Goal: Information Seeking & Learning: Learn about a topic

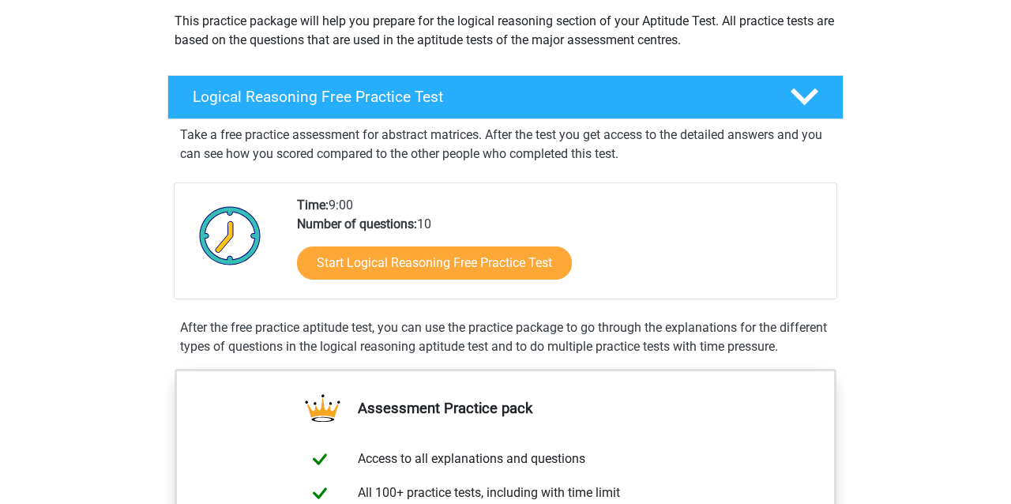
scroll to position [158, 0]
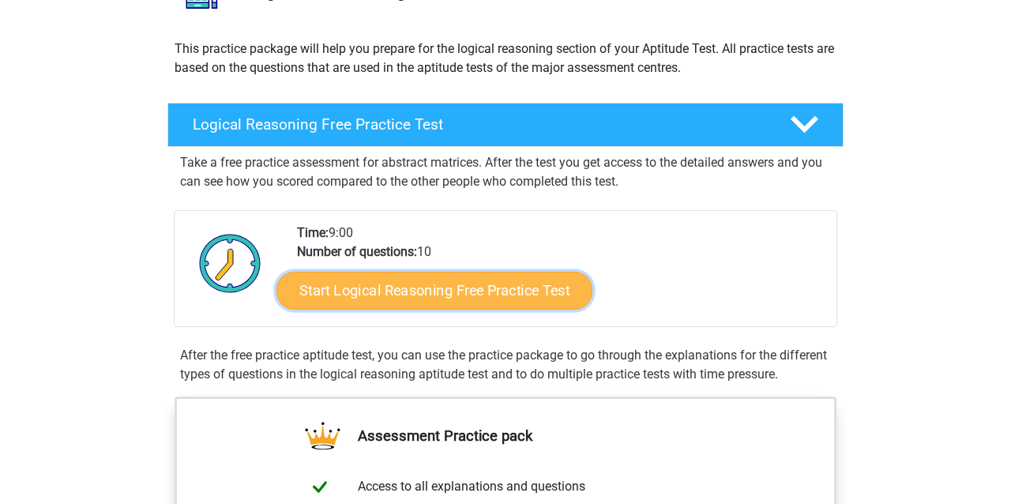
click at [495, 277] on link "Start Logical Reasoning Free Practice Test" at bounding box center [435, 290] width 316 height 38
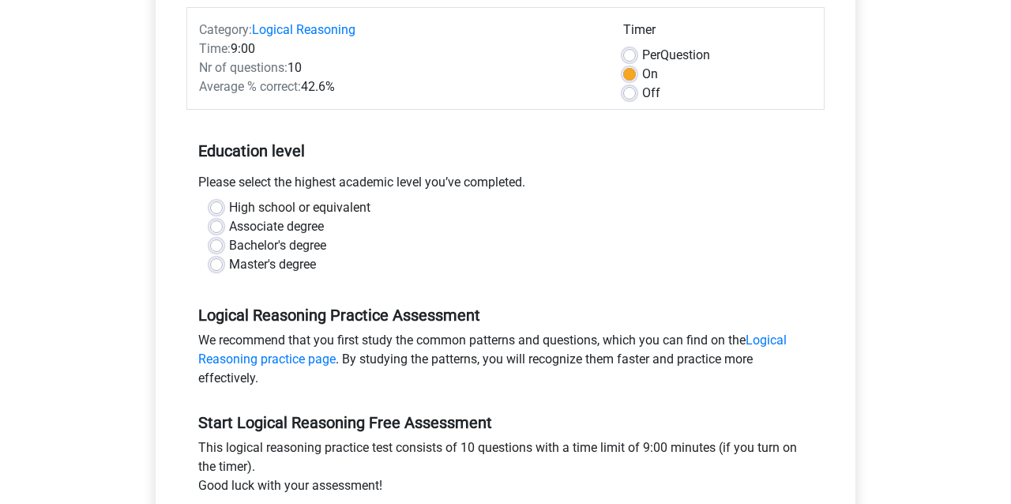
scroll to position [237, 0]
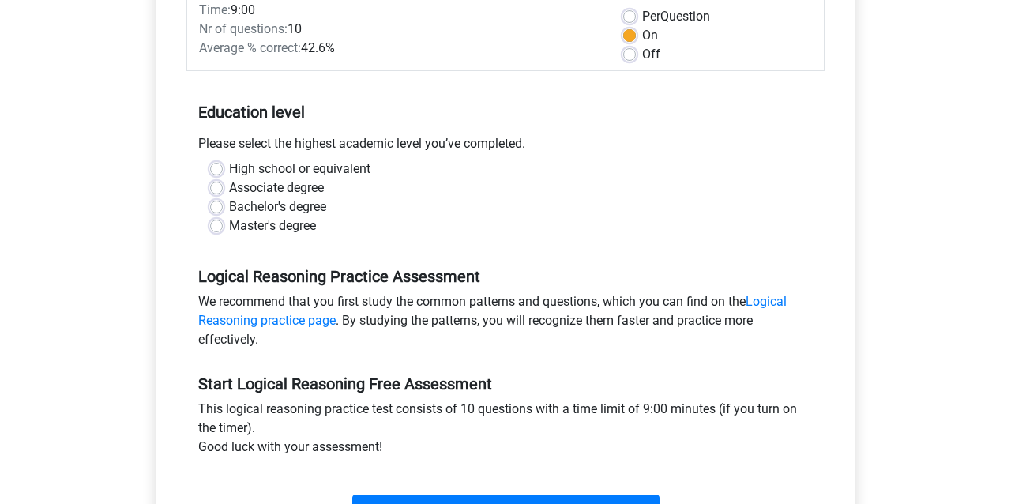
click at [244, 212] on label "Bachelor's degree" at bounding box center [277, 207] width 97 height 19
click at [223, 212] on input "Bachelor's degree" at bounding box center [216, 206] width 13 height 16
radio input "true"
click at [232, 229] on label "Master's degree" at bounding box center [272, 226] width 87 height 19
click at [223, 229] on input "Master's degree" at bounding box center [216, 225] width 13 height 16
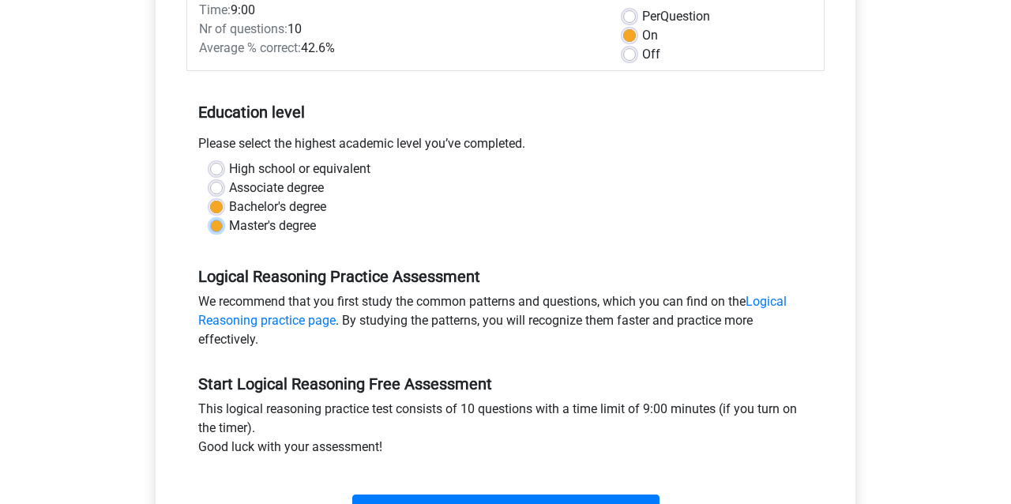
radio input "true"
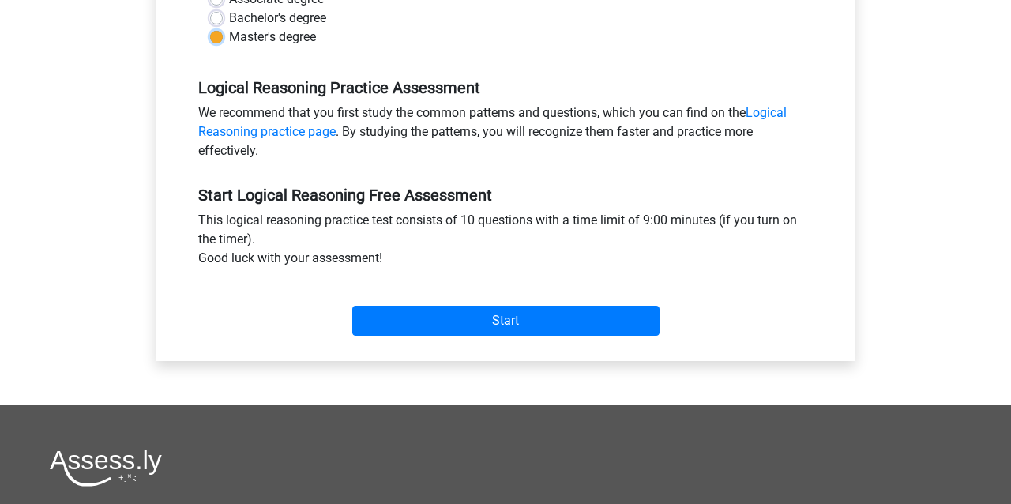
scroll to position [474, 0]
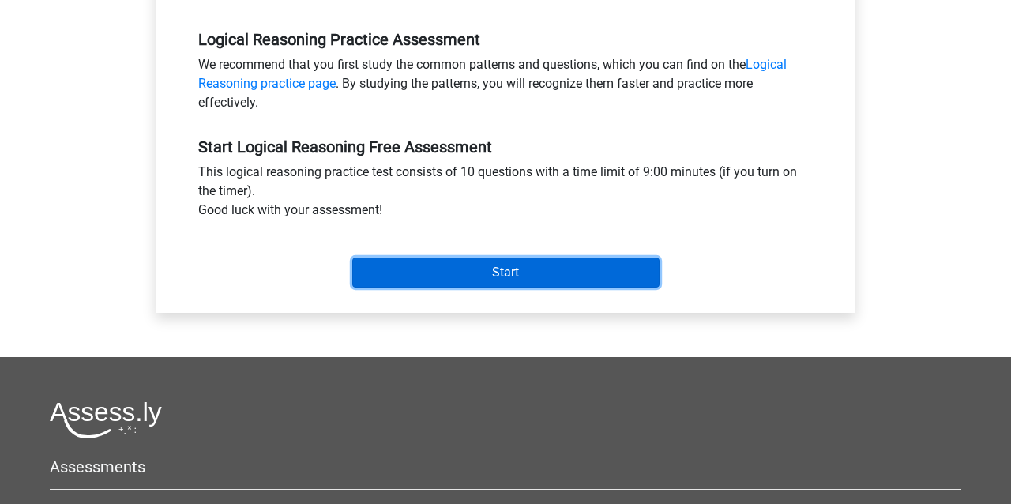
click at [521, 283] on input "Start" at bounding box center [505, 273] width 307 height 30
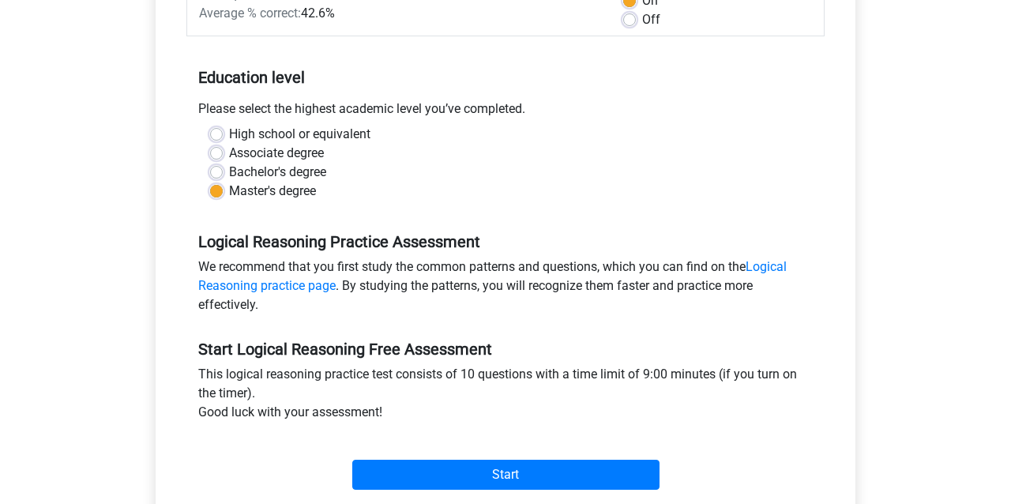
scroll to position [395, 0]
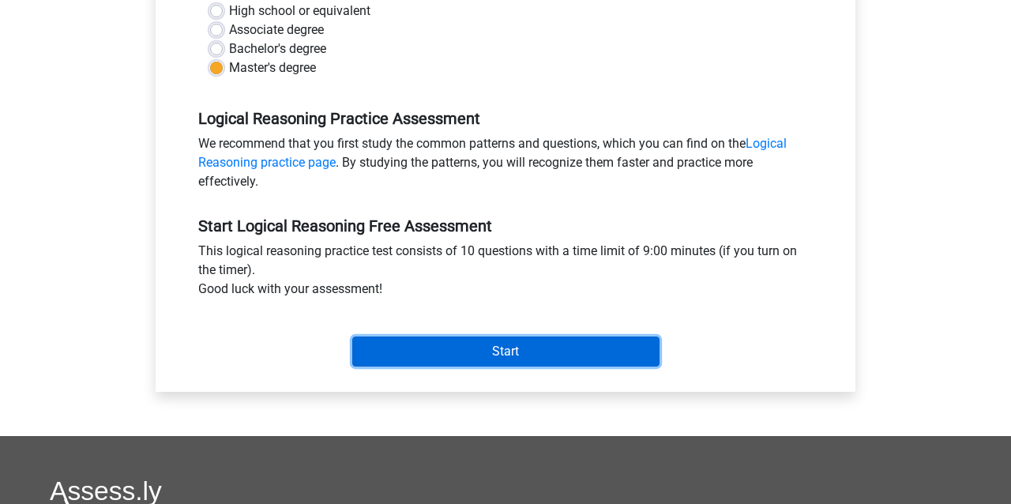
click at [547, 351] on input "Start" at bounding box center [505, 352] width 307 height 30
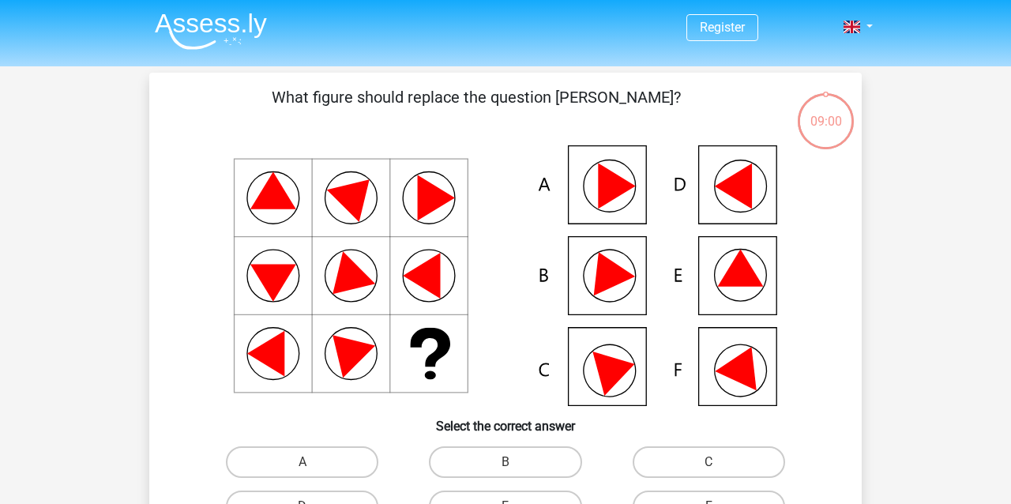
click at [461, 208] on icon at bounding box center [505, 275] width 637 height 261
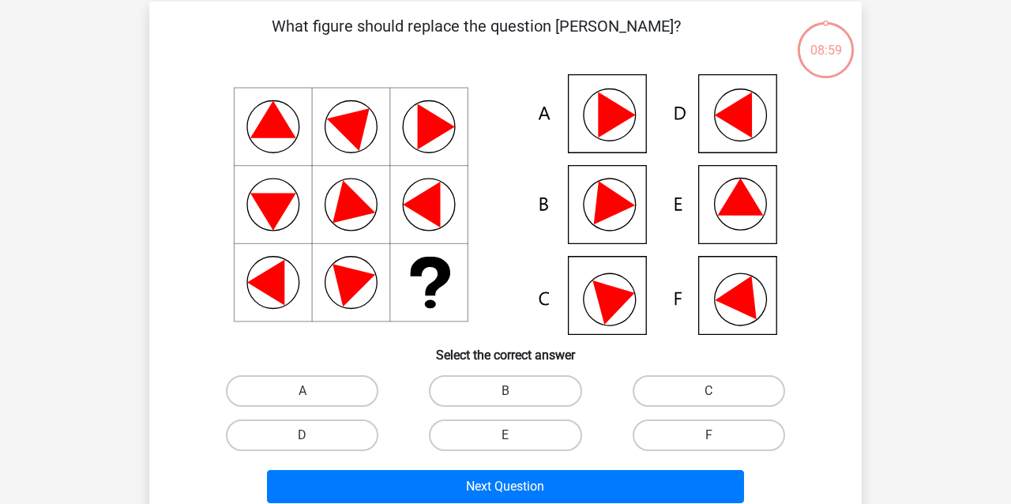
scroll to position [158, 0]
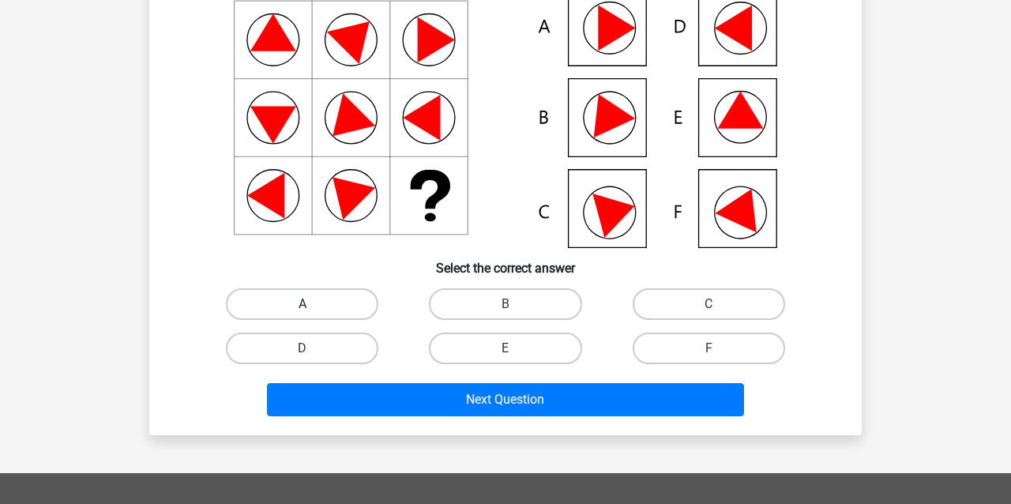
click at [317, 305] on label "A" at bounding box center [302, 304] width 153 height 32
click at [313, 305] on input "A" at bounding box center [308, 309] width 10 height 10
radio input "true"
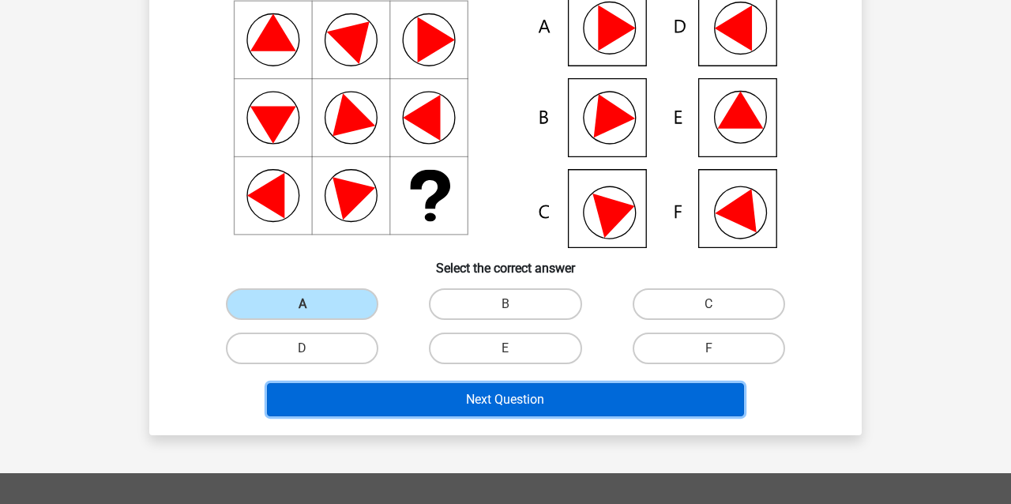
click at [407, 400] on button "Next Question" at bounding box center [506, 399] width 478 height 33
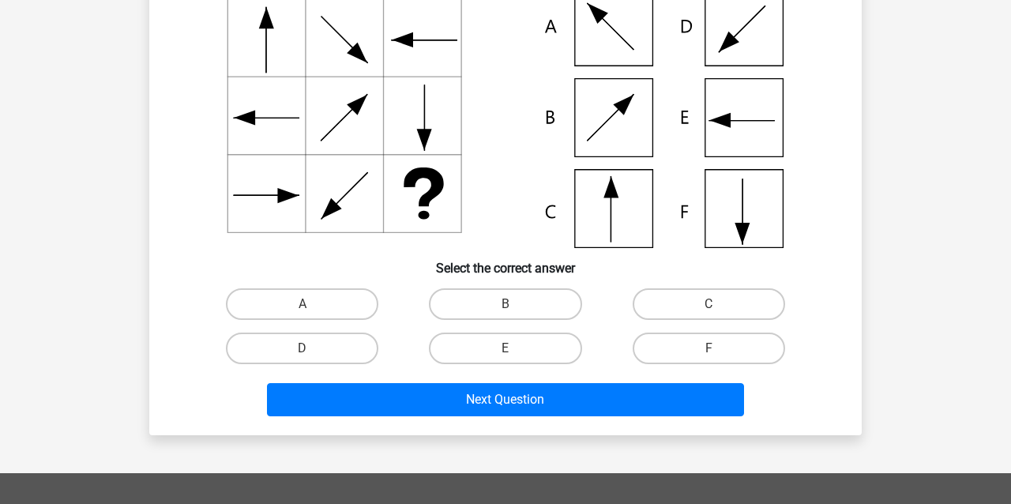
scroll to position [73, 0]
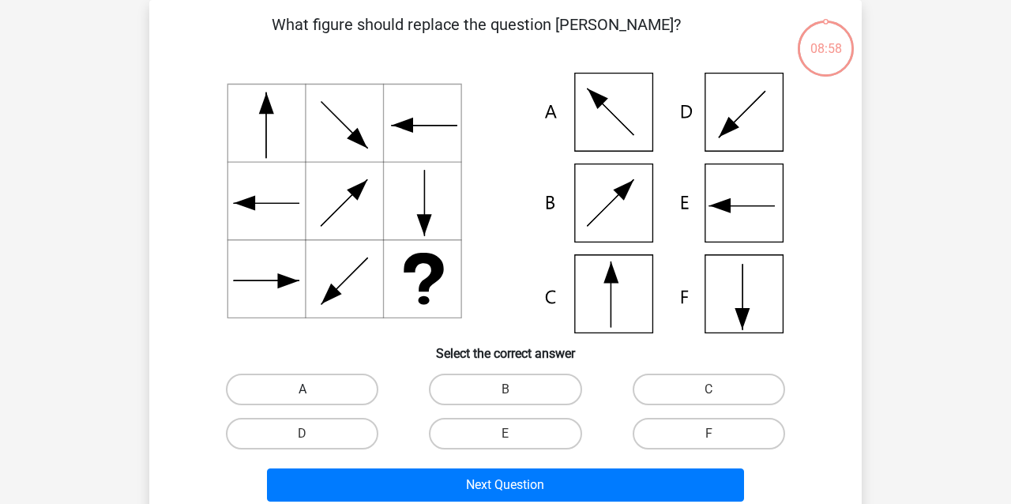
click at [347, 386] on label "A" at bounding box center [302, 390] width 153 height 32
click at [313, 390] on input "A" at bounding box center [308, 395] width 10 height 10
radio input "true"
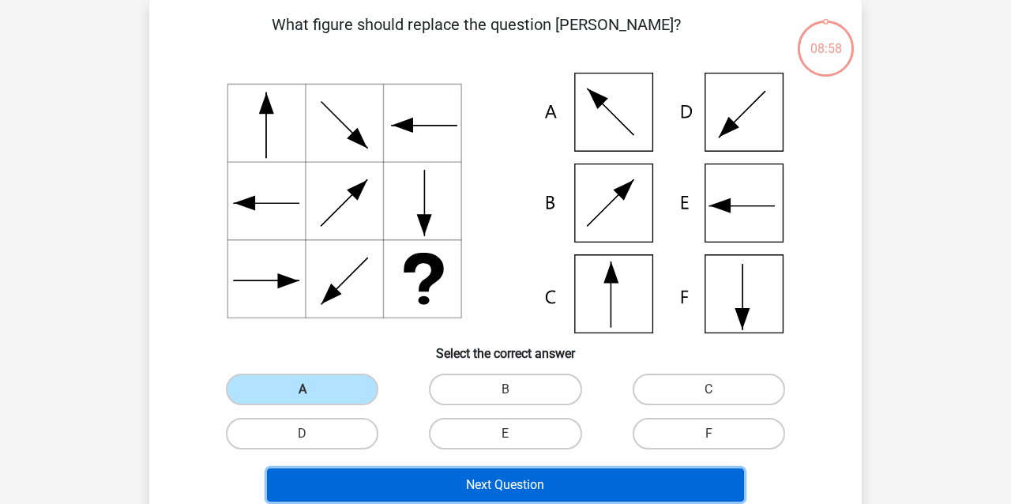
click at [397, 484] on button "Next Question" at bounding box center [506, 485] width 478 height 33
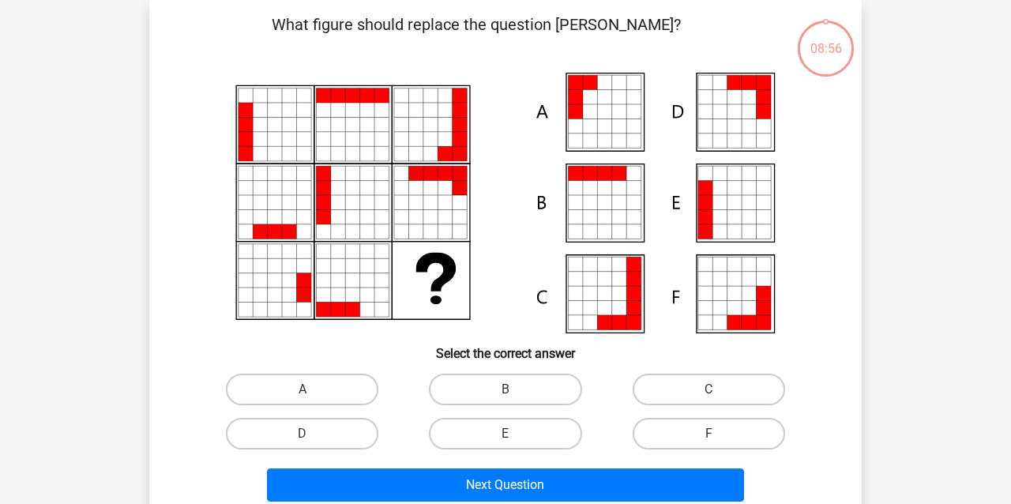
click at [334, 396] on label "A" at bounding box center [302, 390] width 153 height 32
click at [313, 396] on input "A" at bounding box center [308, 395] width 10 height 10
radio input "true"
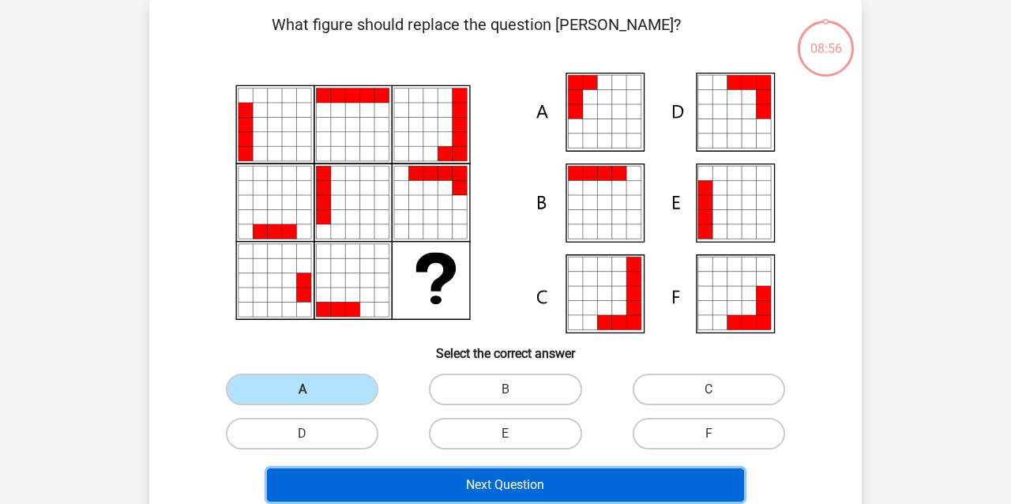
click at [379, 483] on button "Next Question" at bounding box center [506, 485] width 478 height 33
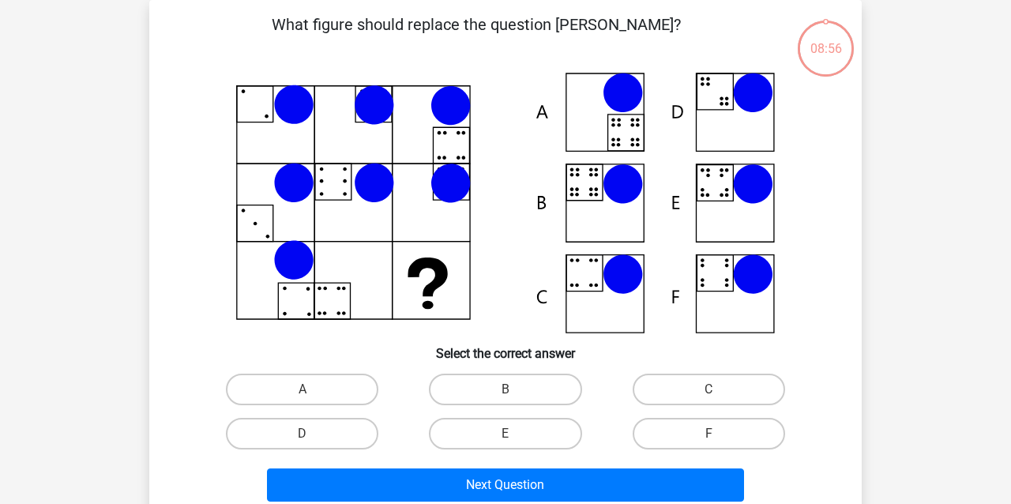
click at [321, 389] on label "A" at bounding box center [302, 390] width 153 height 32
click at [313, 390] on input "A" at bounding box center [308, 395] width 10 height 10
radio input "true"
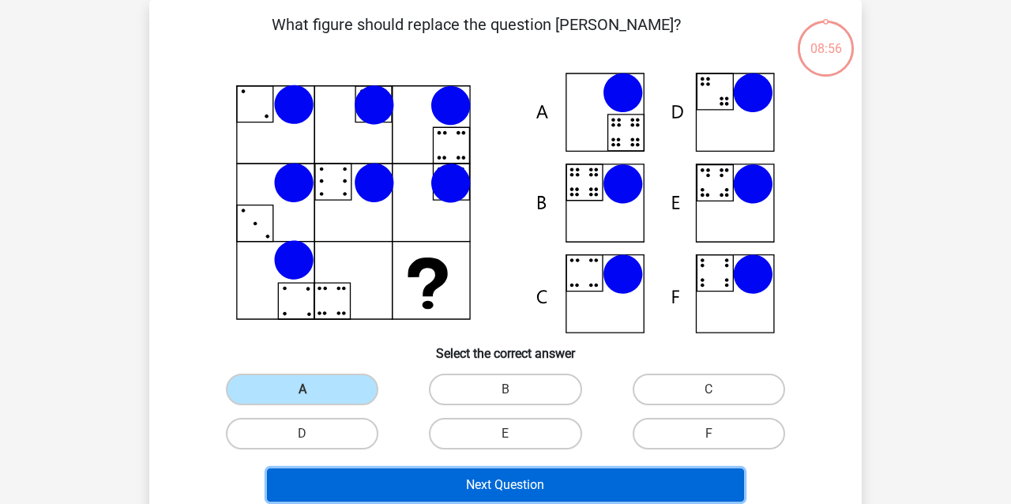
click at [365, 476] on button "Next Question" at bounding box center [506, 485] width 478 height 33
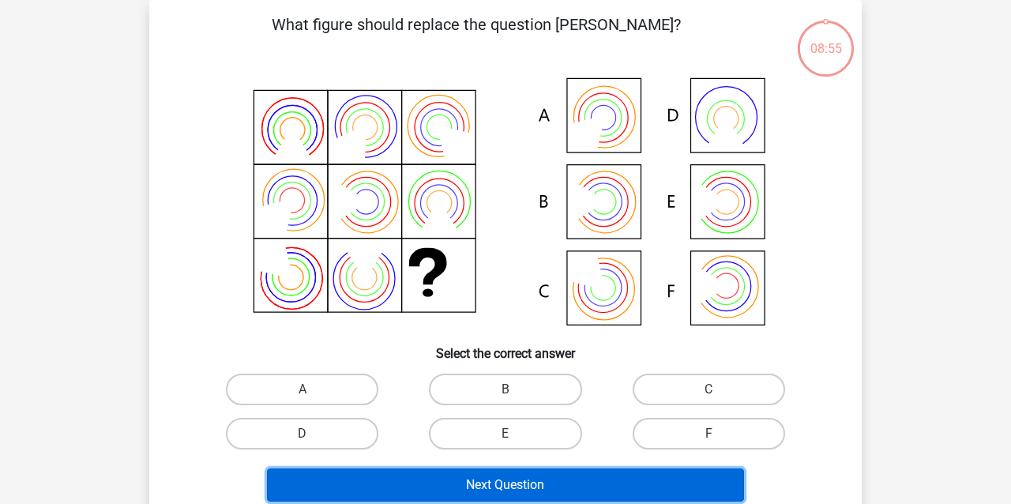
click at [371, 491] on button "Next Question" at bounding box center [506, 485] width 478 height 33
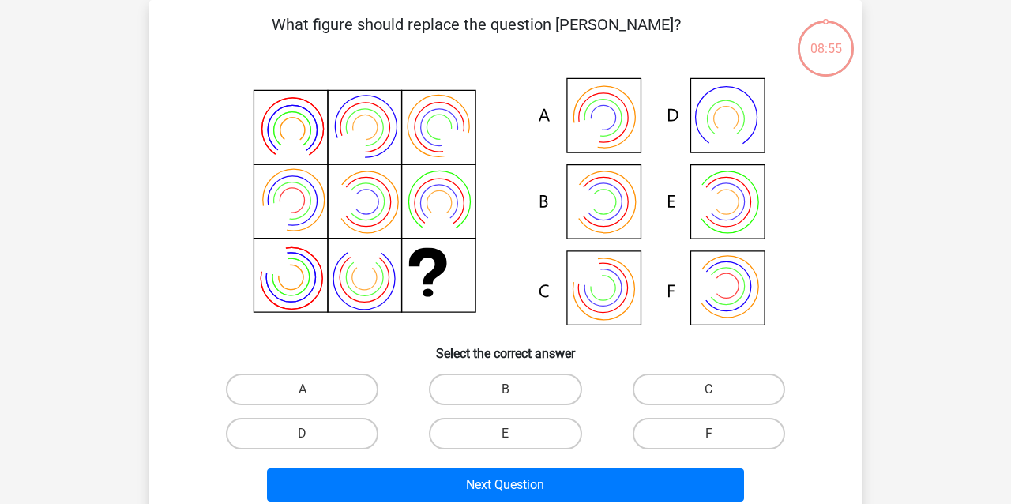
click at [344, 406] on div "A" at bounding box center [302, 389] width 203 height 44
click at [341, 397] on label "A" at bounding box center [302, 390] width 153 height 32
click at [313, 397] on input "A" at bounding box center [308, 395] width 10 height 10
radio input "true"
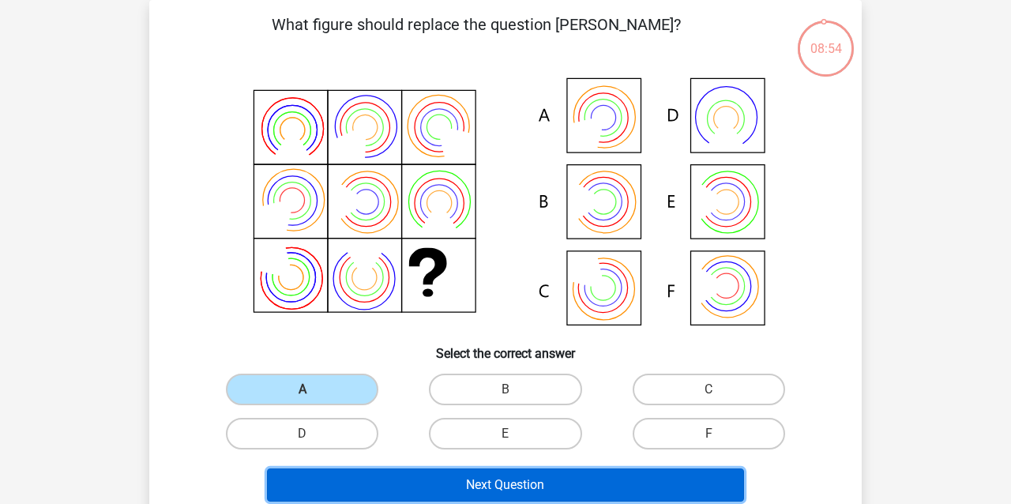
click at [365, 470] on button "Next Question" at bounding box center [506, 485] width 478 height 33
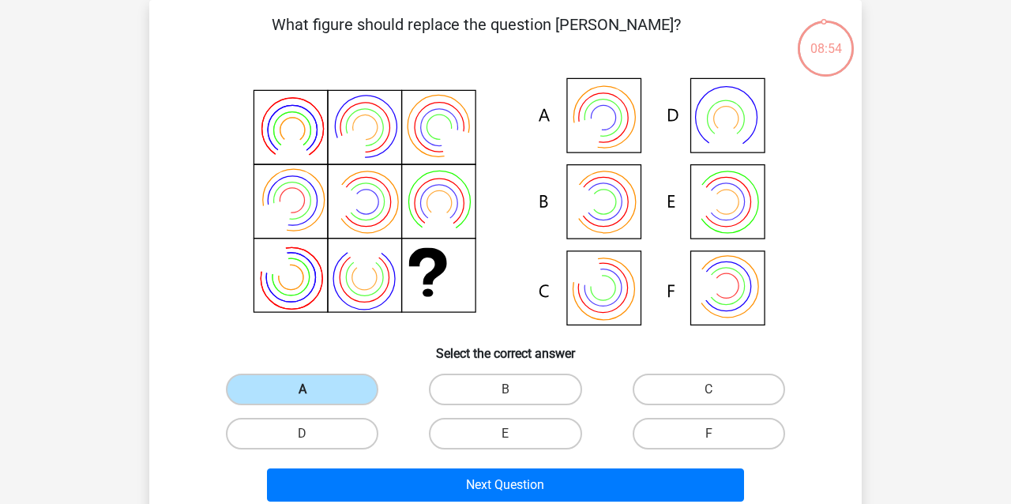
click at [324, 384] on label "A" at bounding box center [302, 390] width 153 height 32
click at [313, 390] on input "A" at bounding box center [308, 395] width 10 height 10
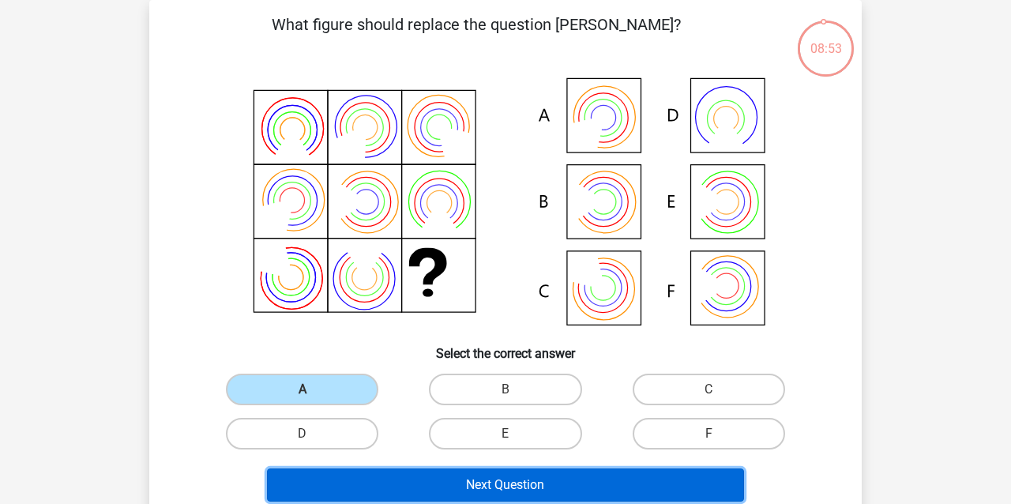
click at [368, 477] on button "Next Question" at bounding box center [506, 485] width 478 height 33
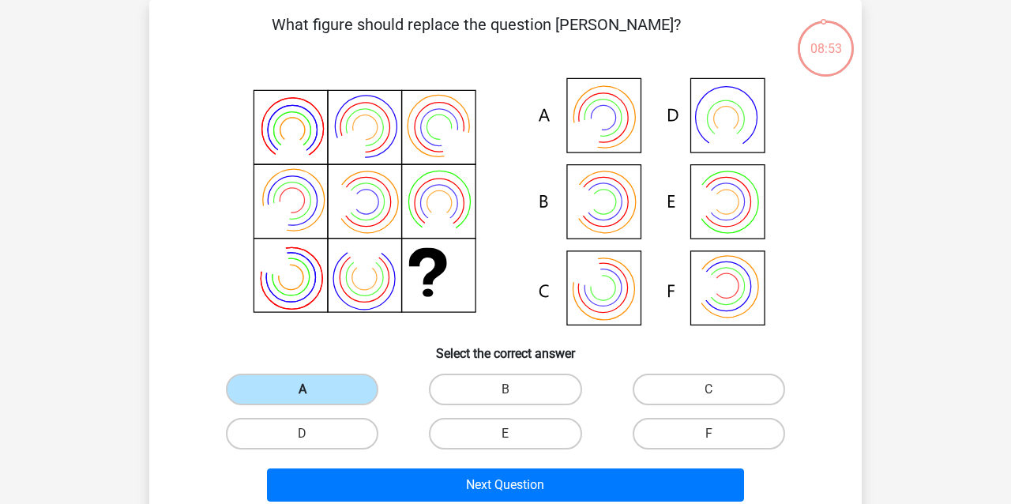
click at [334, 390] on label "A" at bounding box center [302, 390] width 153 height 32
click at [313, 390] on input "A" at bounding box center [308, 395] width 10 height 10
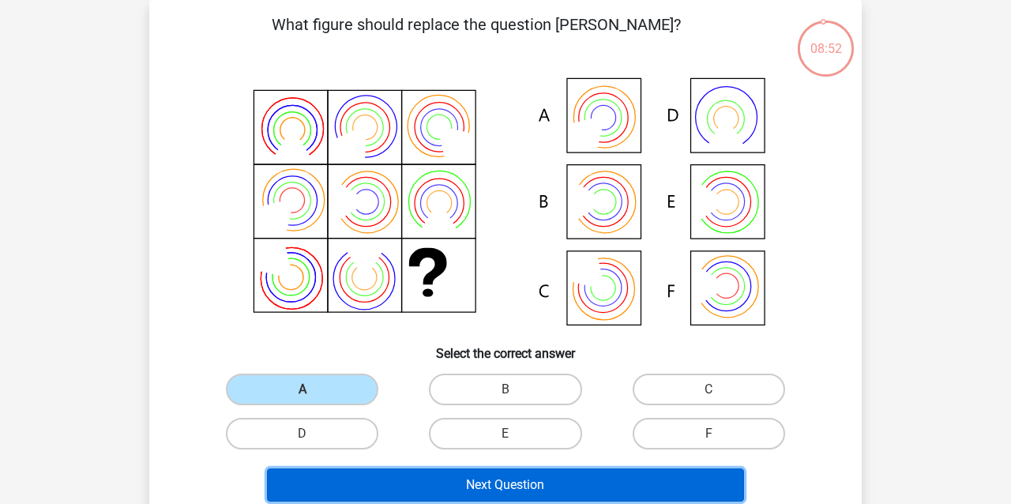
click at [366, 478] on button "Next Question" at bounding box center [506, 485] width 478 height 33
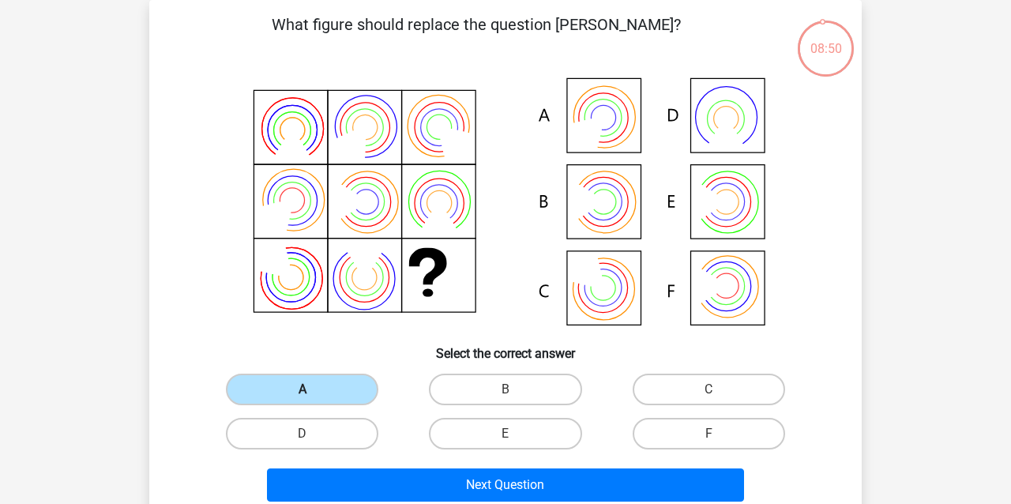
click at [326, 382] on label "A" at bounding box center [302, 390] width 153 height 32
click at [313, 390] on input "A" at bounding box center [308, 395] width 10 height 10
click at [326, 382] on label "A" at bounding box center [302, 390] width 153 height 32
click at [313, 390] on input "A" at bounding box center [308, 395] width 10 height 10
click at [467, 387] on label "B" at bounding box center [505, 390] width 153 height 32
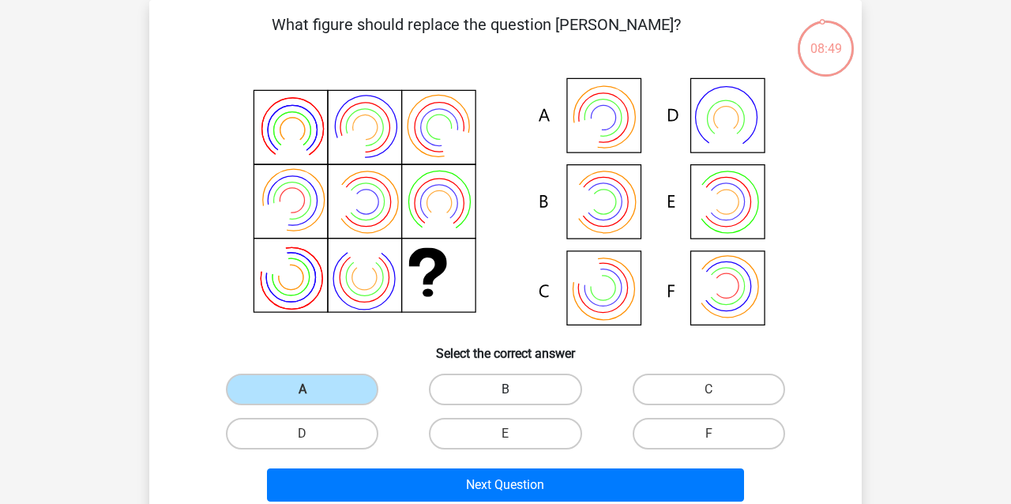
click at [506, 390] on input "B" at bounding box center [511, 395] width 10 height 10
radio input "true"
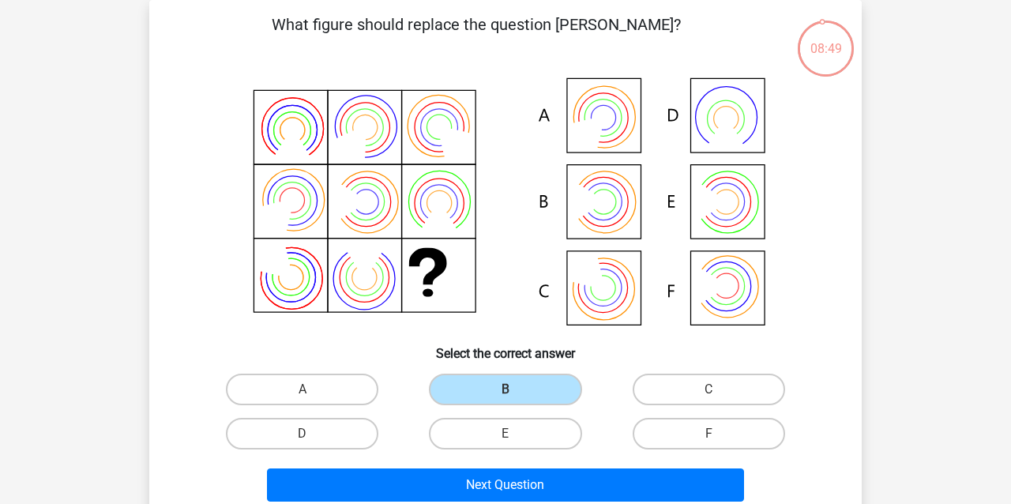
click at [436, 464] on div "Next Question" at bounding box center [506, 482] width 662 height 52
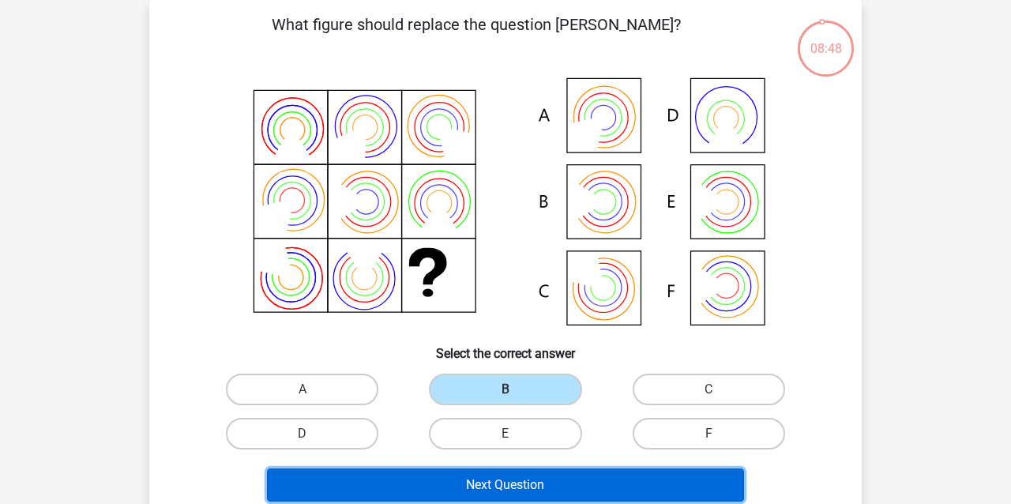
click at [438, 477] on button "Next Question" at bounding box center [506, 485] width 478 height 33
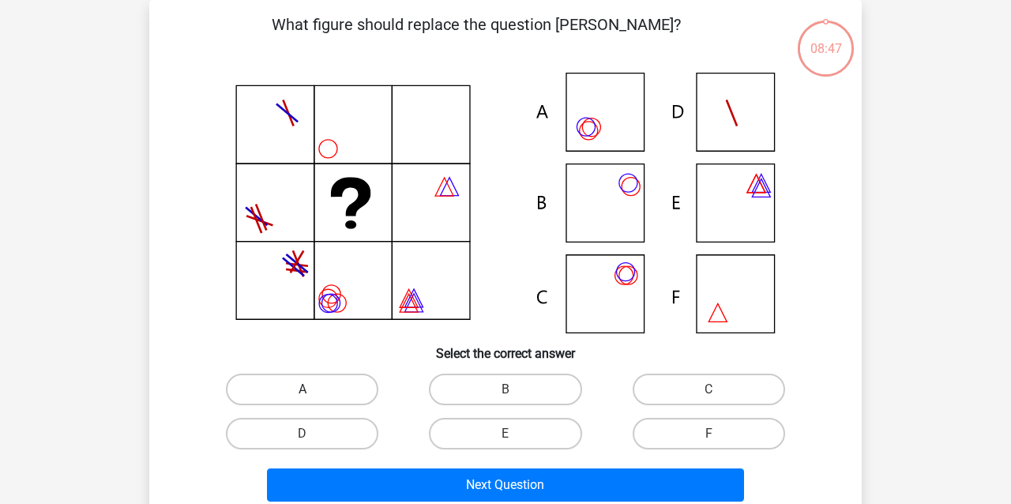
click at [348, 390] on label "A" at bounding box center [302, 390] width 153 height 32
click at [313, 390] on input "A" at bounding box center [308, 395] width 10 height 10
radio input "true"
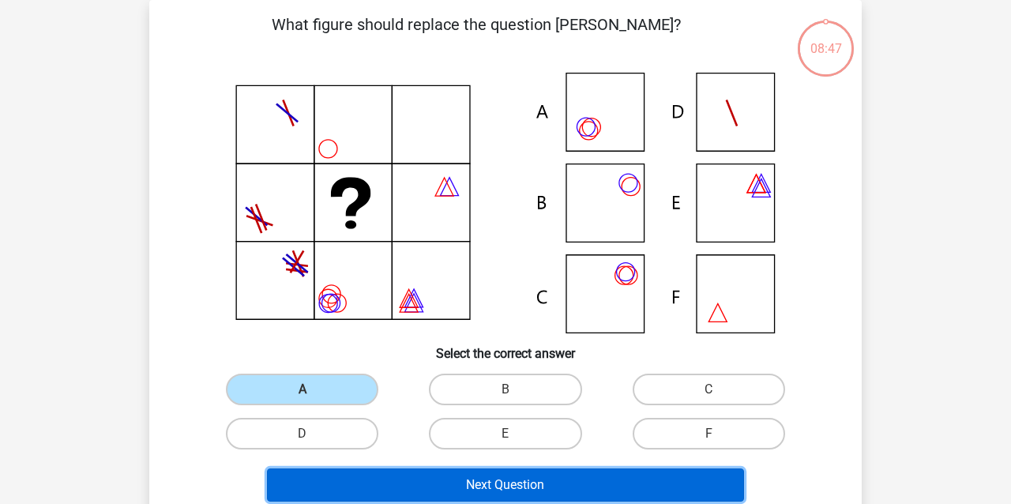
click at [394, 473] on button "Next Question" at bounding box center [506, 485] width 478 height 33
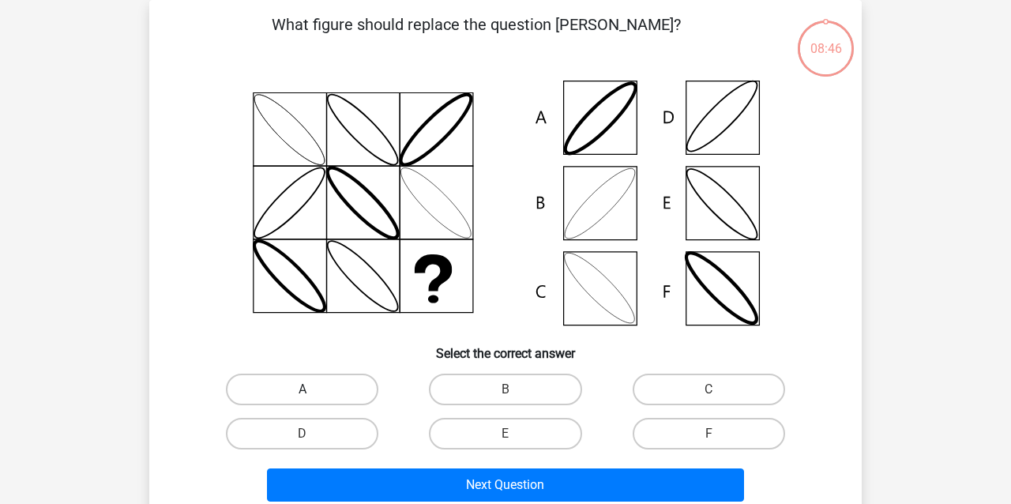
click at [343, 391] on label "A" at bounding box center [302, 390] width 153 height 32
click at [313, 391] on input "A" at bounding box center [308, 395] width 10 height 10
radio input "true"
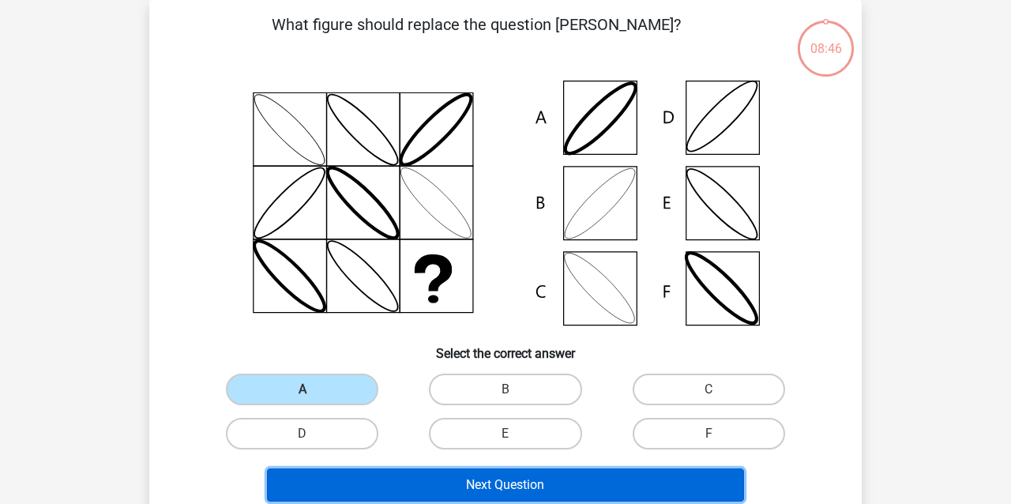
click at [394, 501] on button "Next Question" at bounding box center [506, 485] width 478 height 33
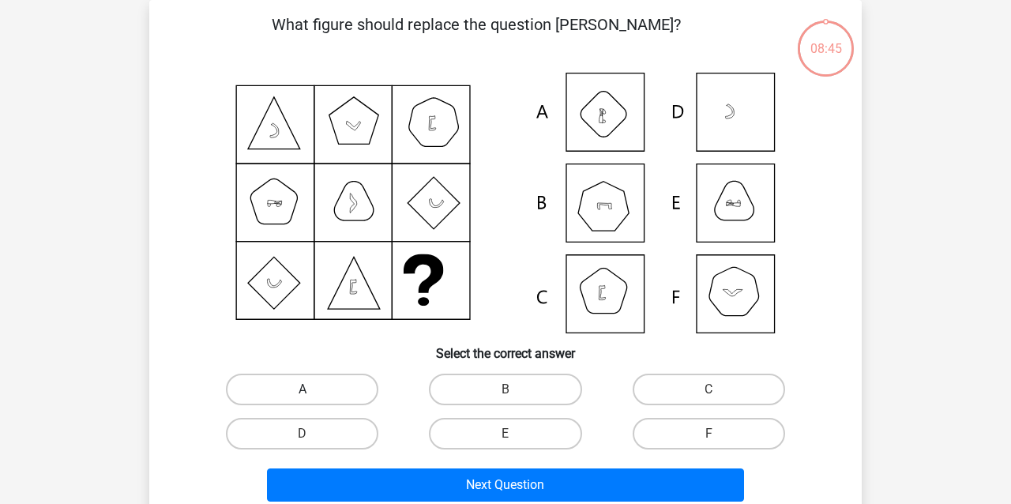
click at [331, 394] on label "A" at bounding box center [302, 390] width 153 height 32
click at [313, 394] on input "A" at bounding box center [308, 395] width 10 height 10
radio input "true"
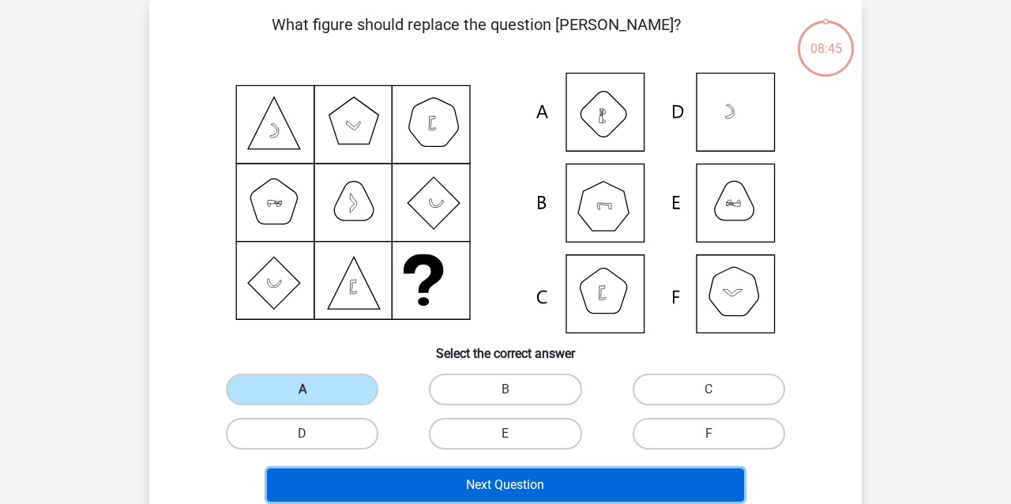
click at [395, 480] on button "Next Question" at bounding box center [506, 485] width 478 height 33
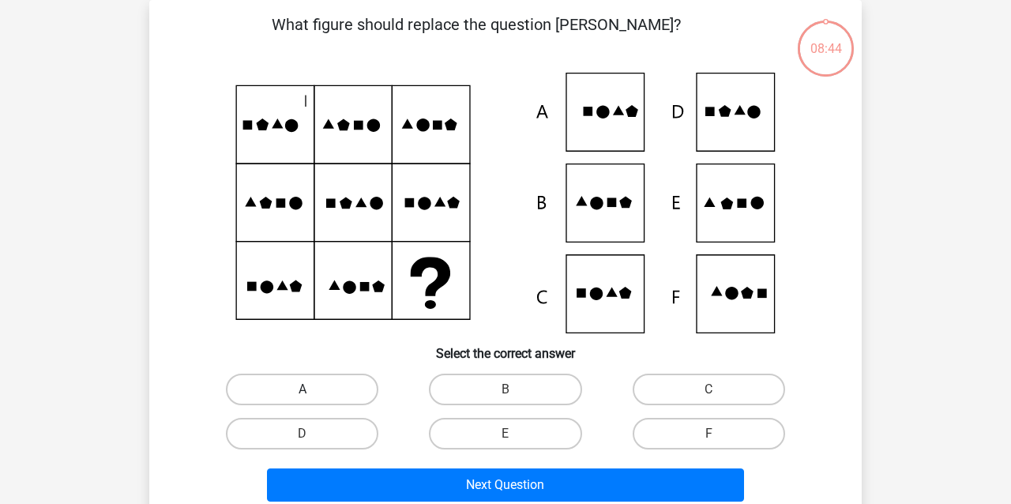
click at [330, 384] on label "A" at bounding box center [302, 390] width 153 height 32
click at [313, 390] on input "A" at bounding box center [308, 395] width 10 height 10
radio input "true"
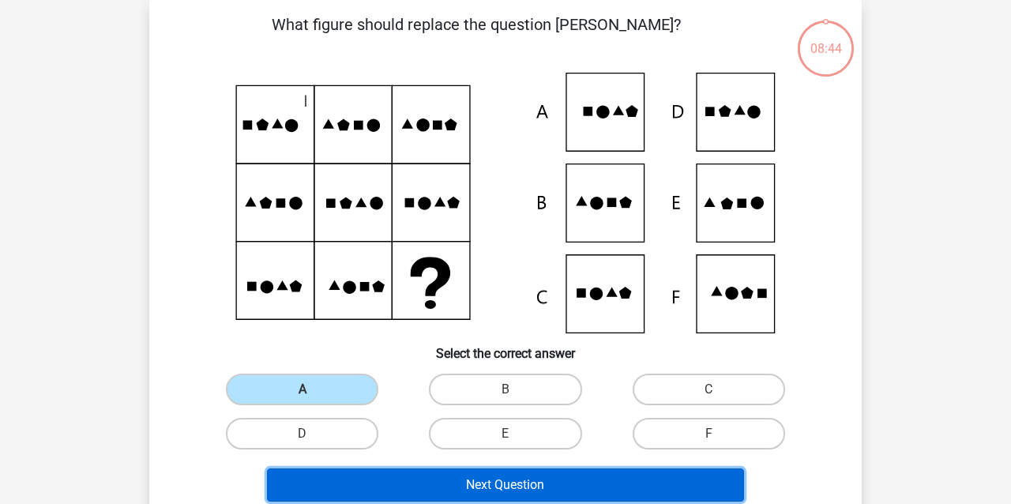
click at [405, 490] on button "Next Question" at bounding box center [506, 485] width 478 height 33
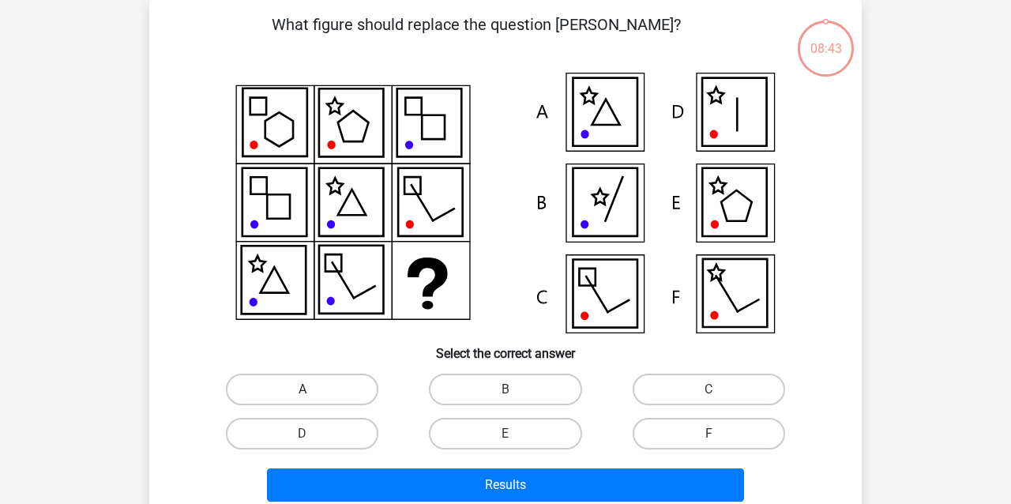
click at [327, 386] on label "A" at bounding box center [302, 390] width 153 height 32
click at [313, 390] on input "A" at bounding box center [308, 395] width 10 height 10
radio input "true"
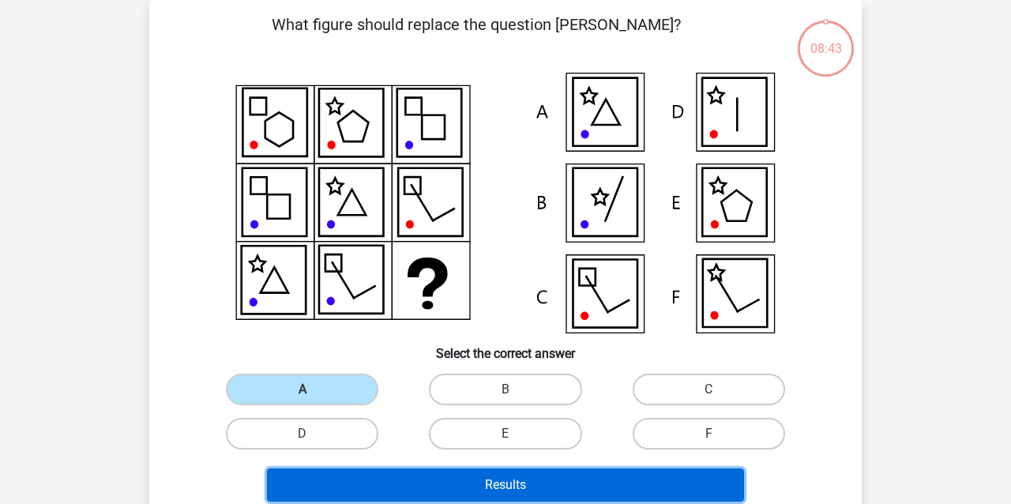
click at [397, 480] on button "Results" at bounding box center [506, 485] width 478 height 33
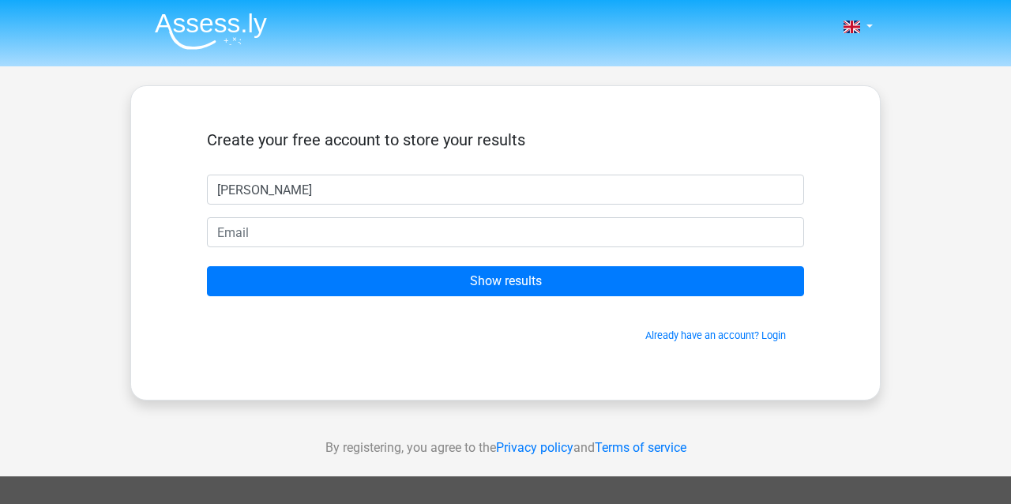
type input "Jacob"
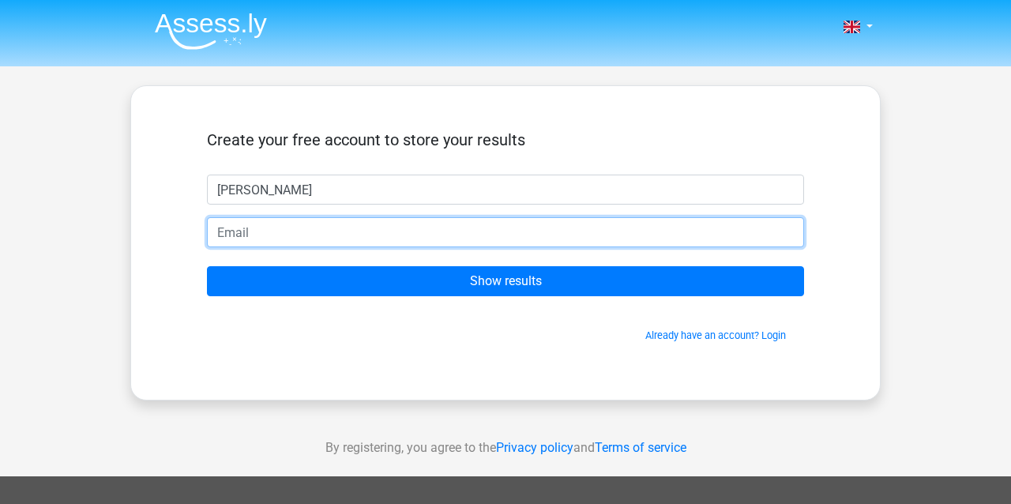
click at [318, 238] on input "email" at bounding box center [505, 232] width 597 height 30
type input "j.nolan@gmail.com"
click at [207, 266] on input "Show results" at bounding box center [505, 281] width 597 height 30
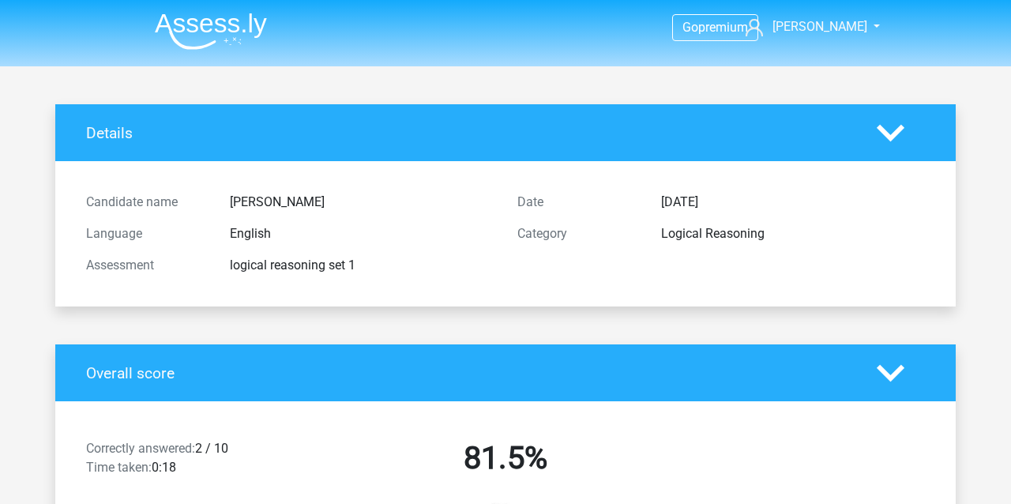
click at [538, 285] on div "Candidate name [PERSON_NAME] Language English Assessment logical reasoning set …" at bounding box center [505, 233] width 863 height 107
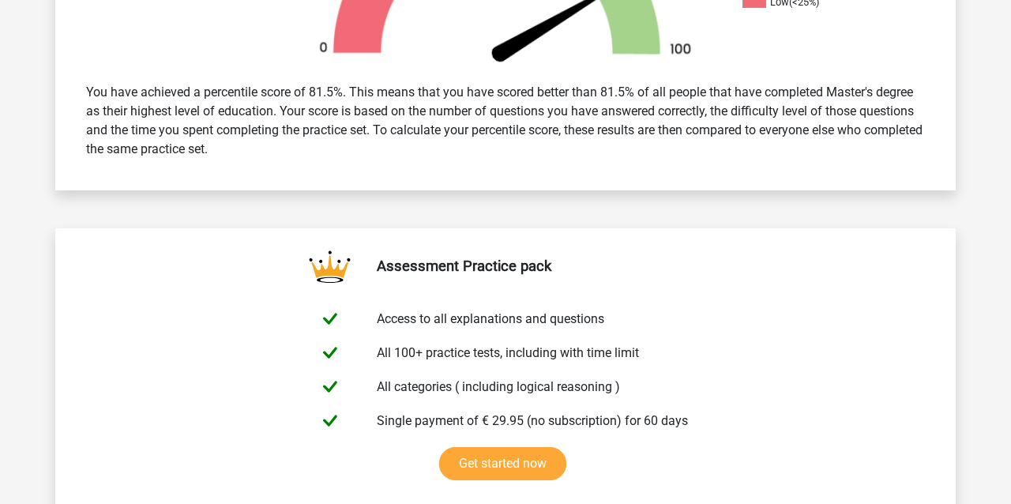
scroll to position [316, 0]
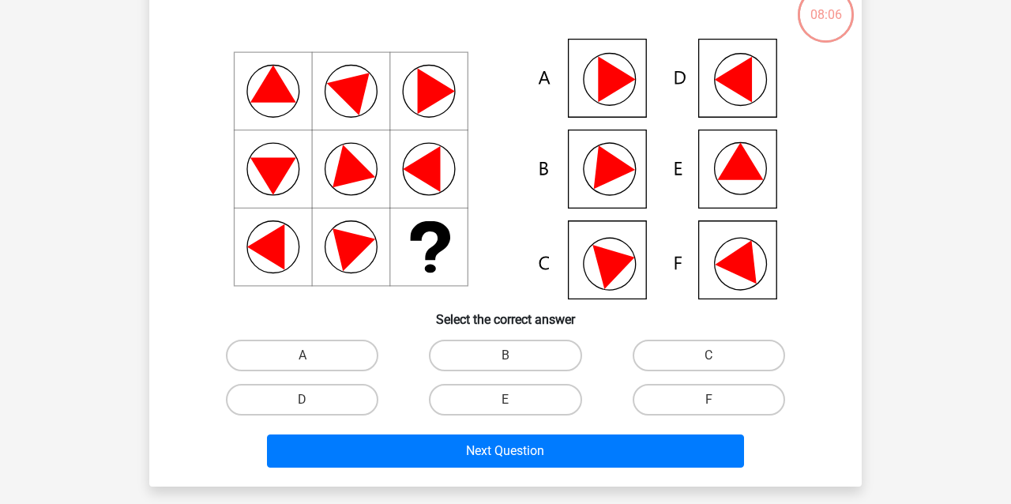
scroll to position [79, 0]
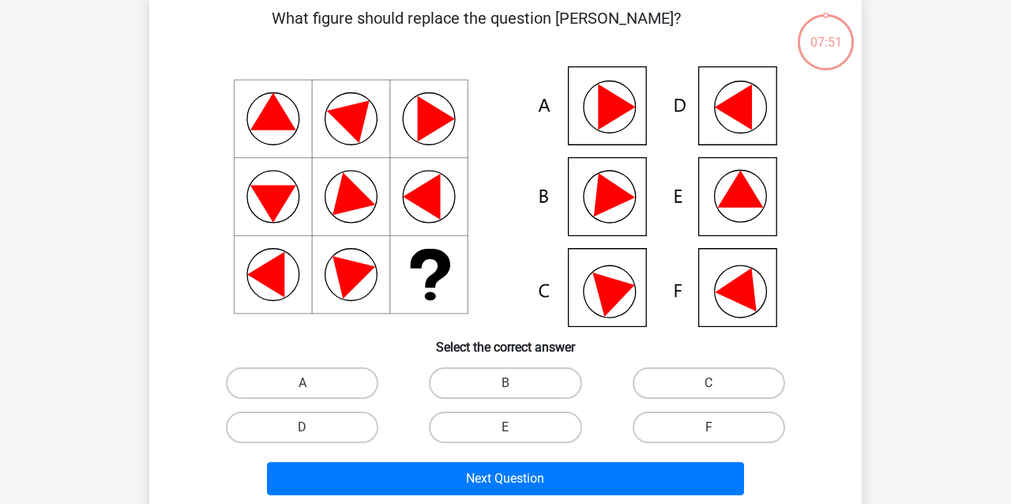
click at [747, 299] on icon at bounding box center [743, 284] width 57 height 53
click at [743, 422] on label "F" at bounding box center [709, 428] width 153 height 32
click at [719, 427] on input "F" at bounding box center [714, 432] width 10 height 10
radio input "true"
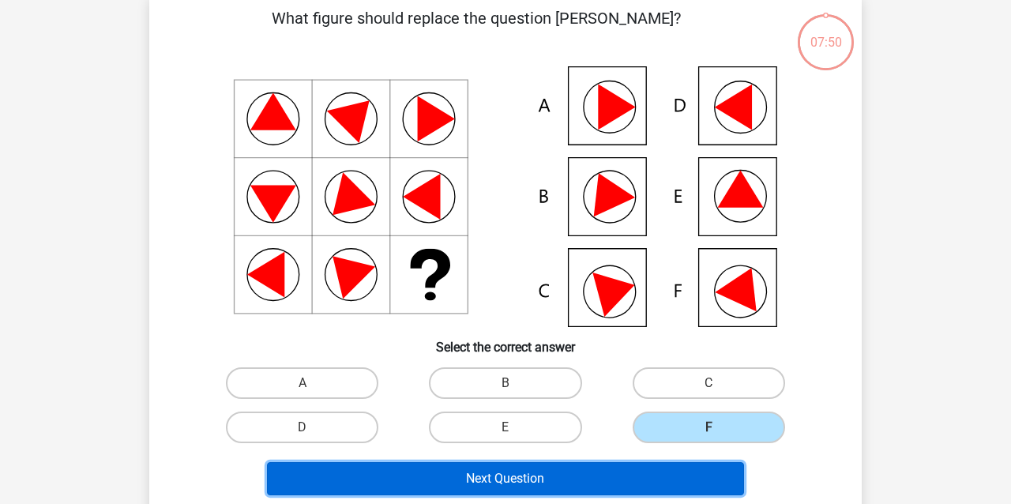
click at [694, 476] on button "Next Question" at bounding box center [506, 478] width 478 height 33
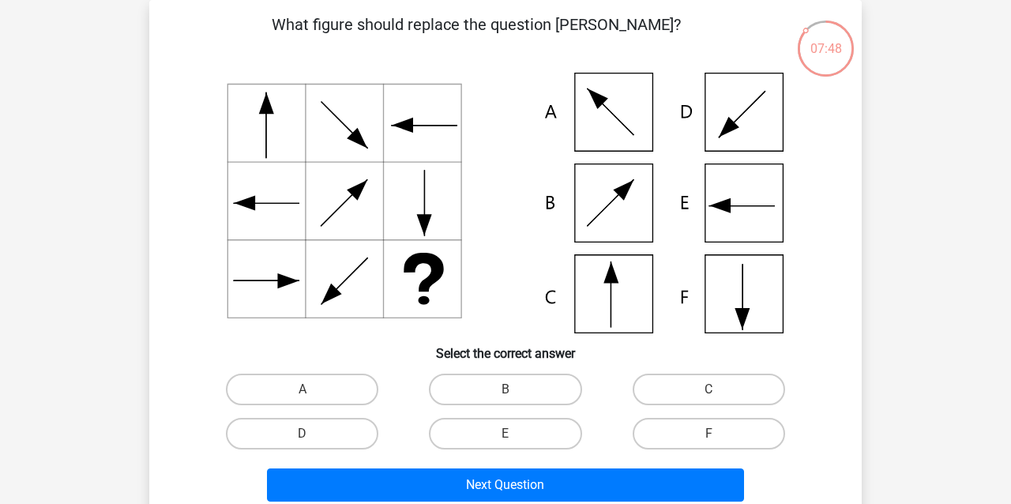
scroll to position [152, 0]
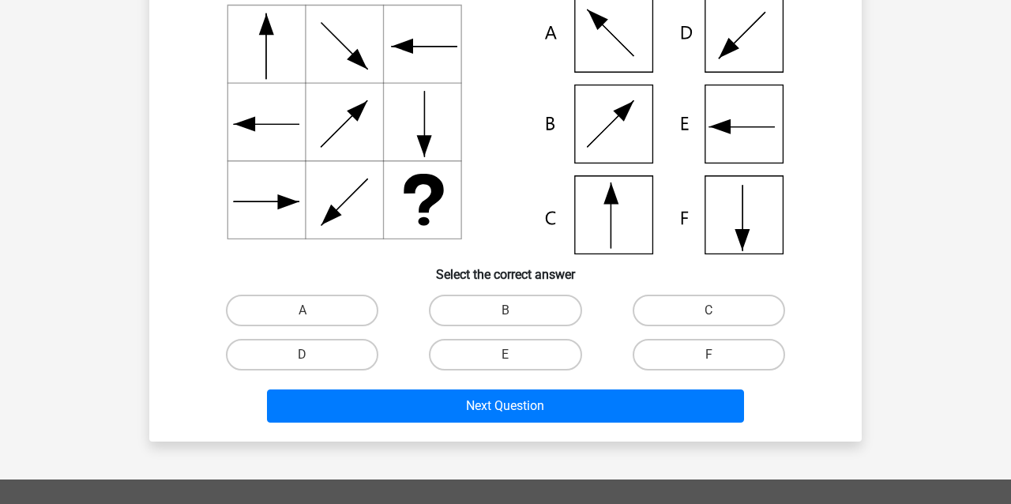
click at [638, 224] on icon at bounding box center [505, 124] width 637 height 261
click at [729, 311] on label "C" at bounding box center [709, 311] width 153 height 32
click at [719, 311] on input "C" at bounding box center [714, 316] width 10 height 10
radio input "true"
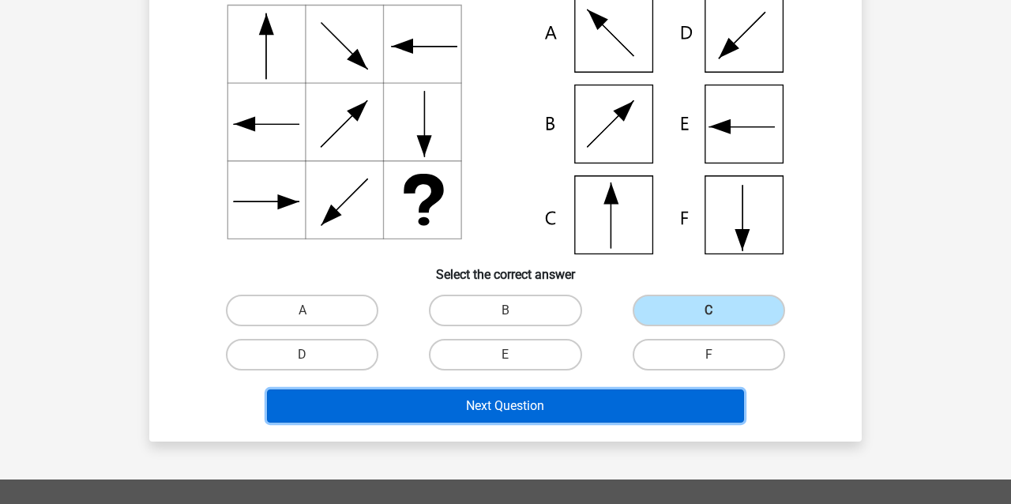
click at [659, 410] on button "Next Question" at bounding box center [506, 406] width 478 height 33
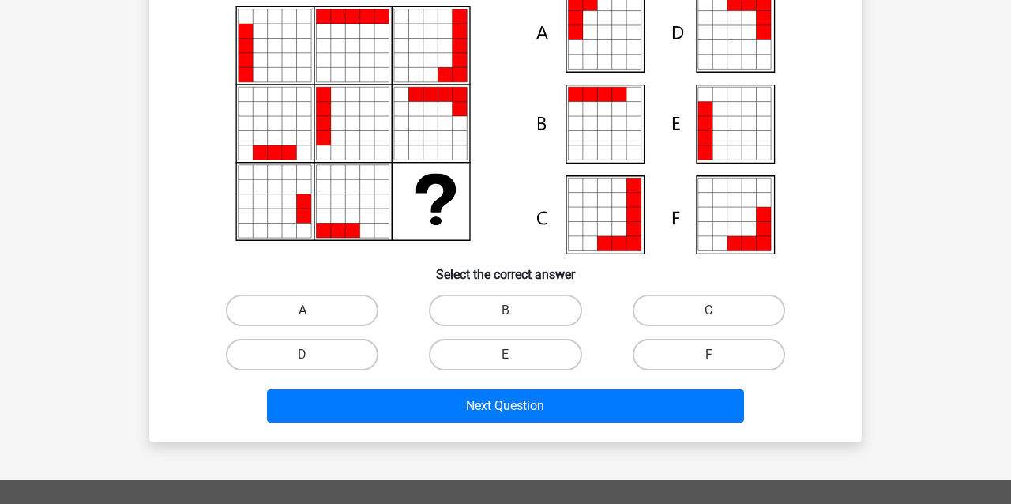
click at [318, 314] on label "A" at bounding box center [302, 311] width 153 height 32
click at [313, 314] on input "A" at bounding box center [308, 316] width 10 height 10
radio input "true"
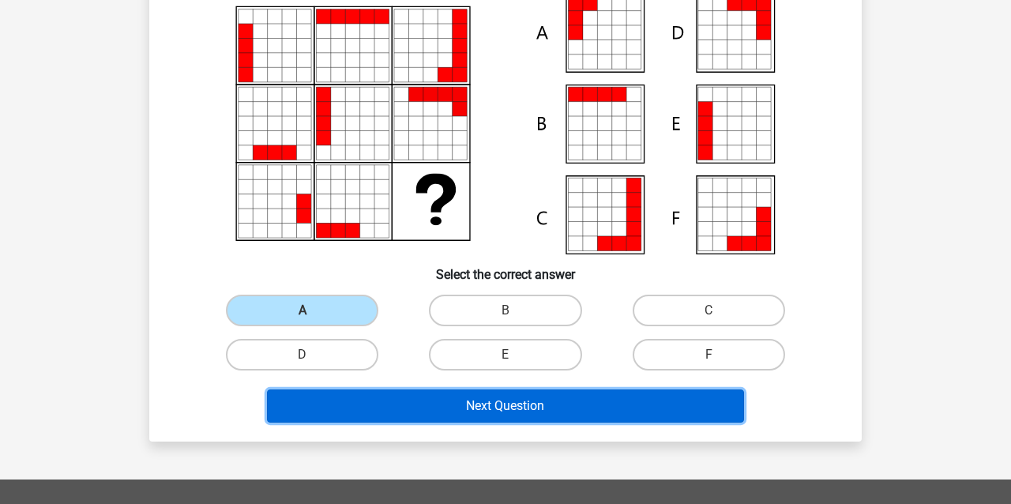
click at [569, 412] on button "Next Question" at bounding box center [506, 406] width 478 height 33
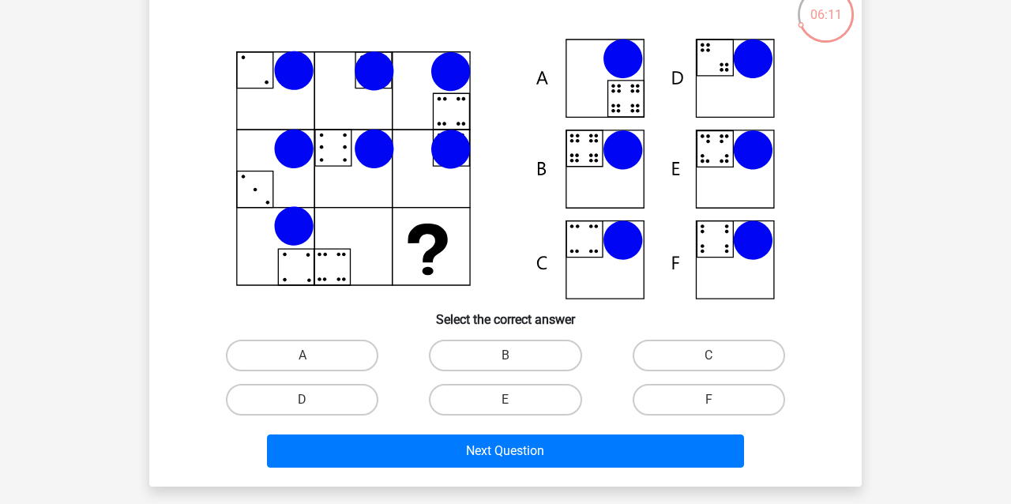
scroll to position [79, 0]
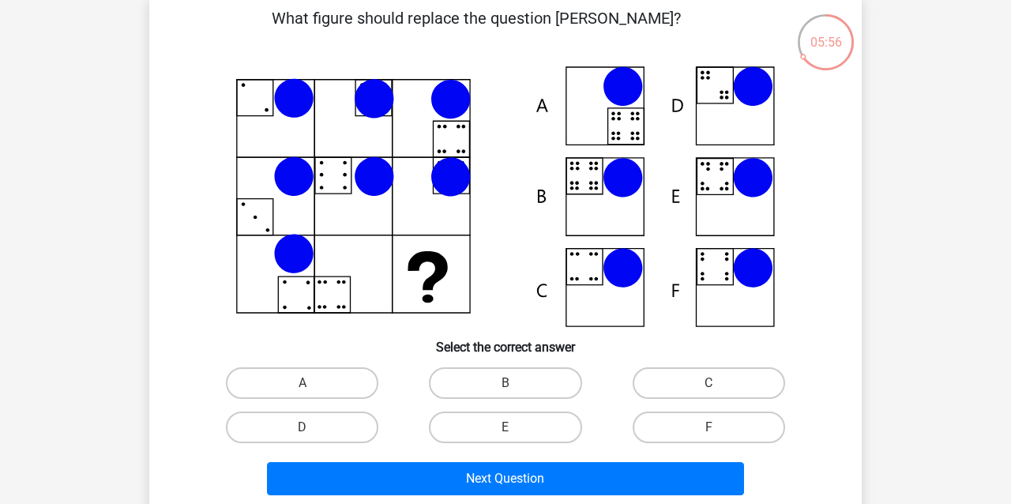
click at [734, 201] on icon at bounding box center [505, 196] width 637 height 261
click at [741, 182] on icon at bounding box center [753, 178] width 40 height 40
click at [544, 431] on label "E" at bounding box center [505, 428] width 153 height 32
click at [516, 431] on input "E" at bounding box center [511, 432] width 10 height 10
radio input "true"
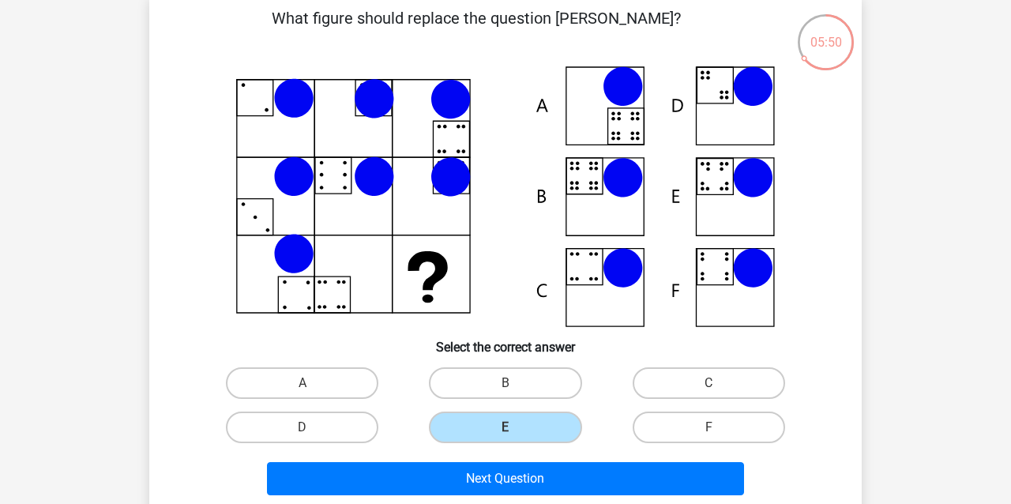
scroll to position [158, 0]
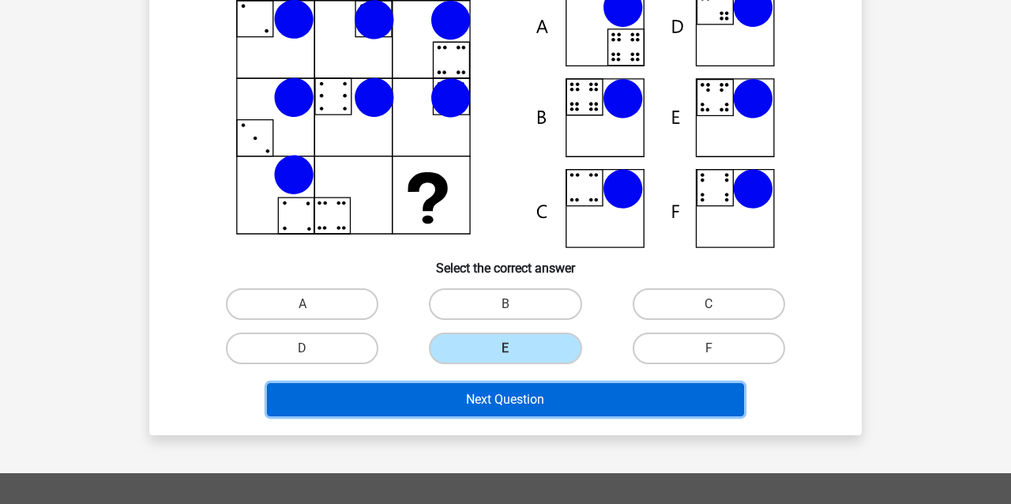
click at [664, 405] on button "Next Question" at bounding box center [506, 399] width 478 height 33
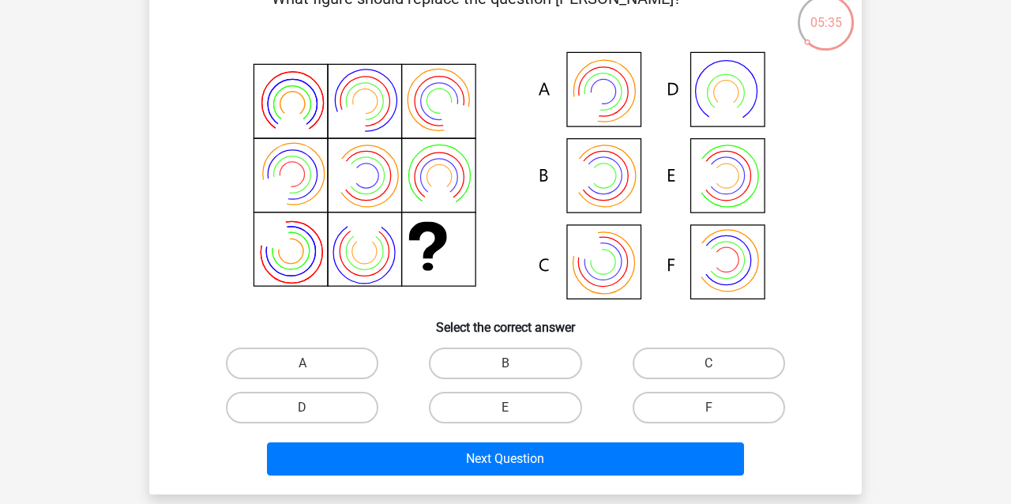
scroll to position [149, 0]
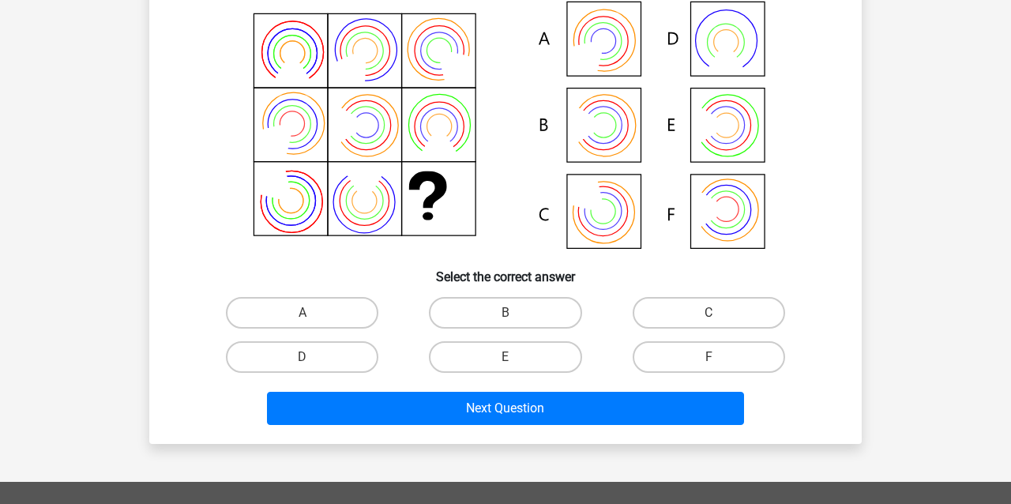
click at [615, 47] on icon at bounding box center [603, 41] width 35 height 35
click at [617, 40] on icon at bounding box center [505, 126] width 637 height 261
click at [334, 306] on label "A" at bounding box center [302, 313] width 153 height 32
click at [313, 313] on input "A" at bounding box center [308, 318] width 10 height 10
radio input "true"
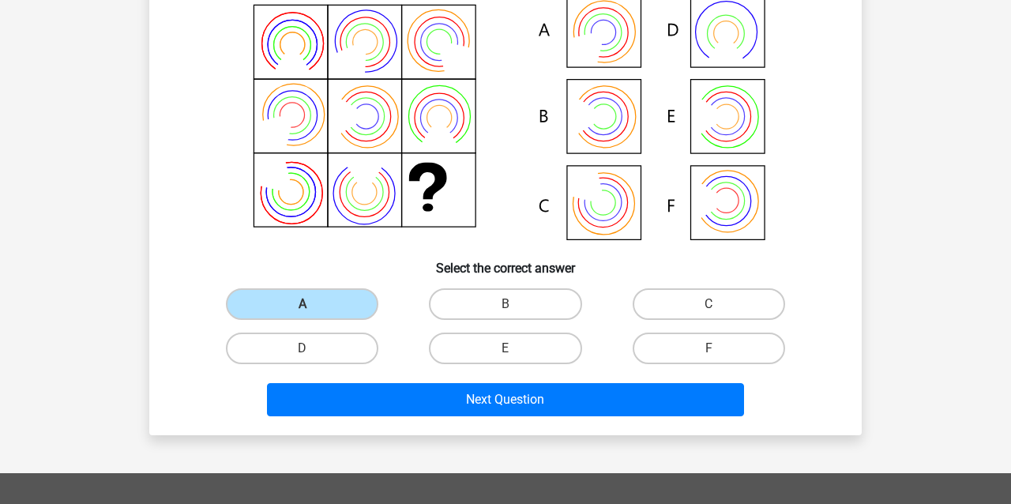
scroll to position [79, 0]
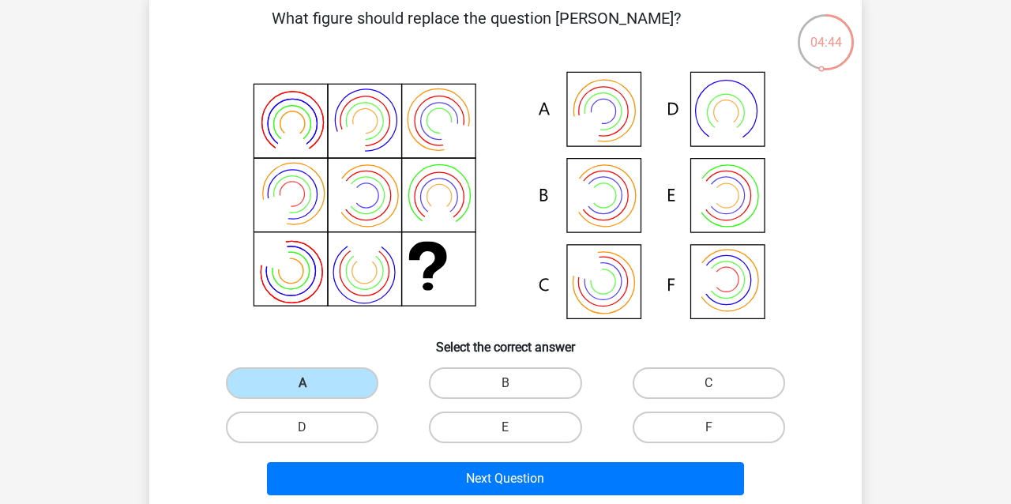
click at [587, 108] on icon at bounding box center [505, 196] width 637 height 261
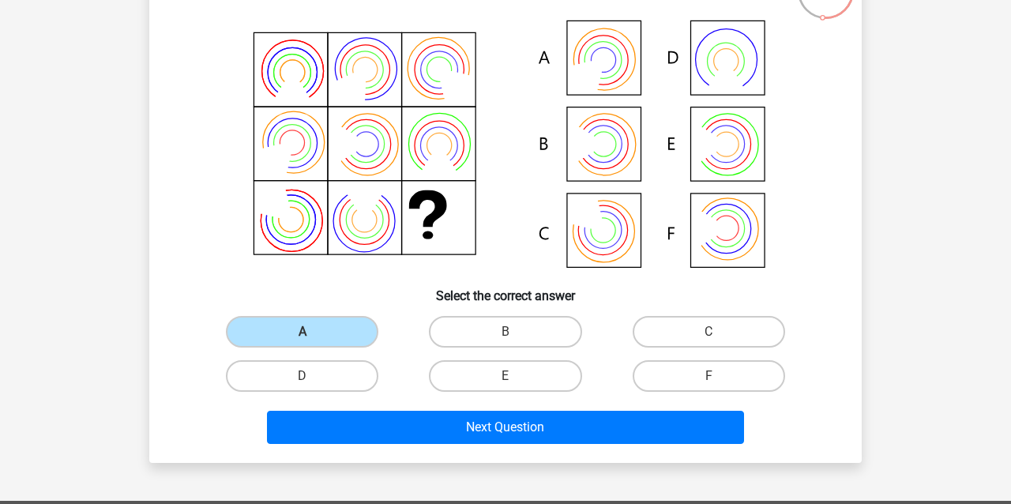
scroll to position [158, 0]
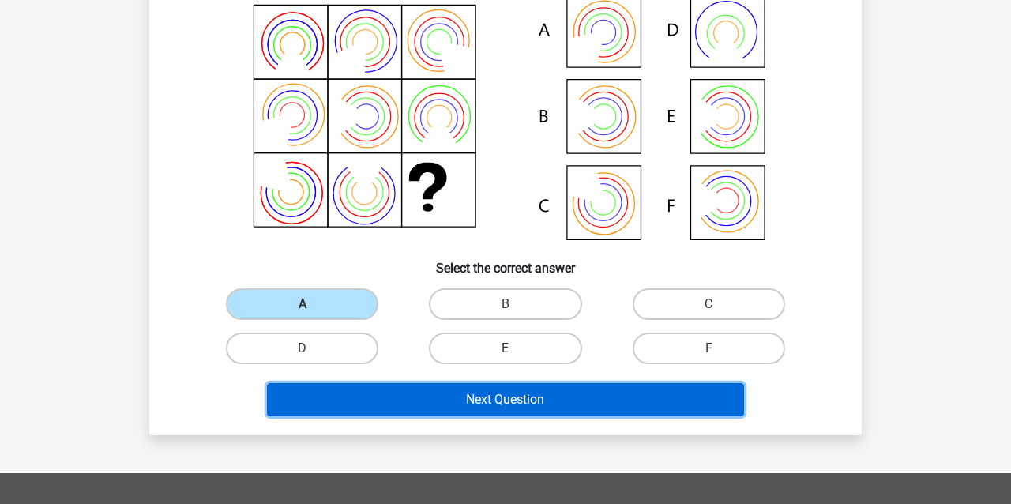
click at [689, 408] on button "Next Question" at bounding box center [506, 399] width 478 height 33
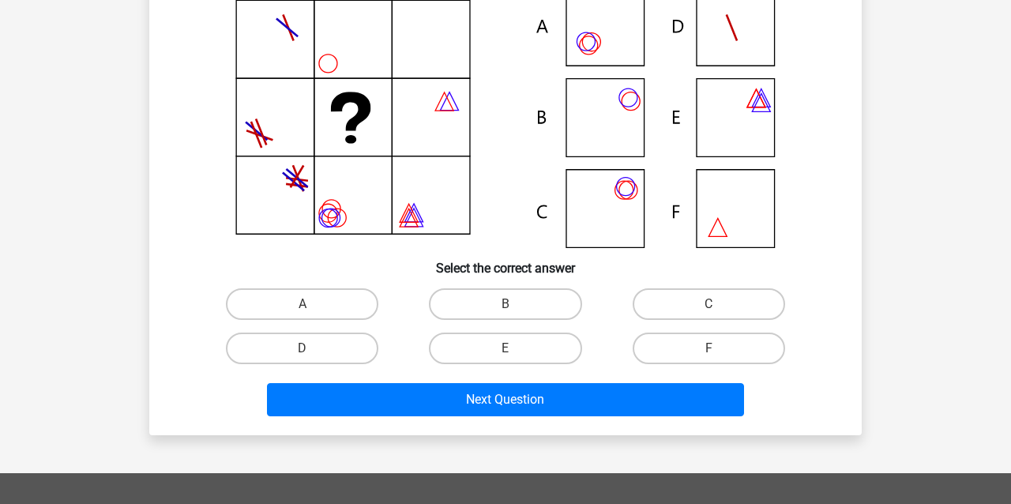
scroll to position [79, 0]
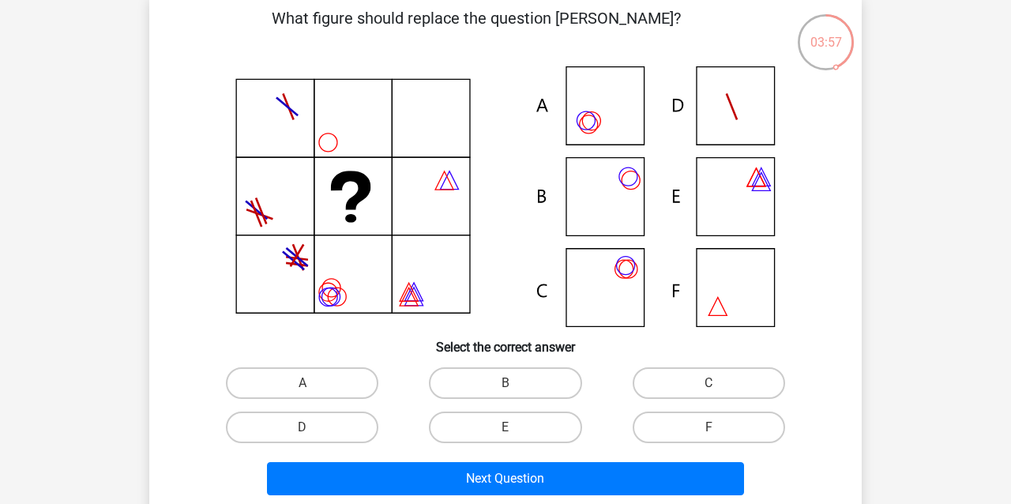
click at [620, 199] on icon at bounding box center [505, 196] width 637 height 261
click at [621, 168] on icon at bounding box center [505, 196] width 637 height 261
click at [509, 371] on label "B" at bounding box center [505, 383] width 153 height 32
click at [509, 383] on input "B" at bounding box center [511, 388] width 10 height 10
radio input "true"
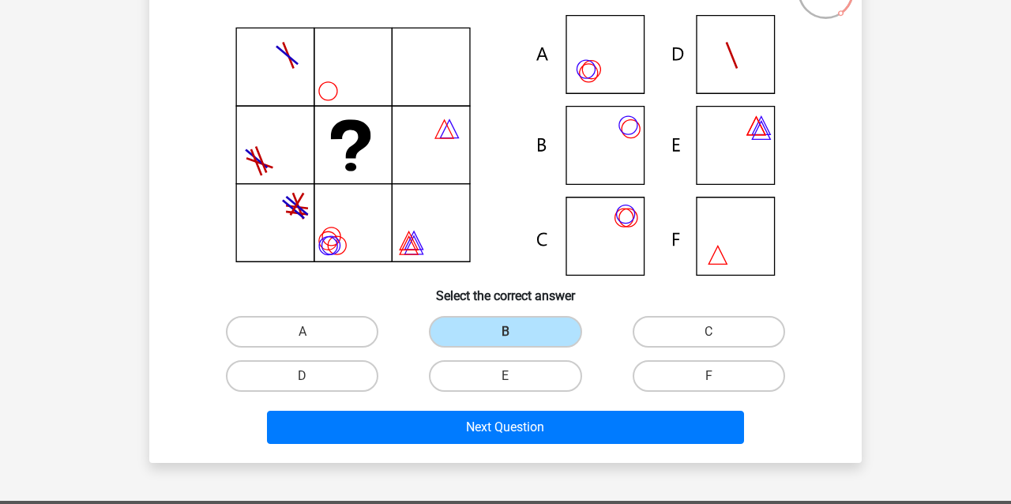
scroll to position [158, 0]
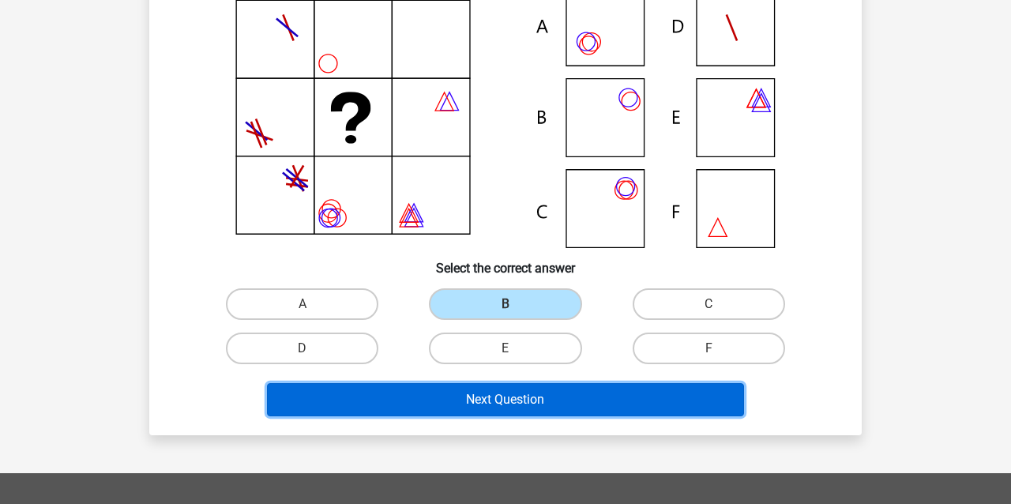
click at [635, 385] on button "Next Question" at bounding box center [506, 399] width 478 height 33
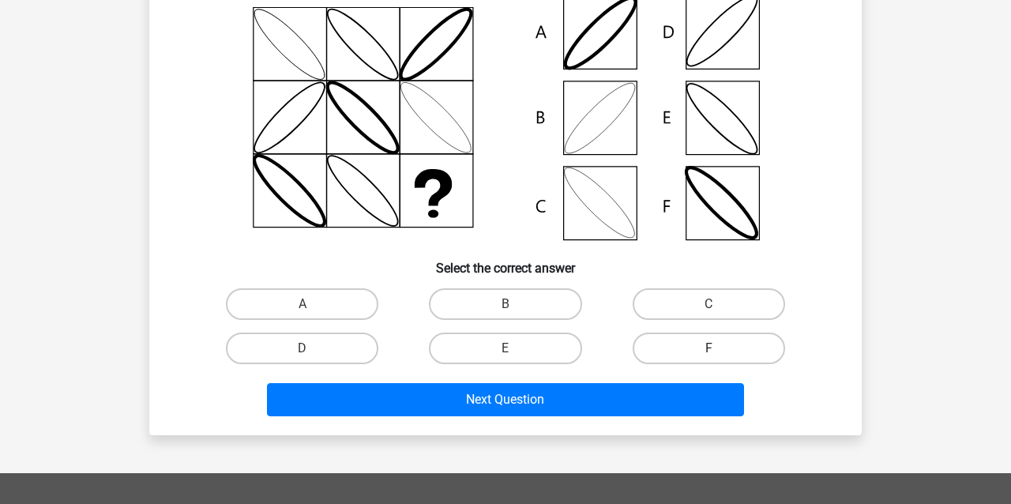
click at [767, 351] on label "F" at bounding box center [709, 349] width 153 height 32
click at [719, 351] on input "F" at bounding box center [714, 353] width 10 height 10
radio input "true"
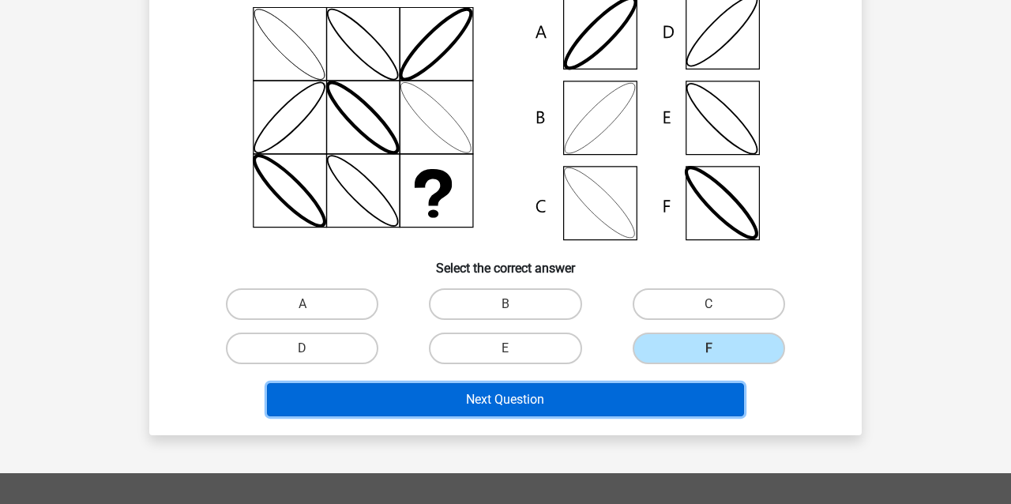
click at [712, 398] on button "Next Question" at bounding box center [506, 399] width 478 height 33
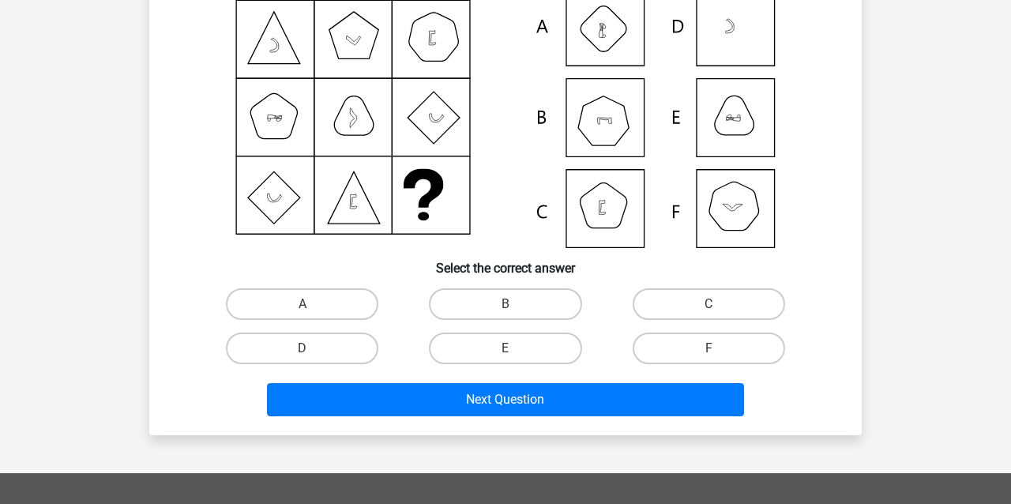
scroll to position [79, 0]
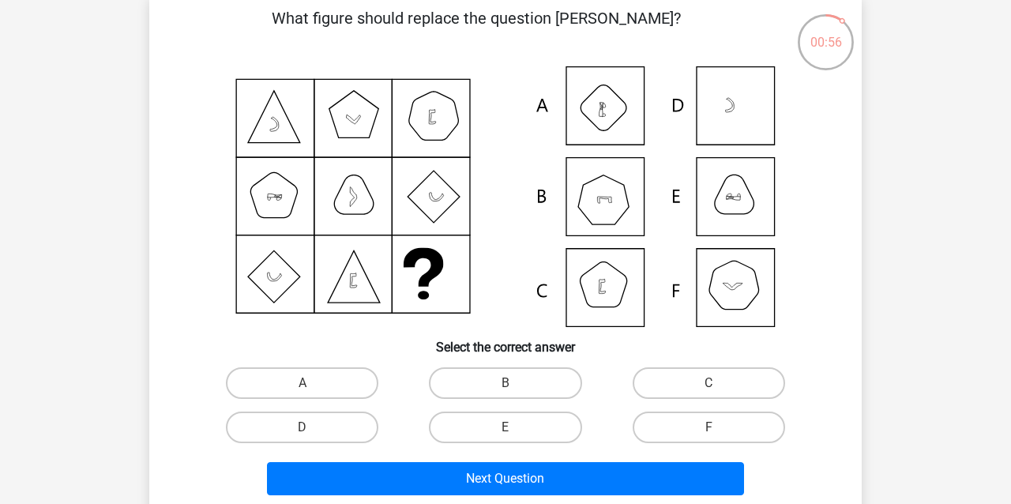
click at [610, 197] on icon at bounding box center [505, 196] width 637 height 261
click at [500, 381] on label "B" at bounding box center [505, 383] width 153 height 32
click at [506, 383] on input "B" at bounding box center [511, 388] width 10 height 10
radio input "true"
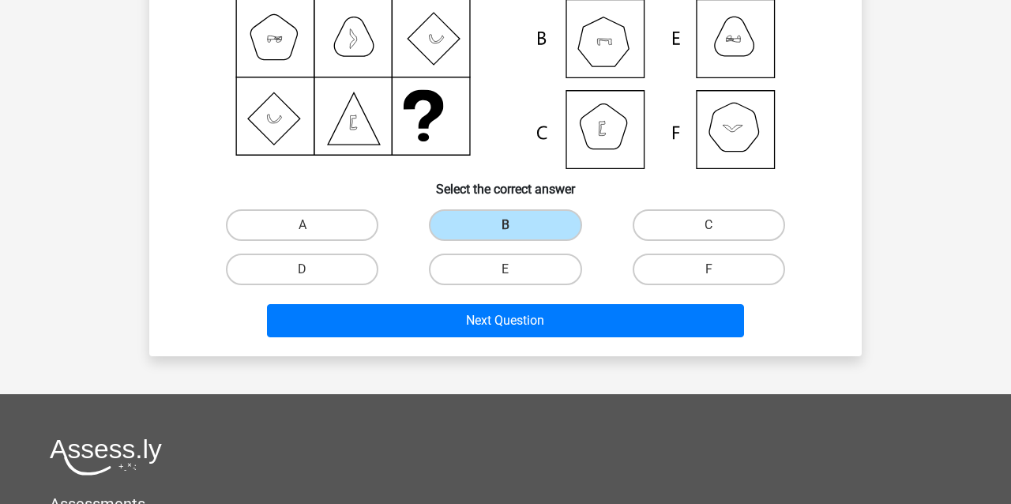
scroll to position [158, 0]
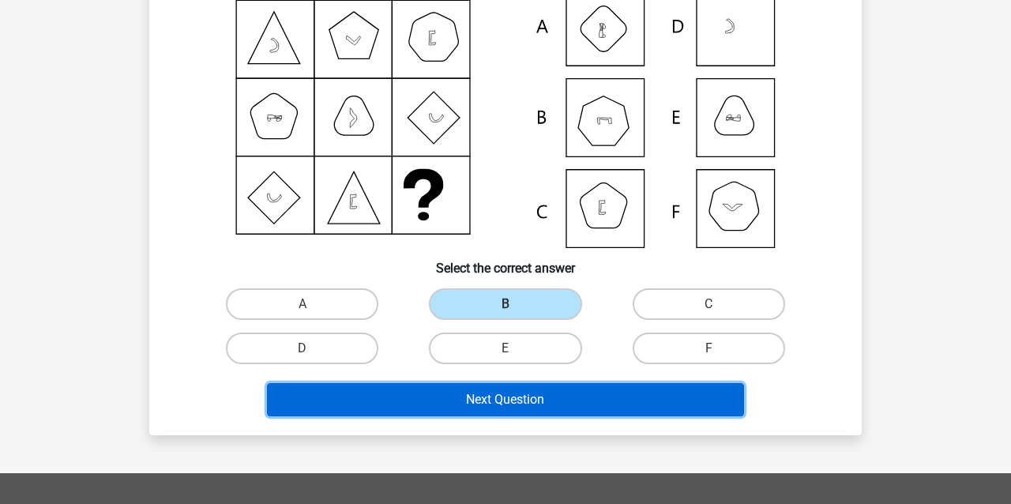
click at [657, 393] on button "Next Question" at bounding box center [506, 399] width 478 height 33
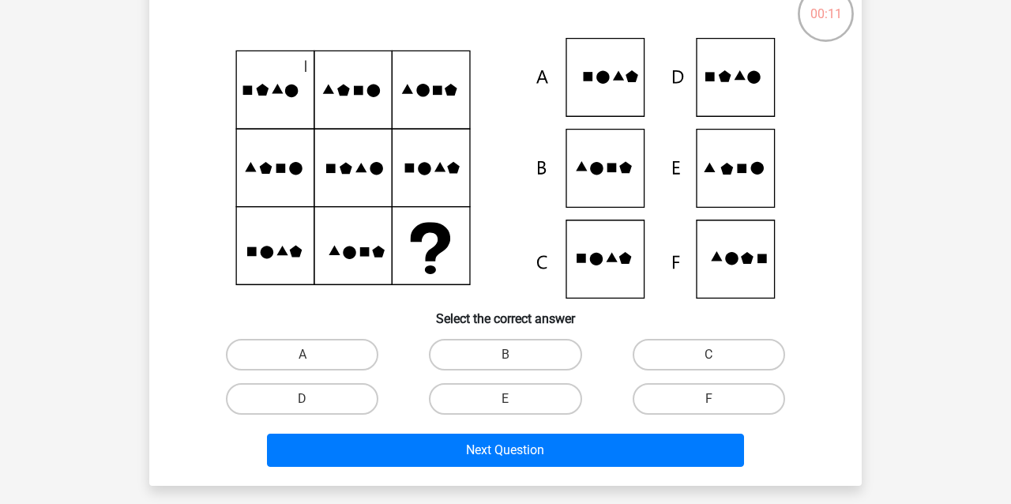
scroll to position [79, 0]
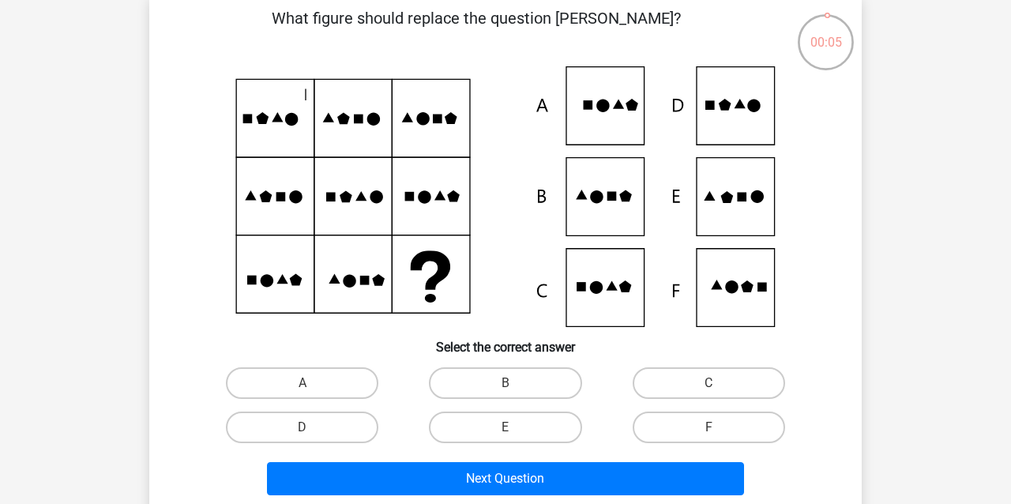
click at [744, 203] on icon at bounding box center [505, 196] width 637 height 261
click at [548, 437] on label "E" at bounding box center [505, 428] width 153 height 32
click at [516, 437] on input "E" at bounding box center [511, 432] width 10 height 10
radio input "true"
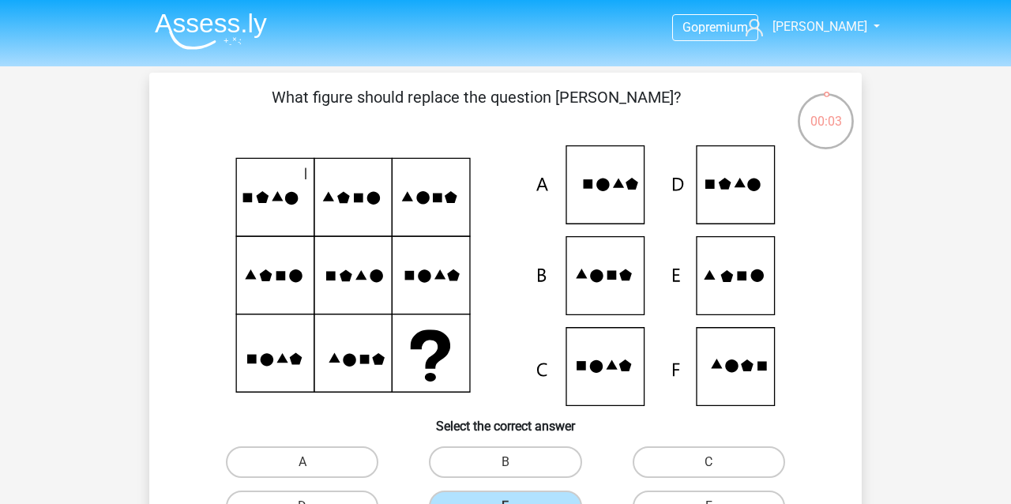
scroll to position [316, 0]
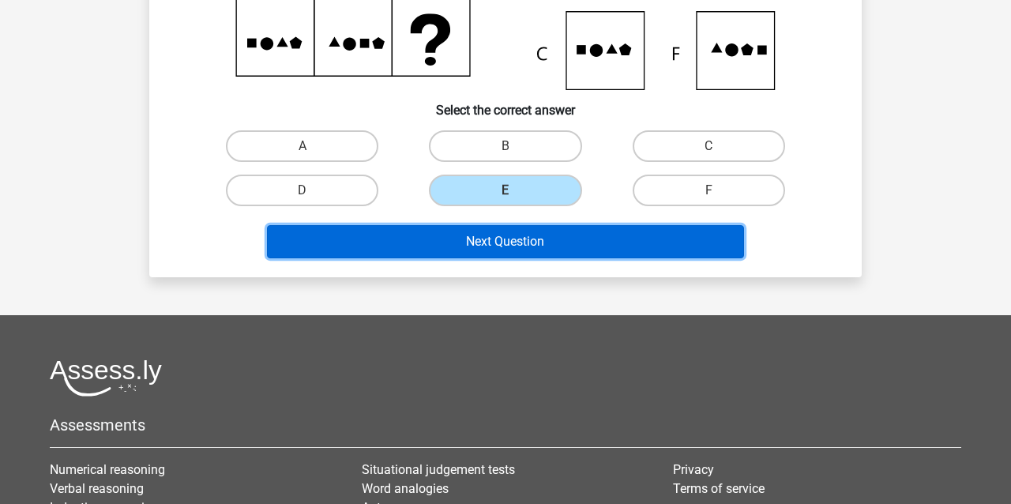
click at [653, 243] on button "Next Question" at bounding box center [506, 241] width 478 height 33
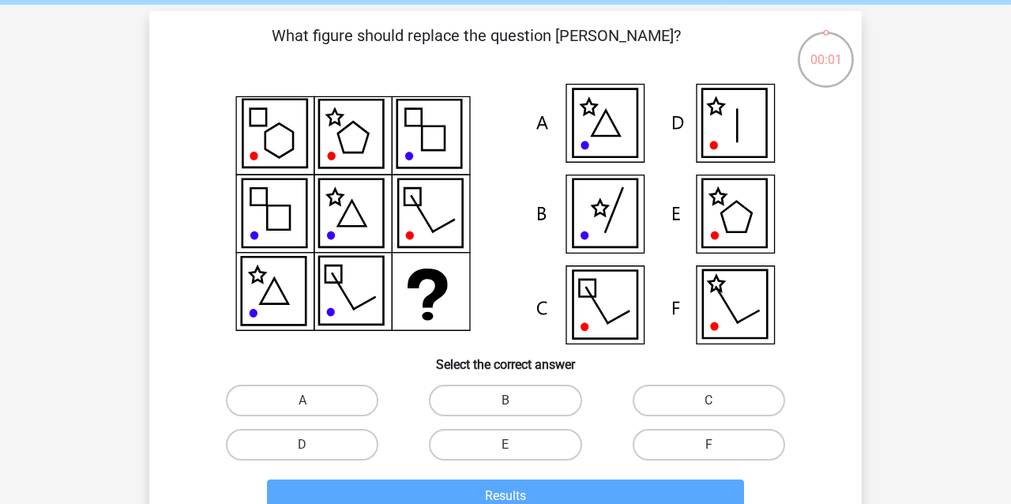
scroll to position [79, 0]
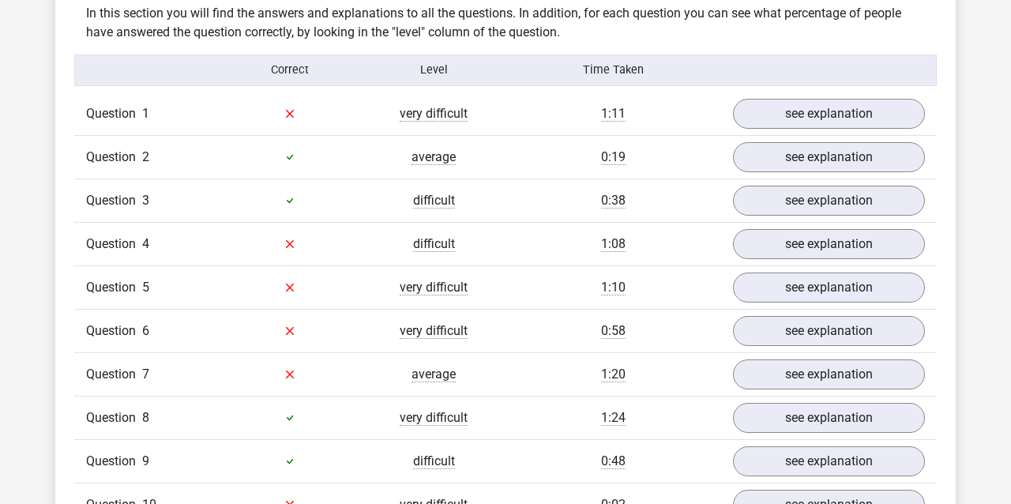
scroll to position [1264, 0]
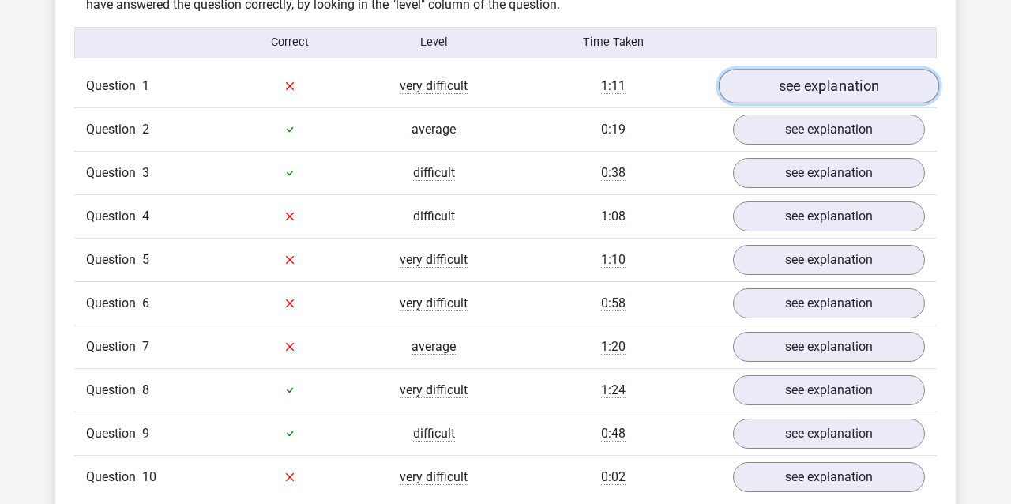
click at [904, 84] on link "see explanation" at bounding box center [829, 86] width 220 height 35
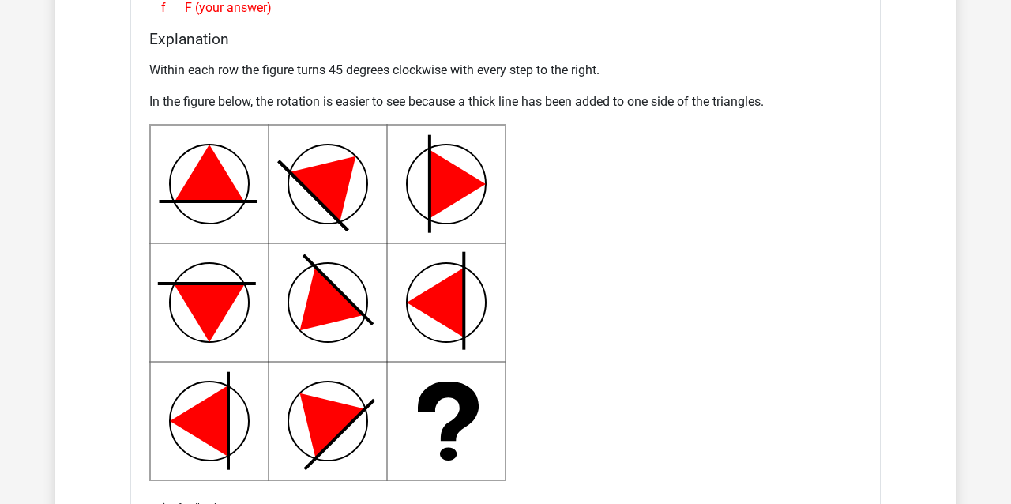
scroll to position [1817, 0]
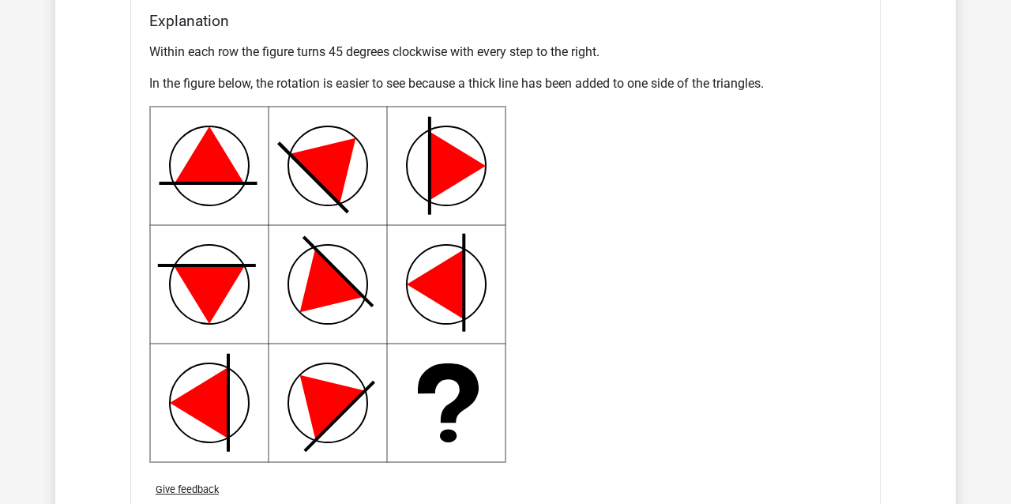
drag, startPoint x: 830, startPoint y: 299, endPoint x: 772, endPoint y: 284, distance: 60.6
click at [772, 284] on div "Within each row the figure turns 45 degrees clockwise with every step to the ri…" at bounding box center [505, 252] width 713 height 433
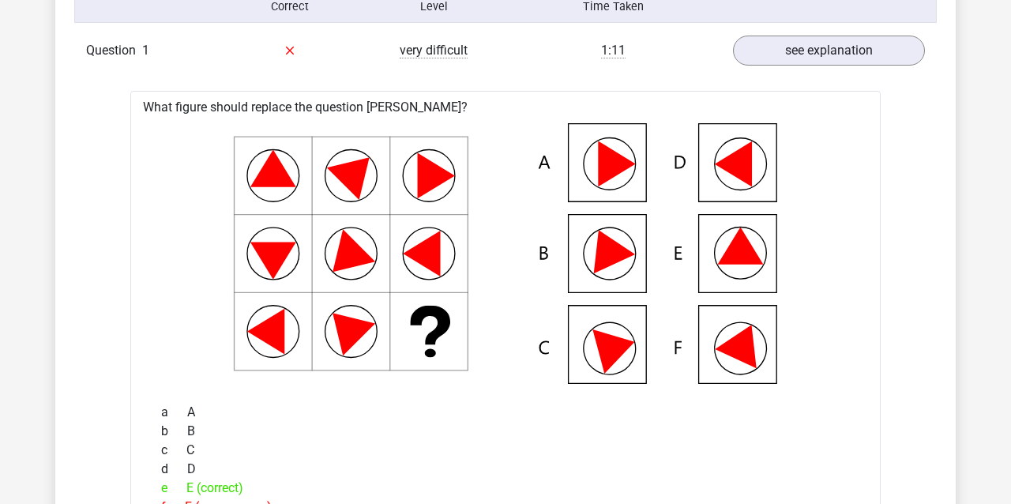
scroll to position [1185, 0]
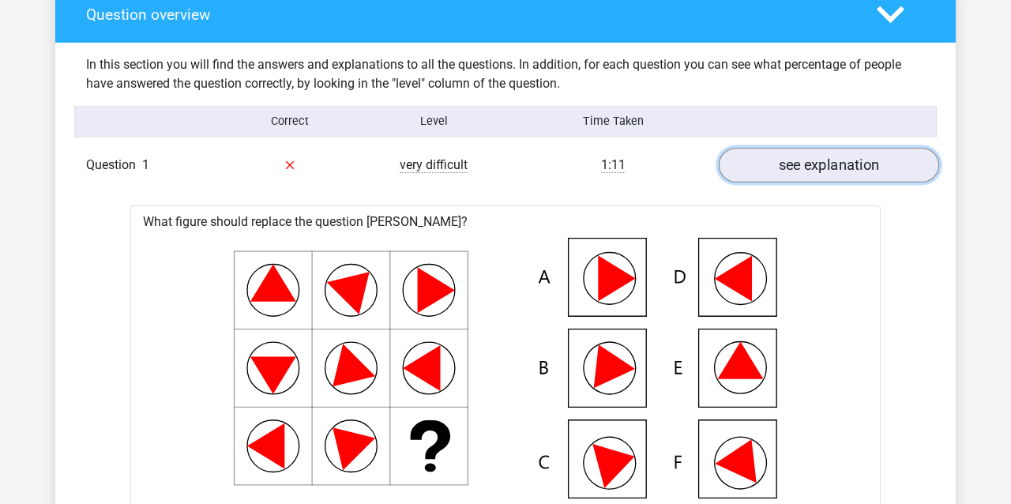
click at [815, 168] on link "see explanation" at bounding box center [829, 165] width 220 height 35
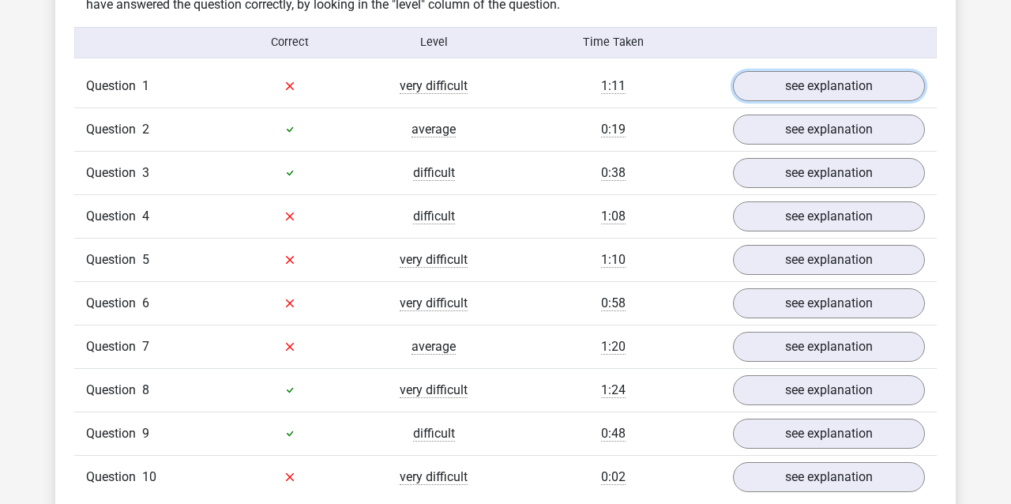
scroll to position [1343, 0]
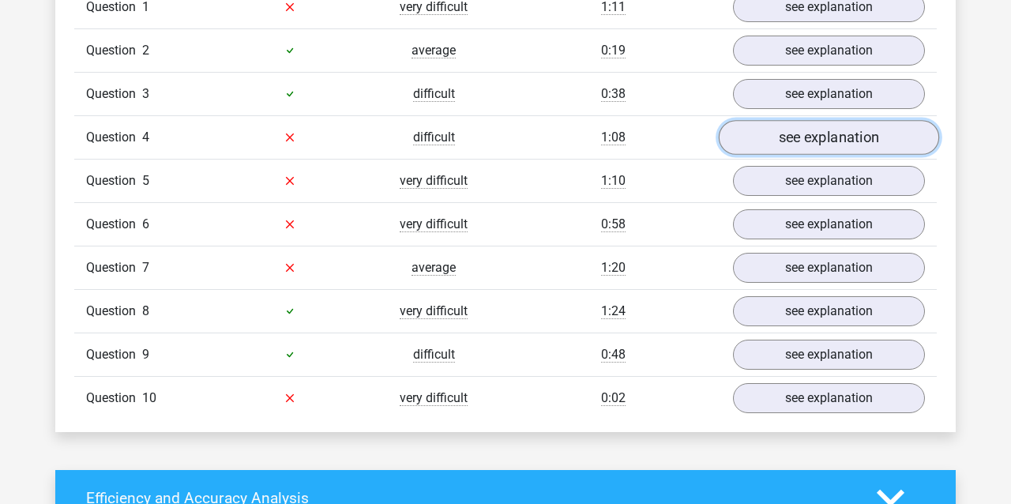
click at [860, 136] on link "see explanation" at bounding box center [829, 137] width 220 height 35
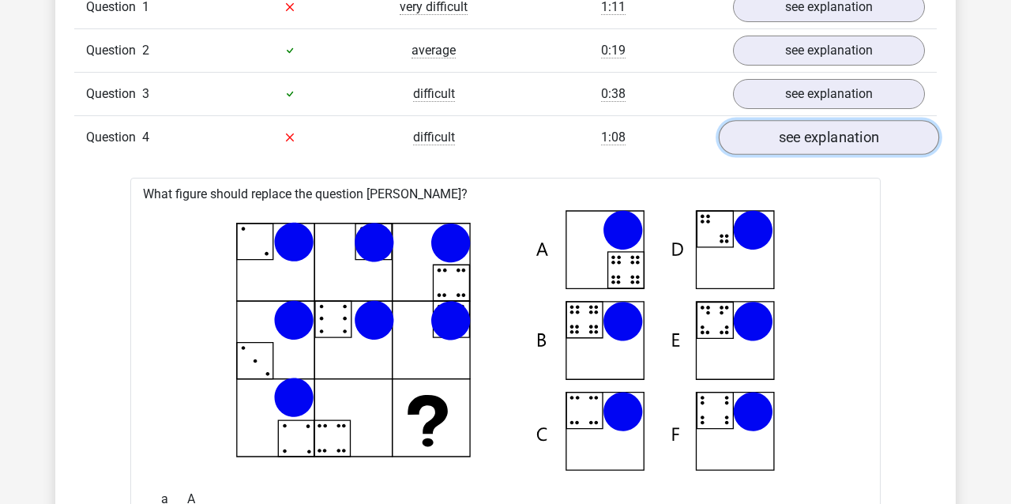
click at [834, 137] on link "see explanation" at bounding box center [829, 137] width 220 height 35
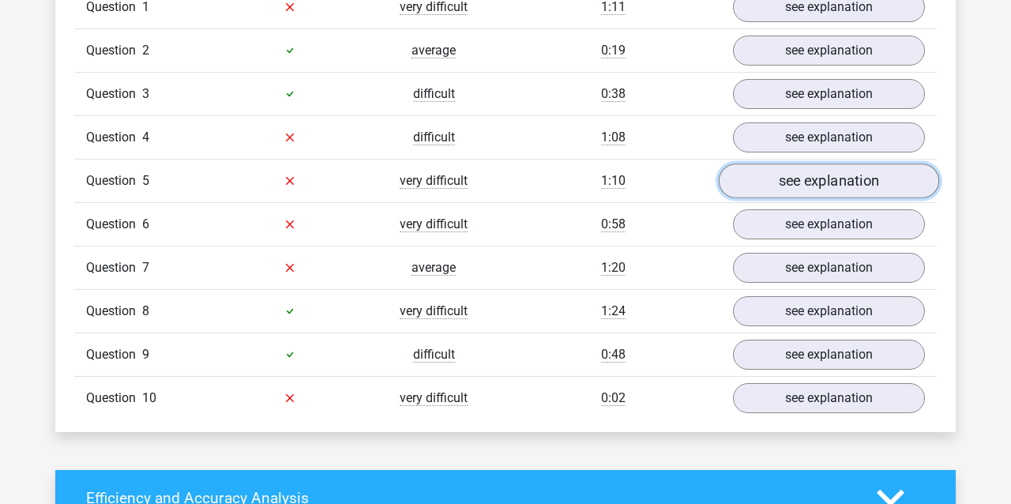
click at [871, 196] on link "see explanation" at bounding box center [829, 181] width 220 height 35
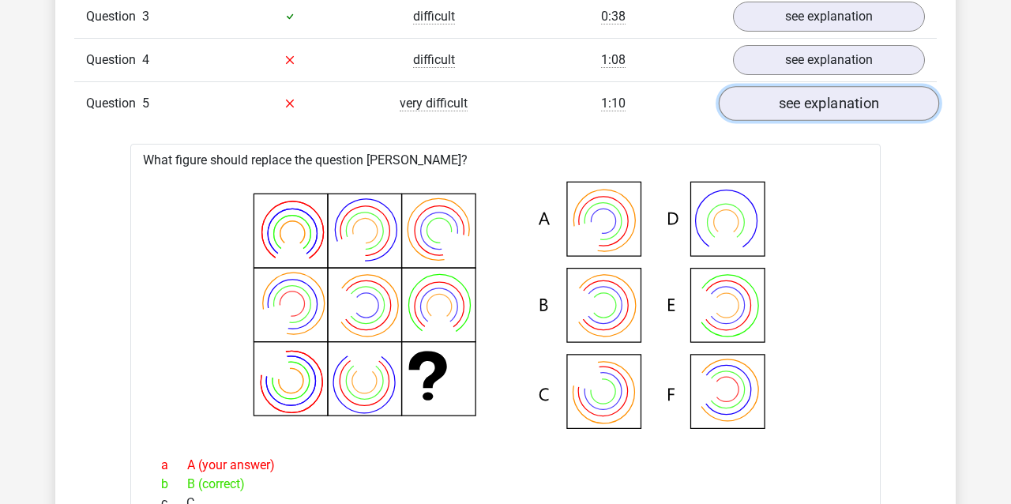
scroll to position [1264, 0]
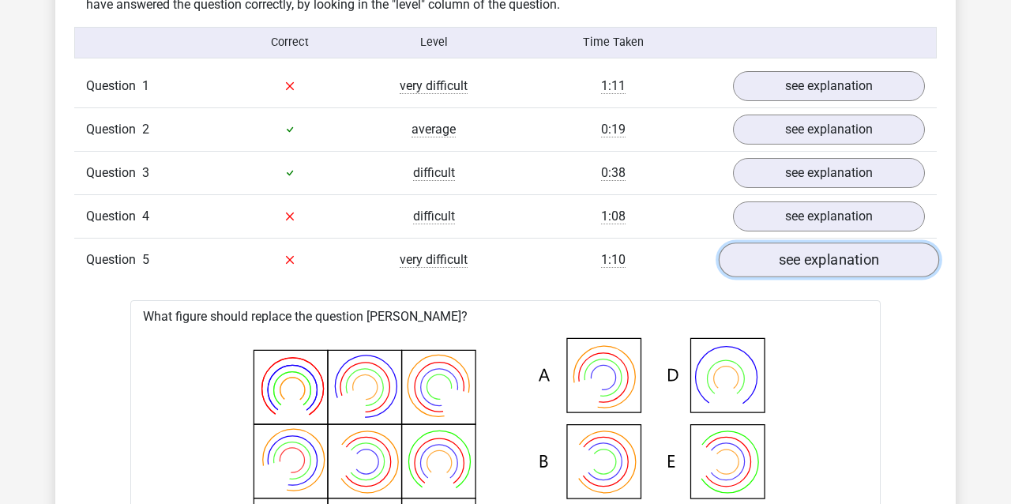
click at [827, 260] on link "see explanation" at bounding box center [829, 260] width 220 height 35
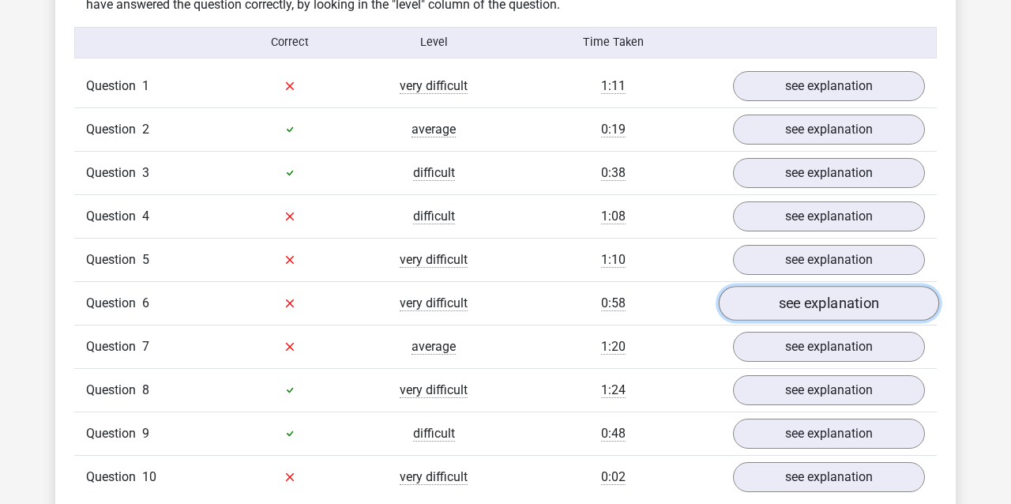
click at [834, 302] on link "see explanation" at bounding box center [829, 303] width 220 height 35
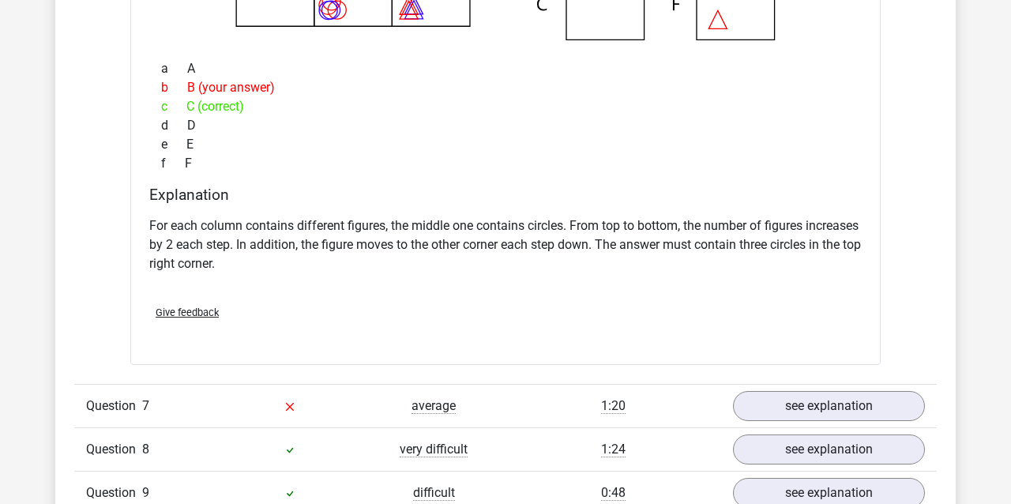
scroll to position [1896, 0]
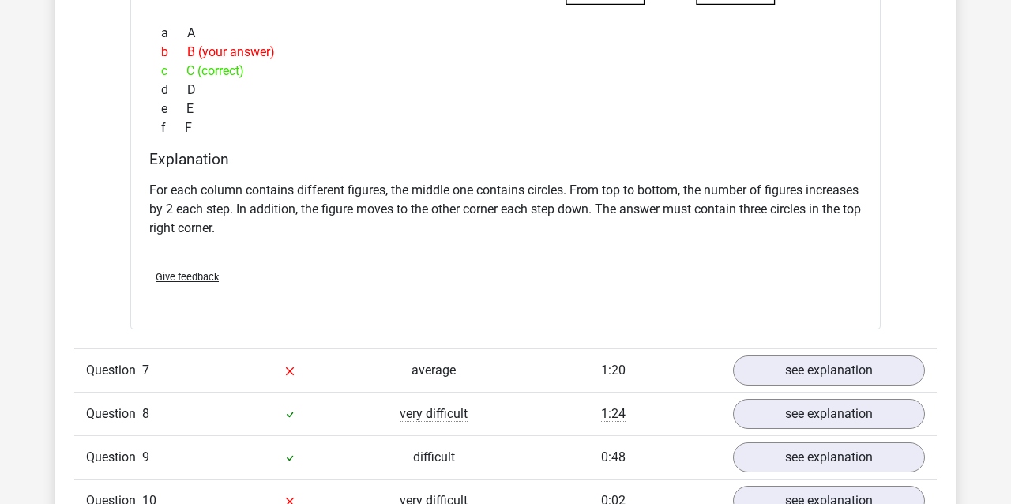
click at [203, 288] on div "Give feedback" at bounding box center [505, 277] width 725 height 40
click at [196, 282] on span "Give feedback" at bounding box center [187, 277] width 63 height 12
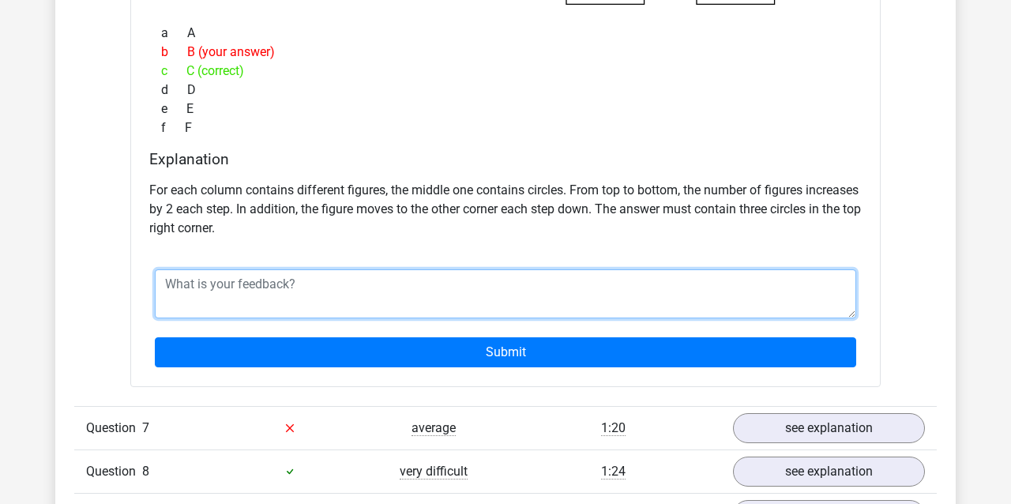
click at [280, 288] on textarea at bounding box center [506, 293] width 702 height 49
click at [184, 283] on textarea "1 cicle" at bounding box center [506, 293] width 702 height 49
click at [239, 277] on textarea "1 circle" at bounding box center [506, 293] width 702 height 49
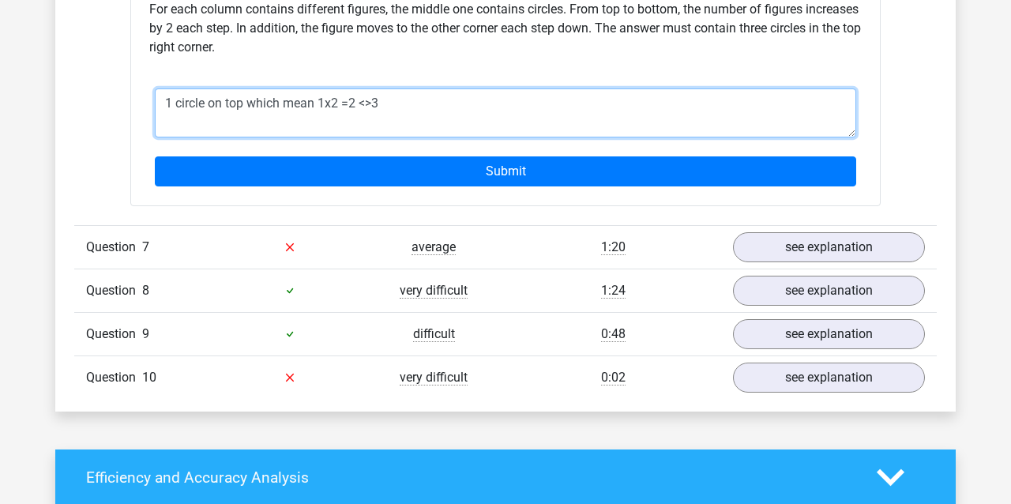
scroll to position [2133, 0]
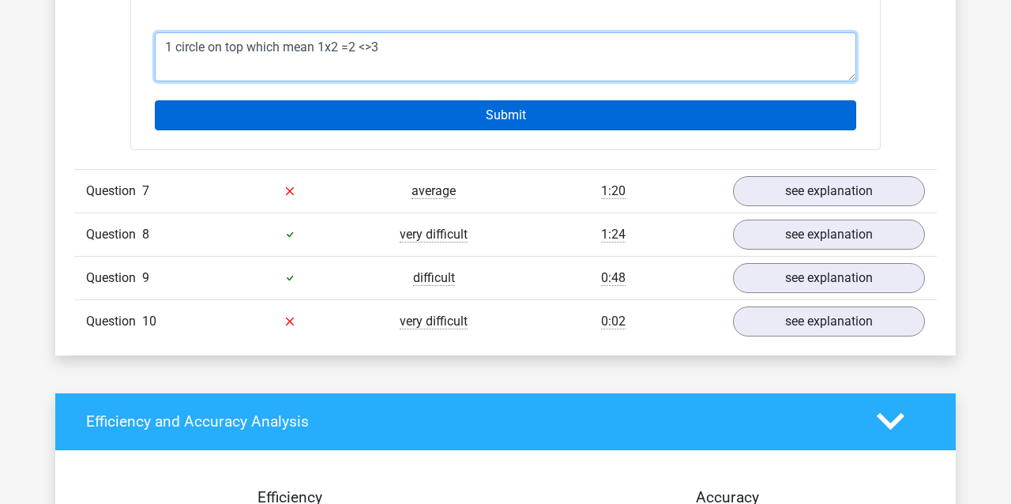
type textarea "1 circle on top which mean 1x2 =2 <>3"
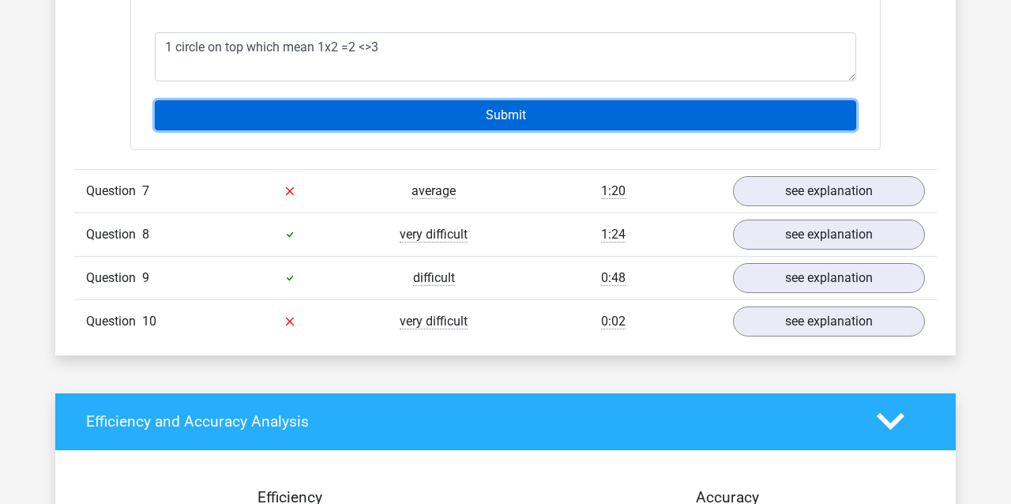
click at [686, 117] on input "Submit" at bounding box center [506, 115] width 702 height 30
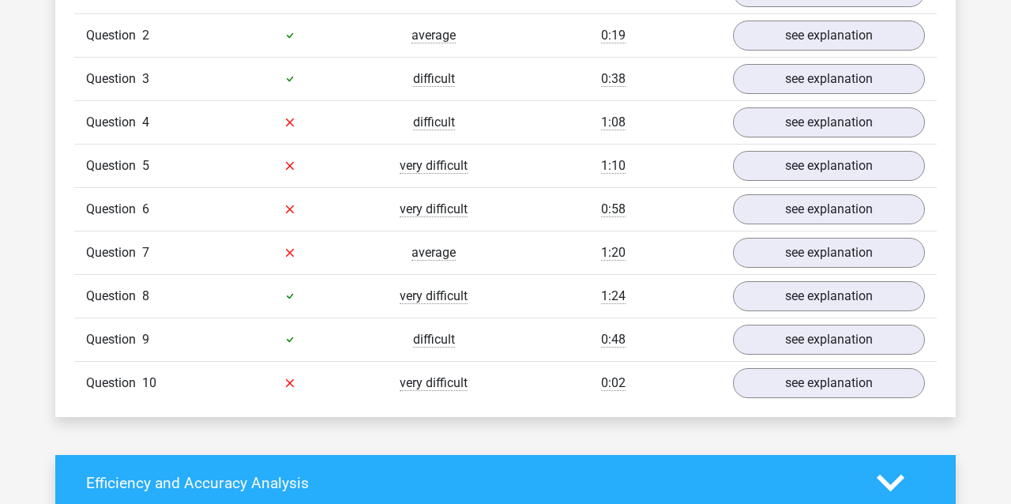
scroll to position [1422, 0]
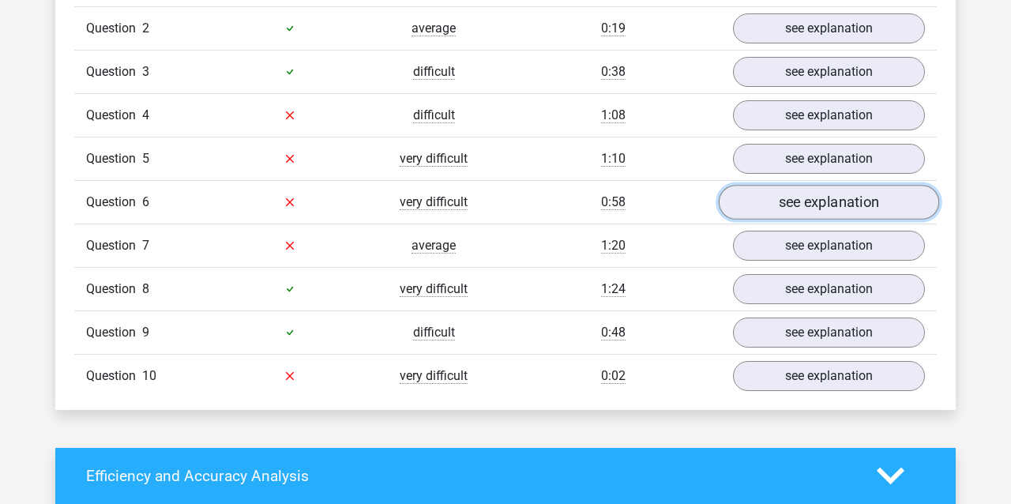
click at [830, 213] on link "see explanation" at bounding box center [829, 202] width 220 height 35
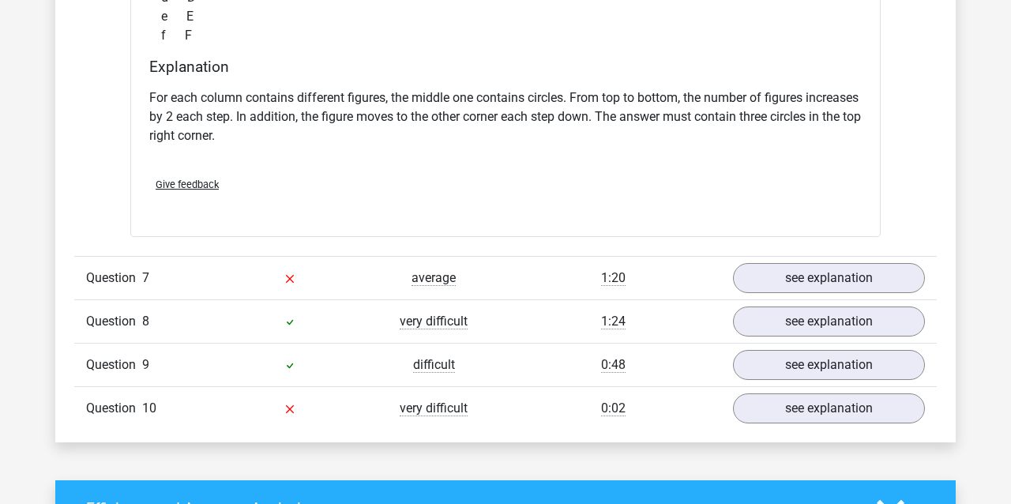
scroll to position [1998, 0]
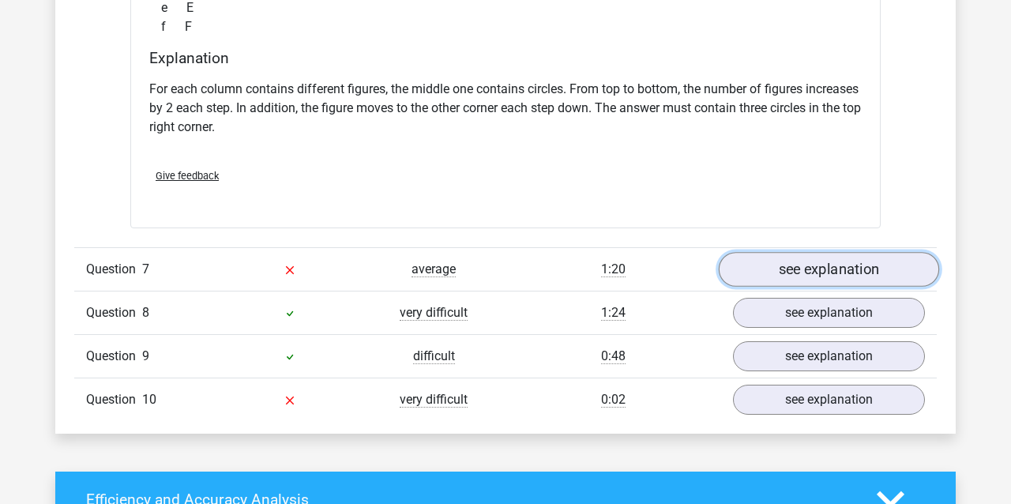
click at [872, 258] on link "see explanation" at bounding box center [829, 269] width 220 height 35
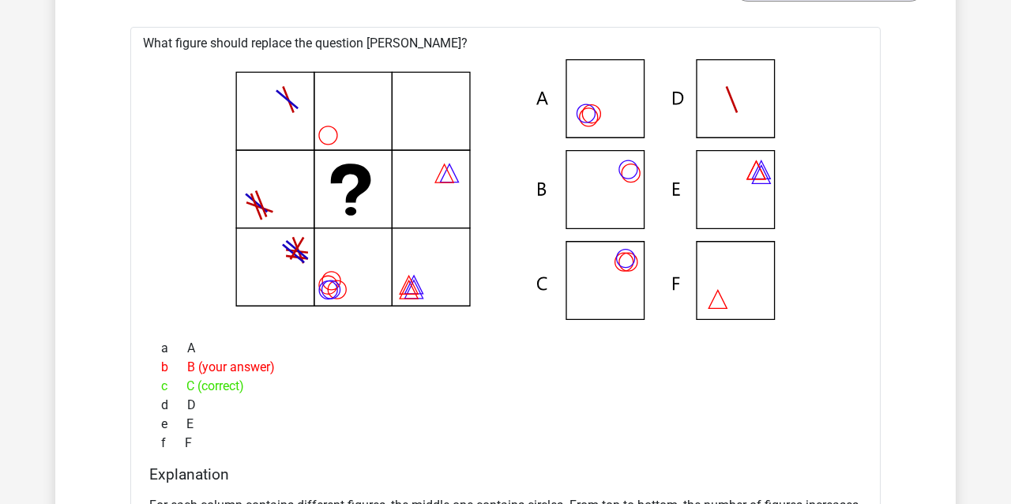
scroll to position [1602, 0]
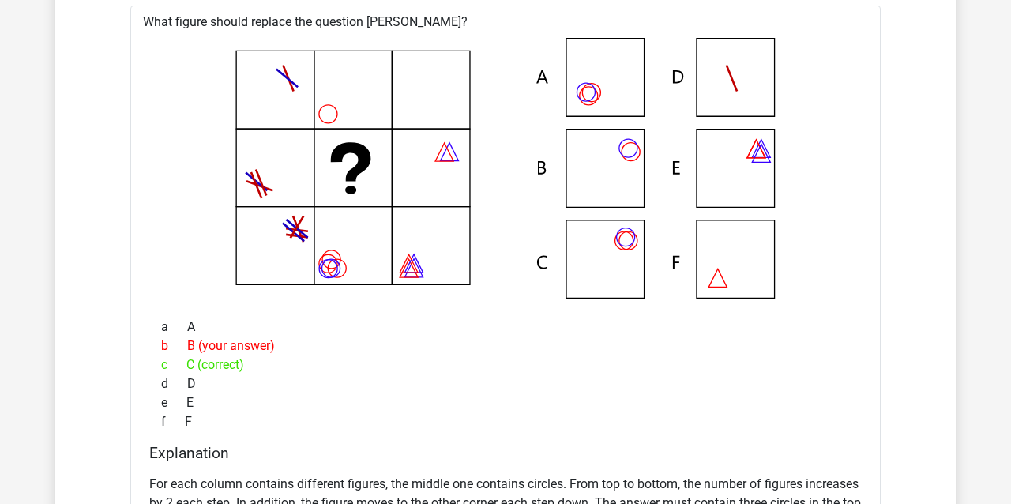
click at [421, 81] on icon at bounding box center [506, 168] width 700 height 261
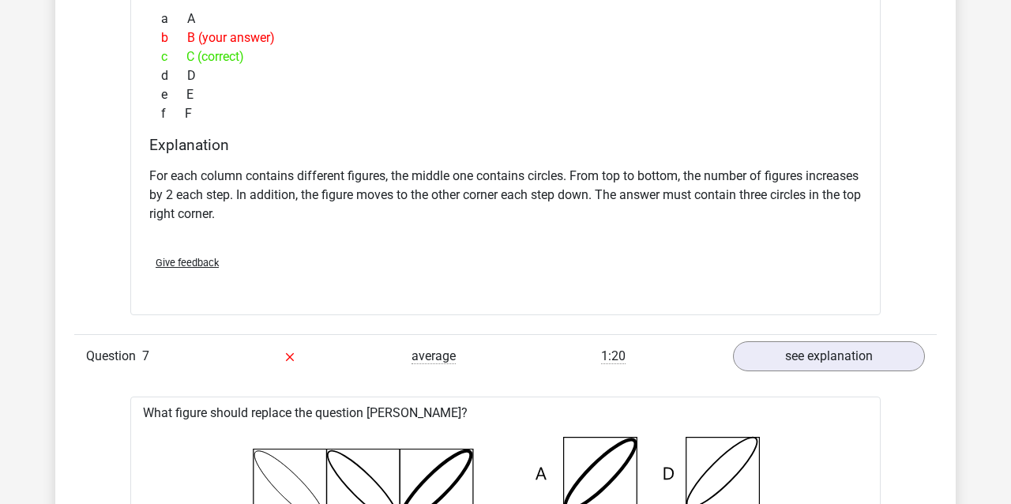
scroll to position [1919, 0]
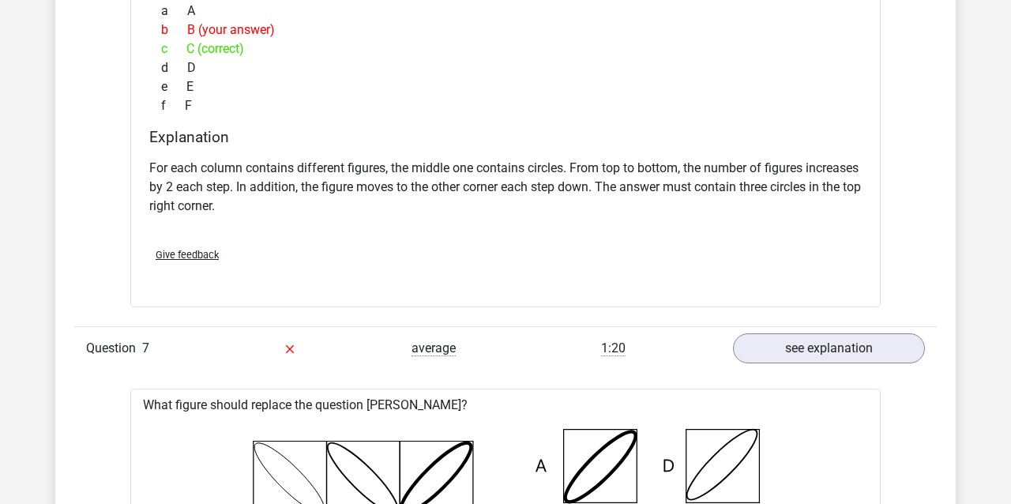
click at [200, 253] on span "Give feedback" at bounding box center [187, 255] width 63 height 12
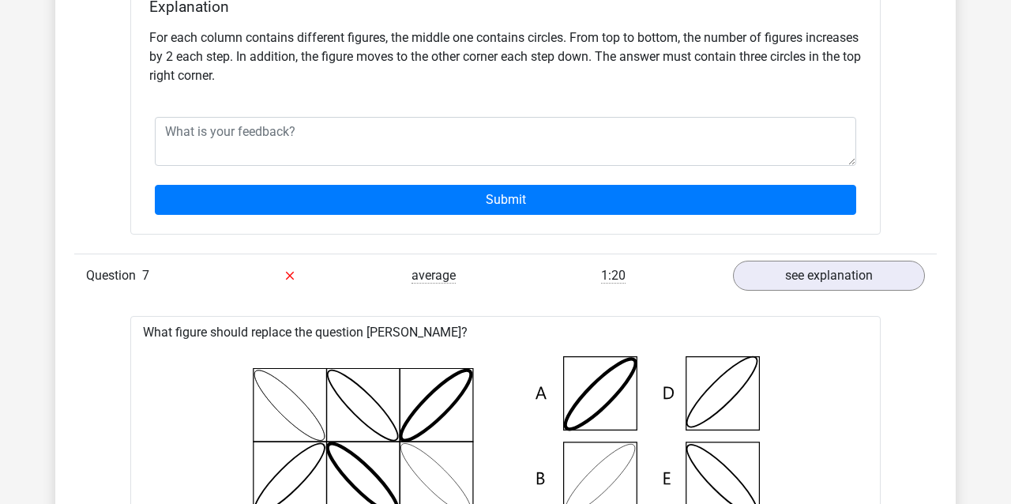
scroll to position [2077, 0]
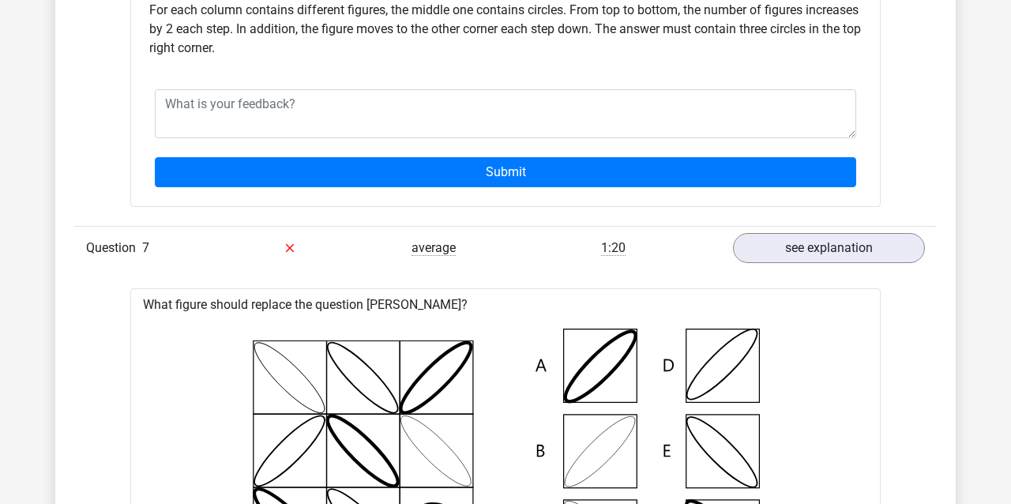
click at [928, 201] on div "In this section you will find the answers and explanations to all the questions…" at bounding box center [505, 312] width 877 height 2322
click at [893, 242] on link "see explanation" at bounding box center [829, 248] width 220 height 35
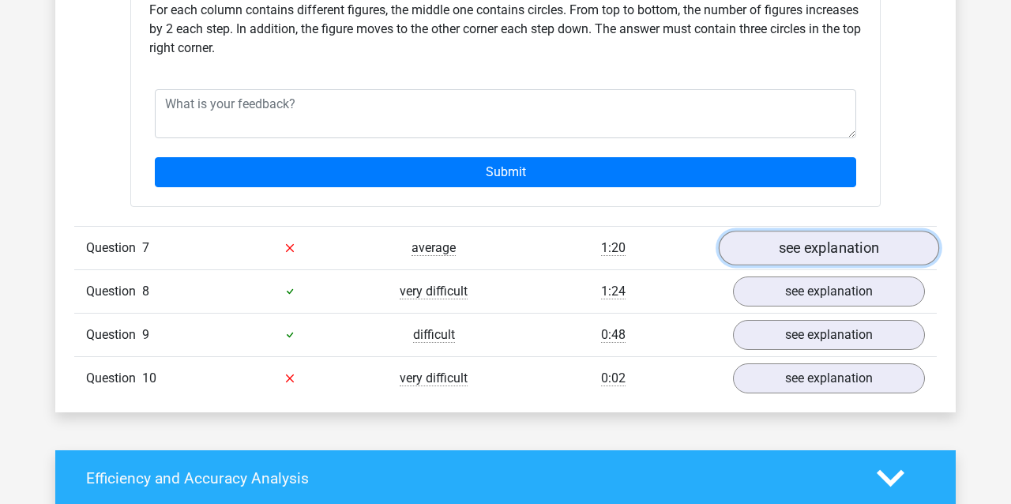
click at [901, 249] on link "see explanation" at bounding box center [829, 248] width 220 height 35
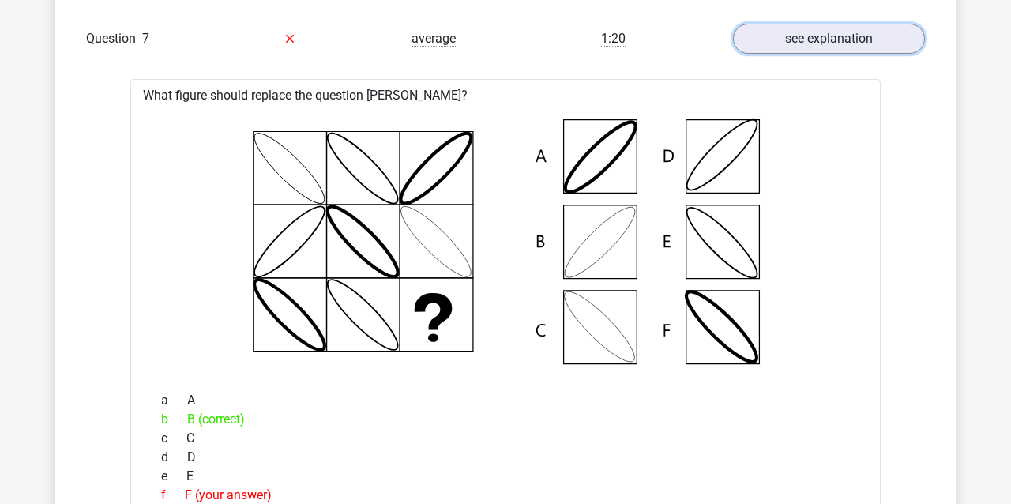
scroll to position [2314, 0]
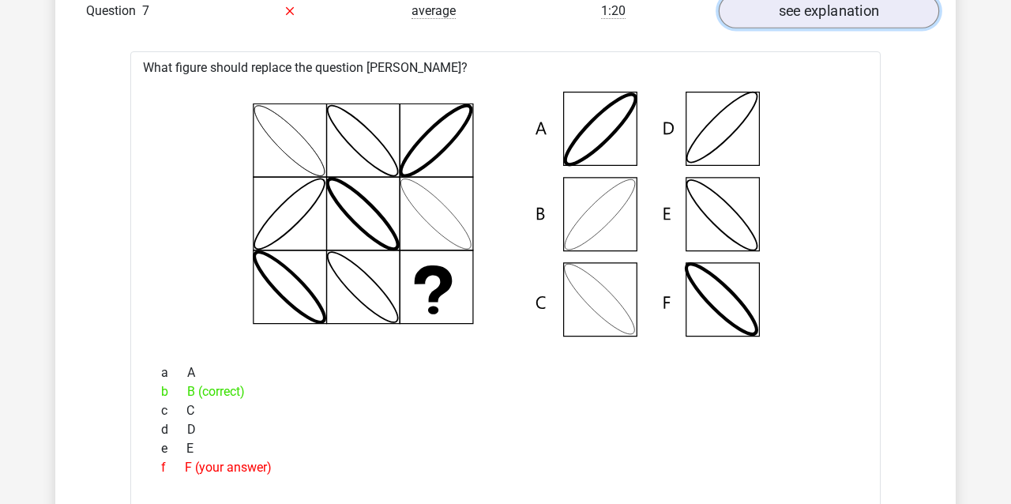
click at [857, 12] on link "see explanation" at bounding box center [829, 11] width 220 height 35
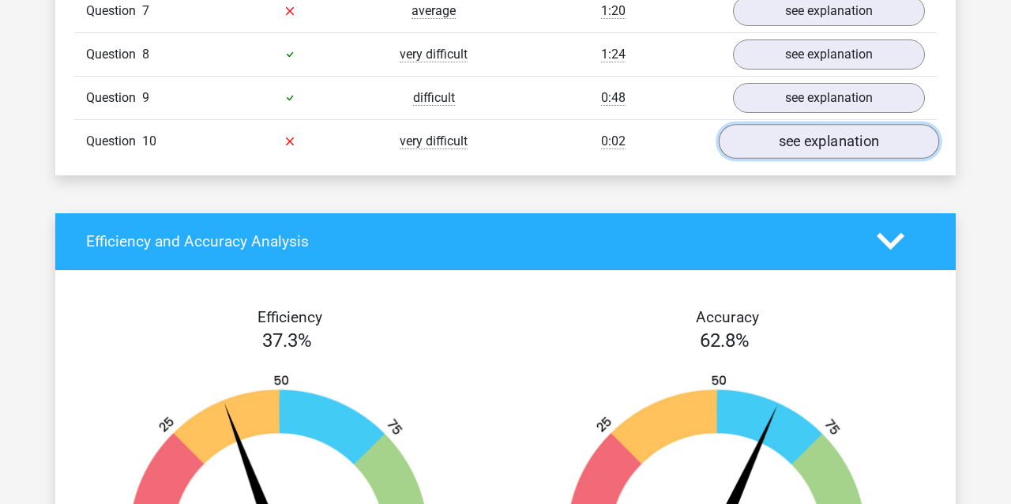
click at [876, 138] on link "see explanation" at bounding box center [829, 141] width 220 height 35
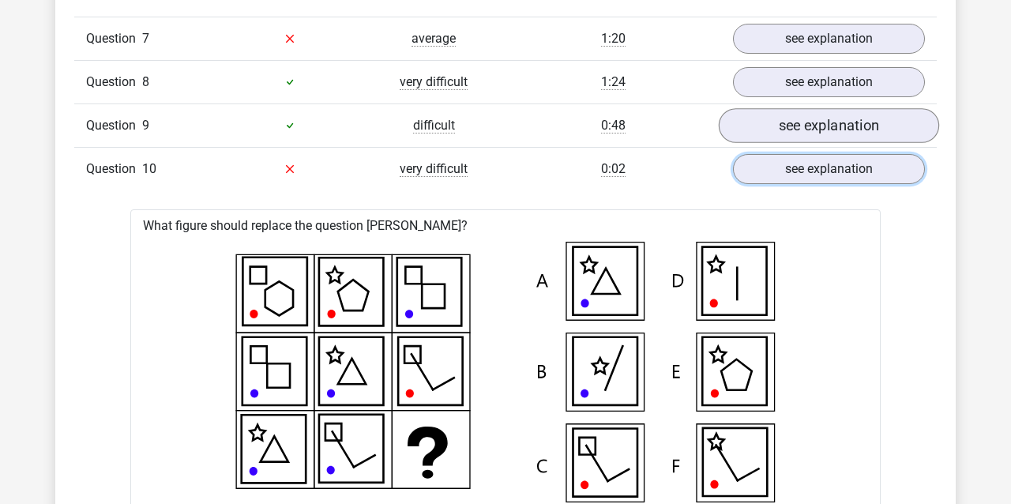
scroll to position [2235, 0]
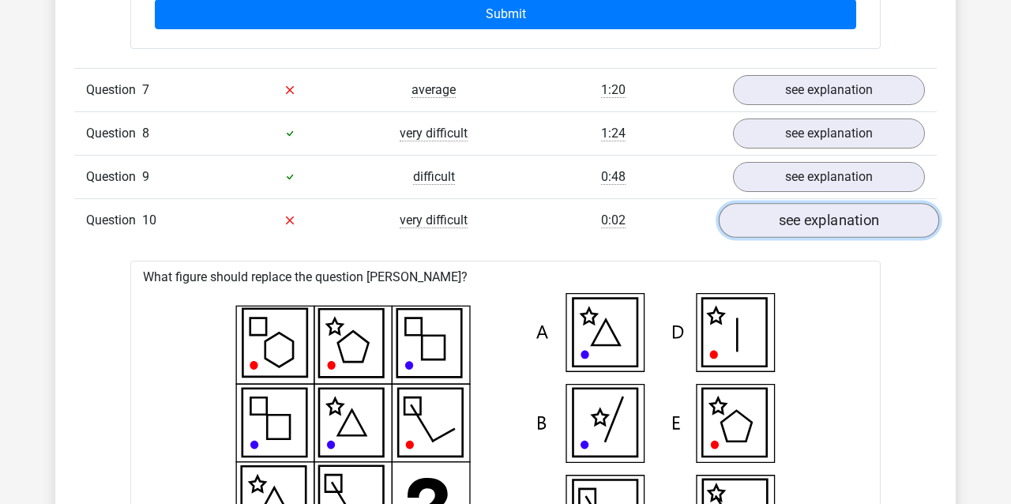
click at [899, 215] on link "see explanation" at bounding box center [829, 220] width 220 height 35
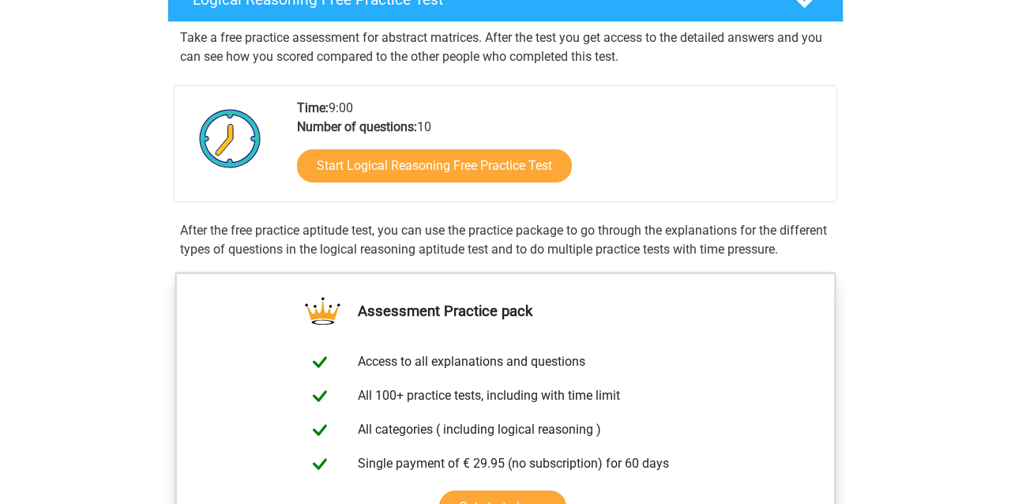
scroll to position [316, 0]
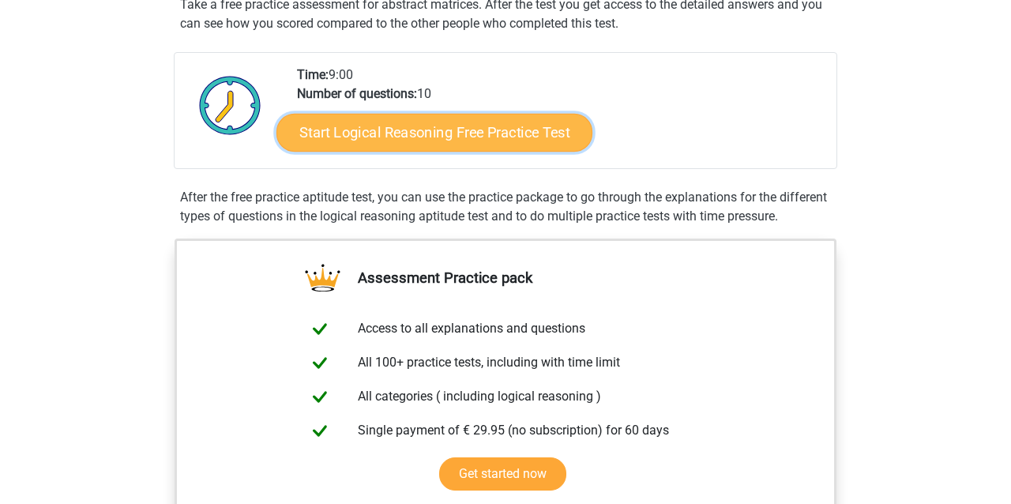
click at [496, 136] on link "Start Logical Reasoning Free Practice Test" at bounding box center [435, 132] width 316 height 38
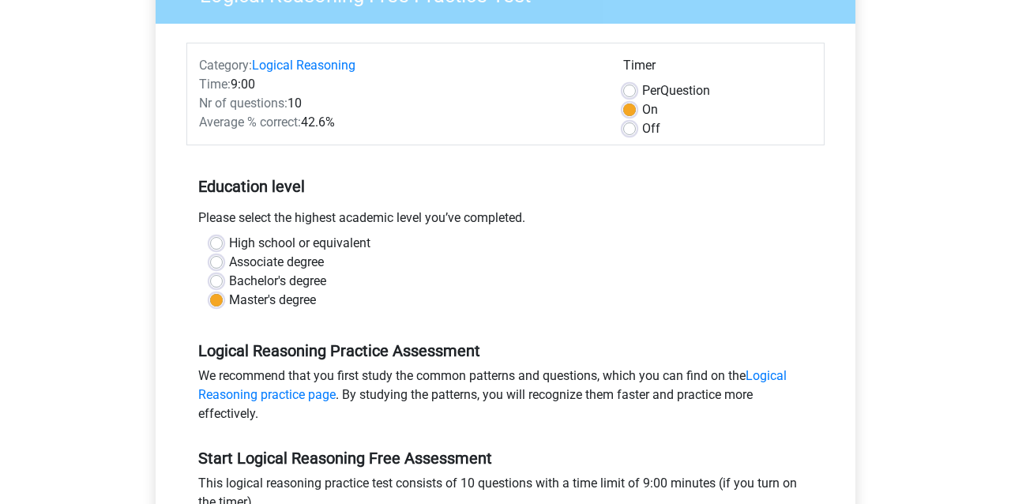
scroll to position [158, 0]
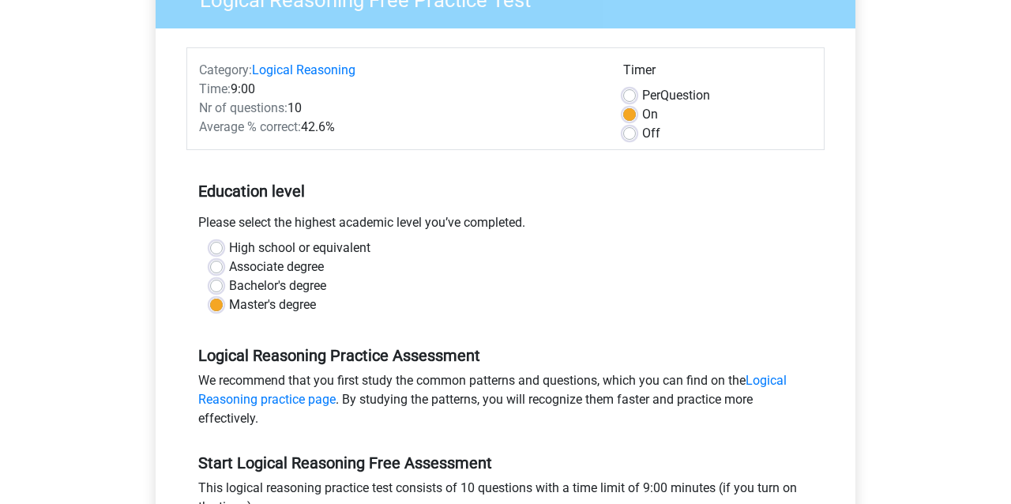
click at [627, 88] on div "Per Question" at bounding box center [717, 95] width 189 height 19
click at [630, 103] on div "Per Question" at bounding box center [717, 95] width 189 height 19
click at [642, 98] on label "Per Question" at bounding box center [676, 95] width 68 height 19
click at [623, 98] on input "Per Question" at bounding box center [629, 94] width 13 height 16
radio input "true"
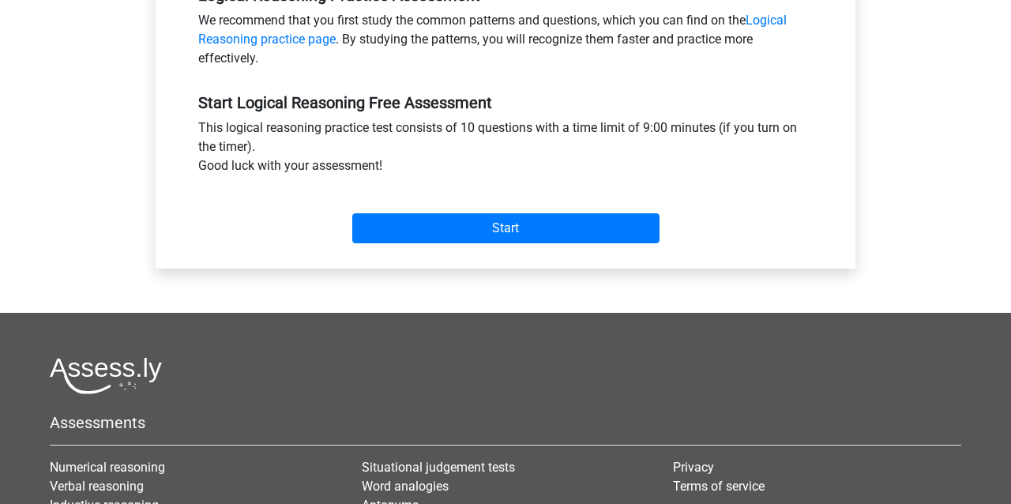
scroll to position [553, 0]
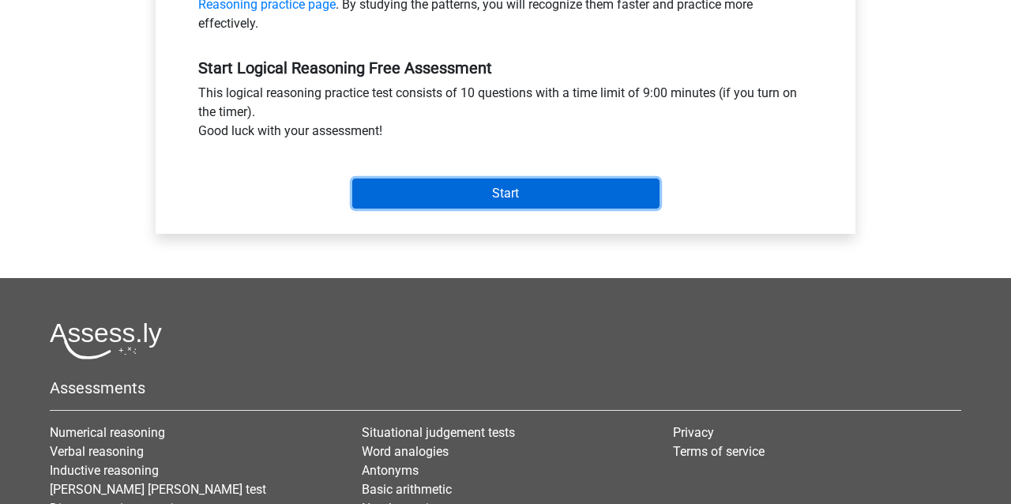
click at [542, 190] on input "Start" at bounding box center [505, 194] width 307 height 30
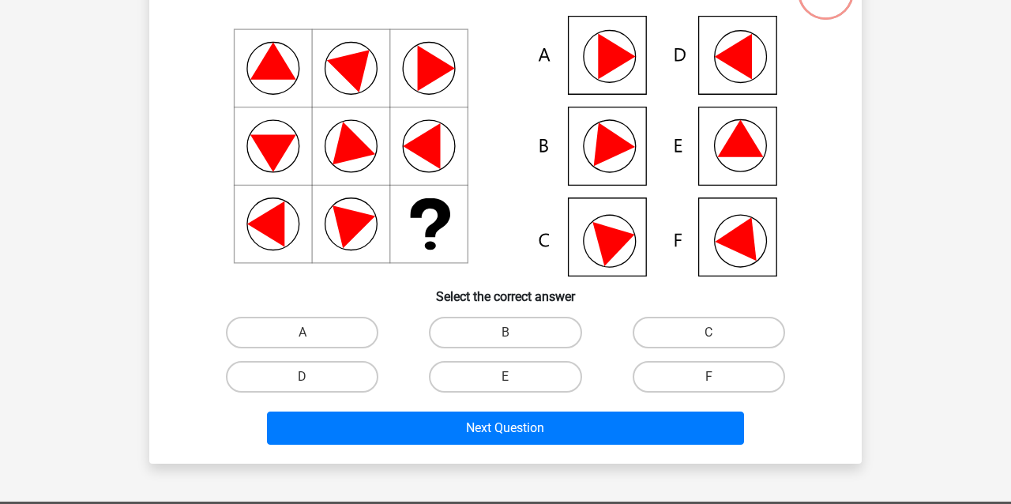
scroll to position [158, 0]
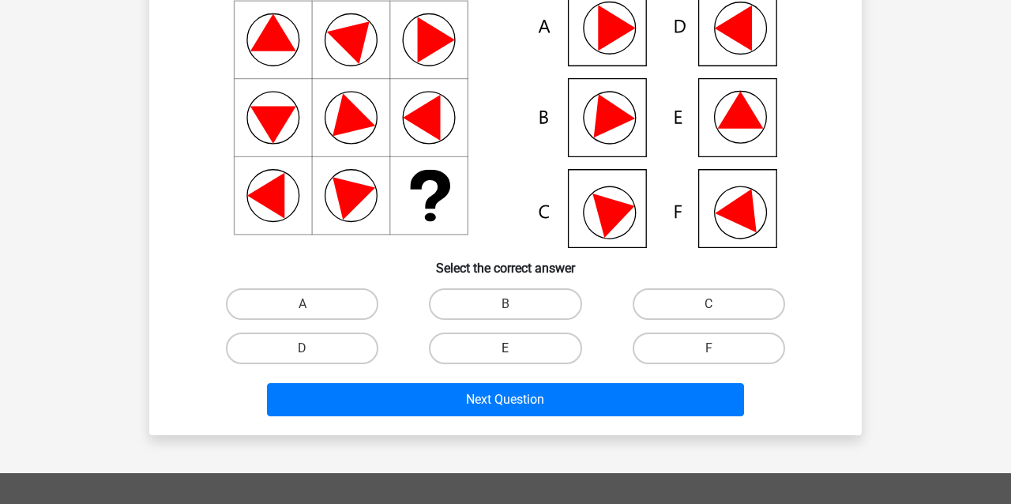
click at [530, 342] on label "E" at bounding box center [505, 349] width 153 height 32
click at [516, 348] on input "E" at bounding box center [511, 353] width 10 height 10
radio input "true"
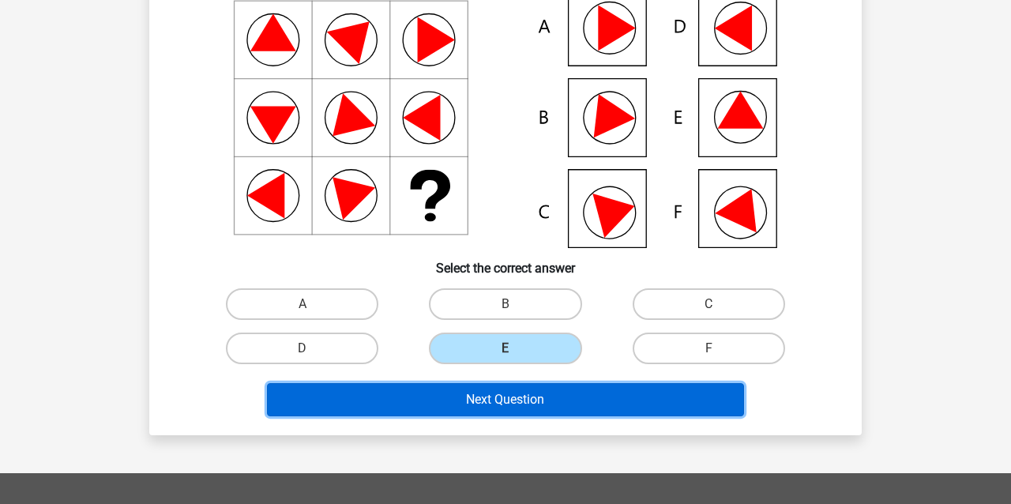
click at [567, 409] on button "Next Question" at bounding box center [506, 399] width 478 height 33
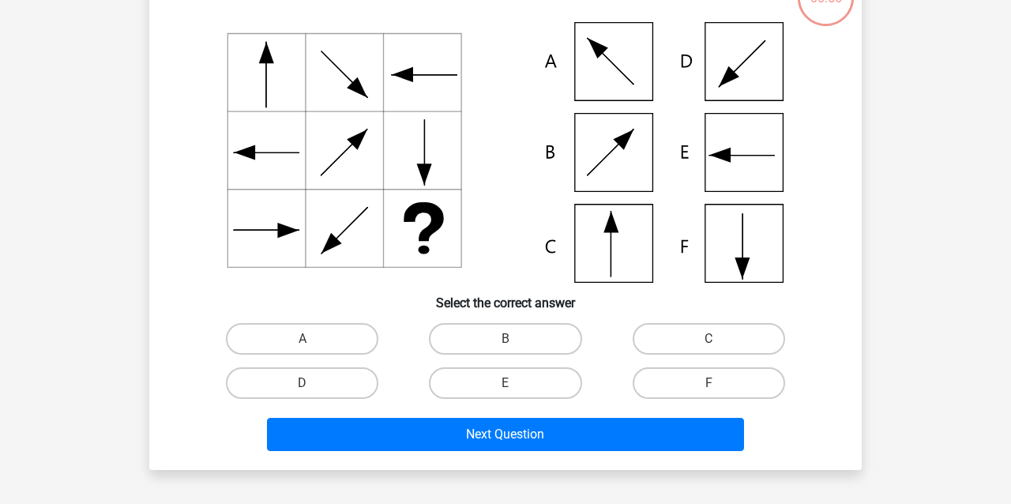
scroll to position [152, 0]
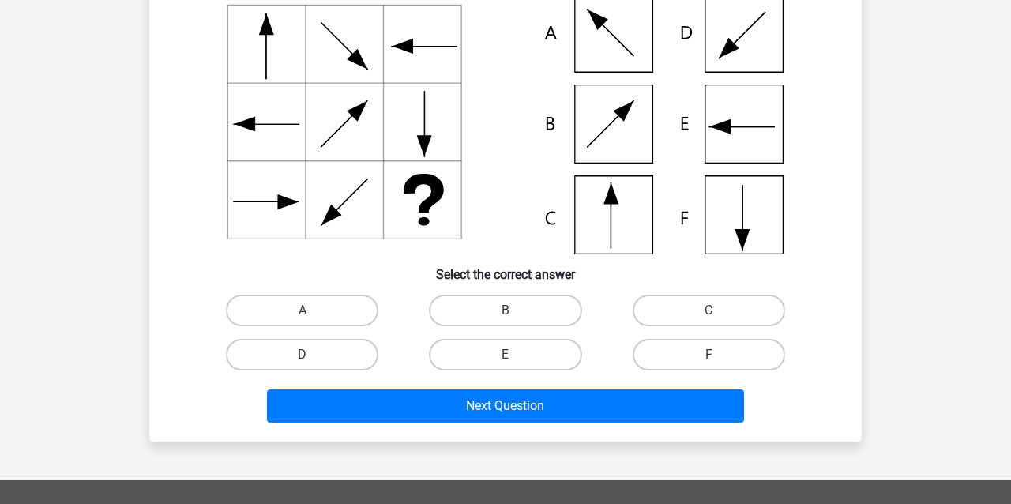
click at [702, 293] on div "C" at bounding box center [709, 310] width 203 height 44
click at [702, 311] on label "C" at bounding box center [709, 311] width 153 height 32
click at [709, 311] on input "C" at bounding box center [714, 316] width 10 height 10
radio input "true"
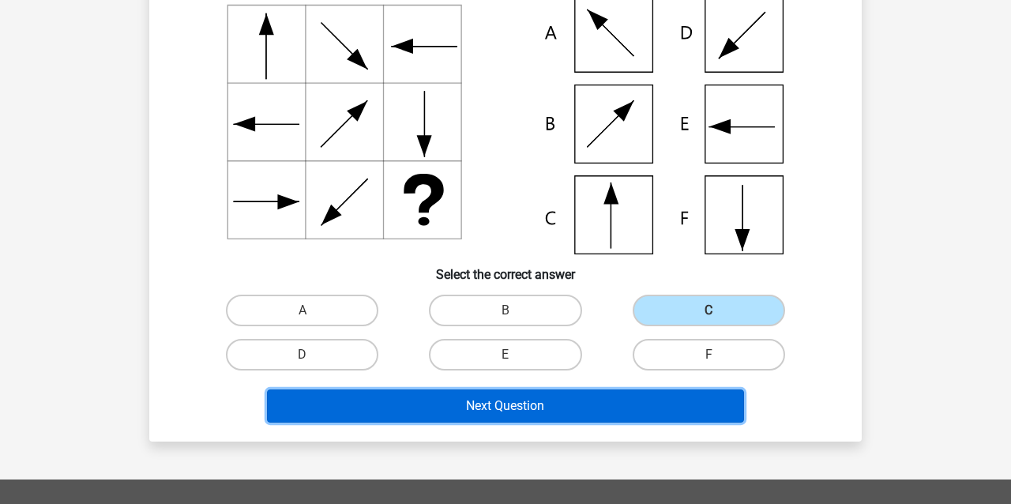
click at [639, 409] on button "Next Question" at bounding box center [506, 406] width 478 height 33
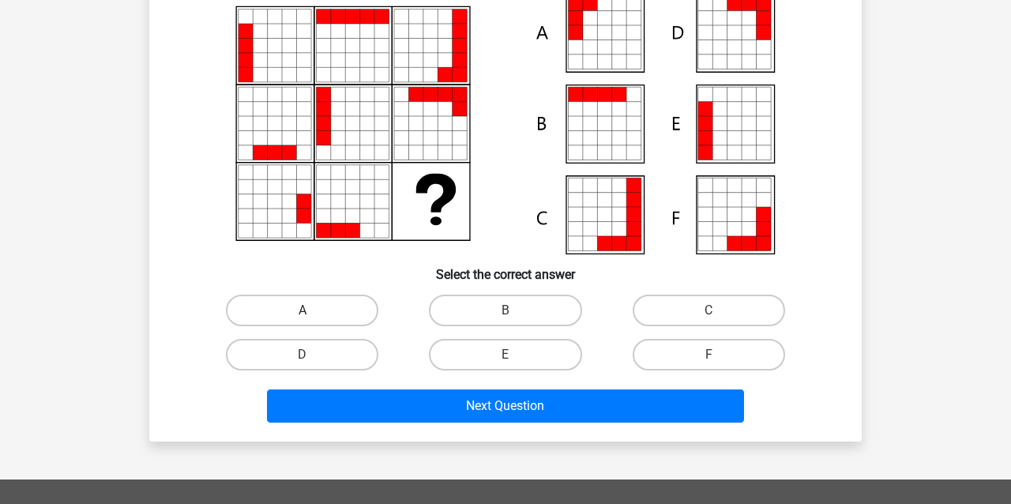
click at [339, 311] on label "A" at bounding box center [302, 311] width 153 height 32
click at [313, 311] on input "A" at bounding box center [308, 316] width 10 height 10
radio input "true"
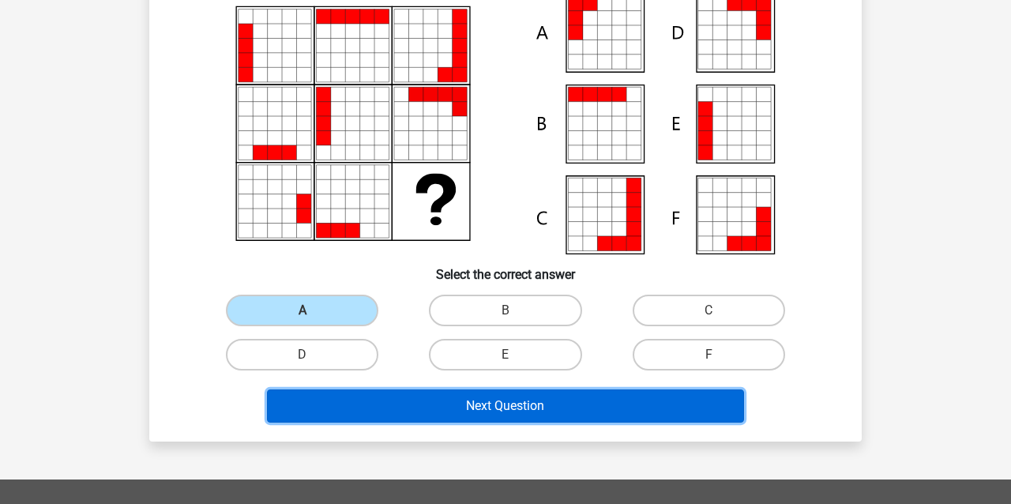
click at [450, 414] on button "Next Question" at bounding box center [506, 406] width 478 height 33
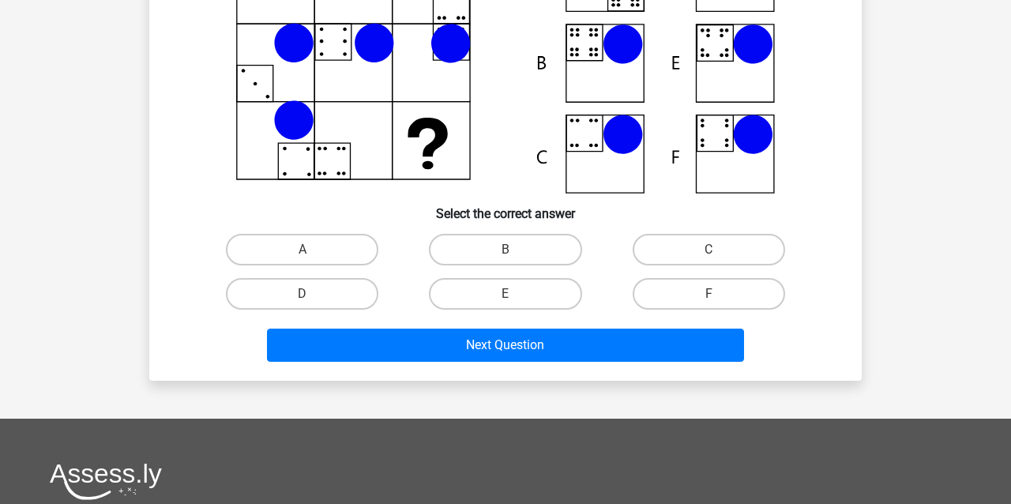
scroll to position [231, 0]
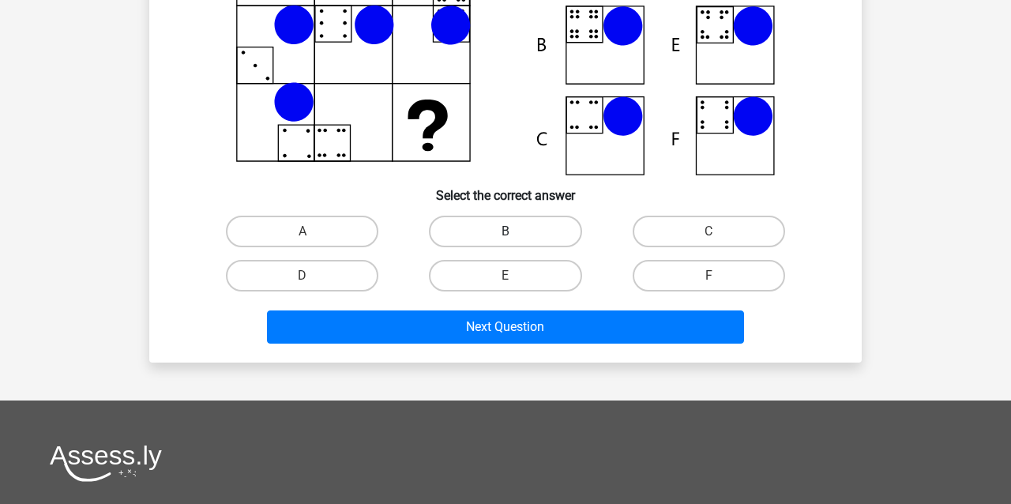
click at [481, 232] on label "B" at bounding box center [505, 232] width 153 height 32
click at [506, 232] on input "B" at bounding box center [511, 237] width 10 height 10
radio input "true"
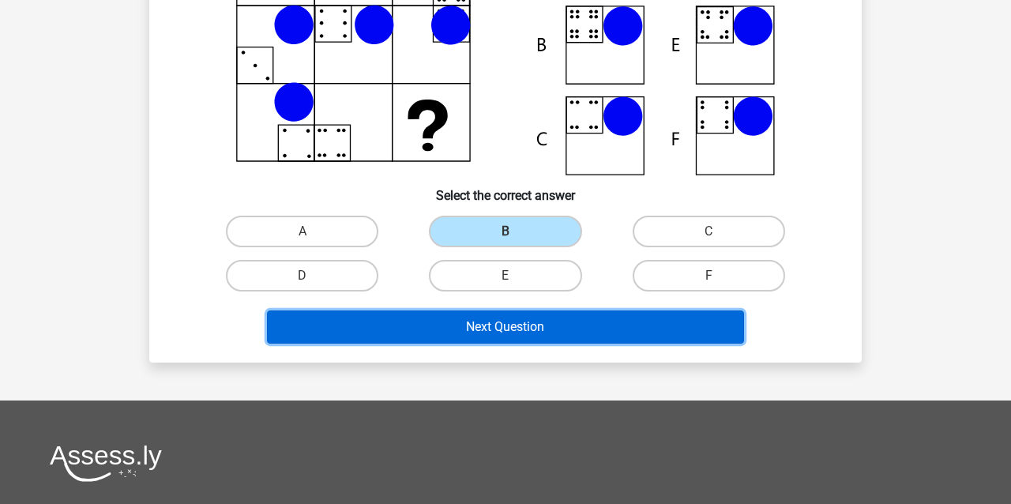
click at [545, 339] on button "Next Question" at bounding box center [506, 327] width 478 height 33
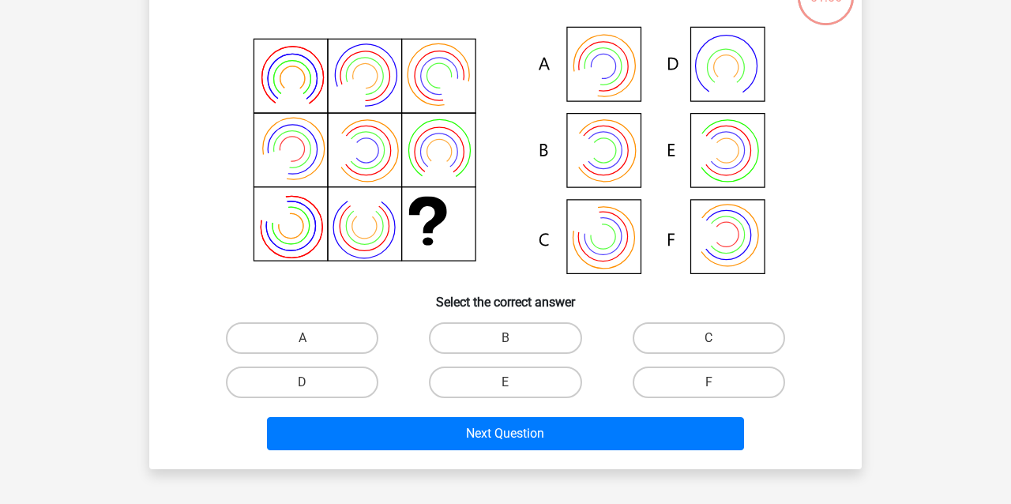
scroll to position [152, 0]
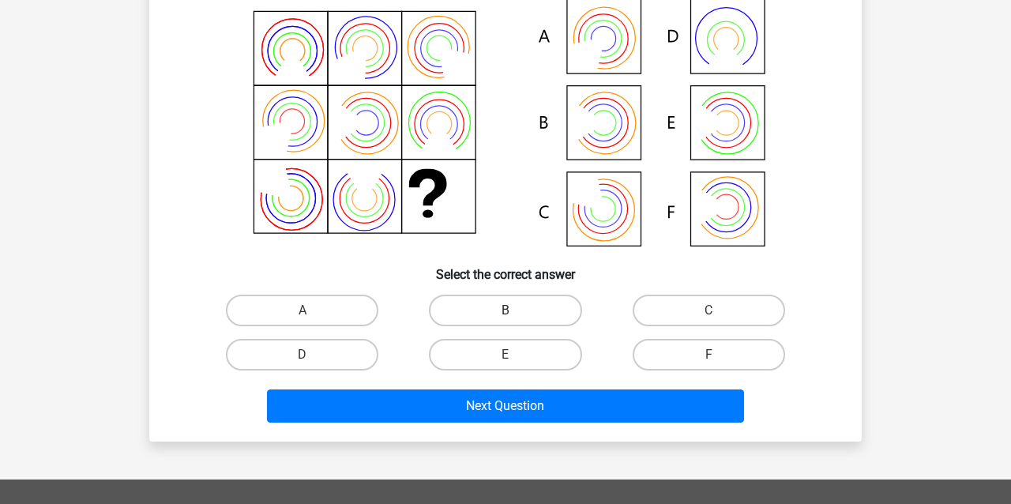
click at [519, 296] on label "B" at bounding box center [505, 311] width 153 height 32
click at [516, 311] on input "B" at bounding box center [511, 316] width 10 height 10
radio input "true"
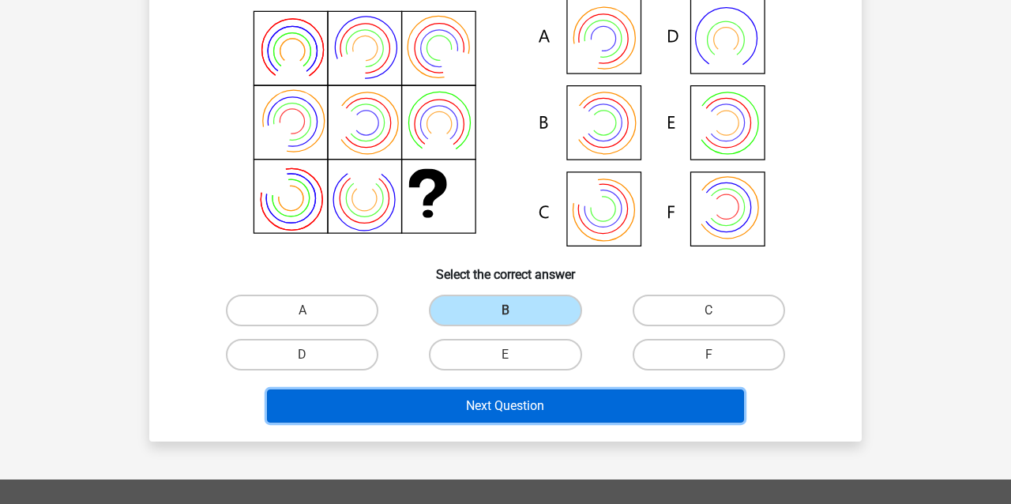
click at [536, 409] on button "Next Question" at bounding box center [506, 406] width 478 height 33
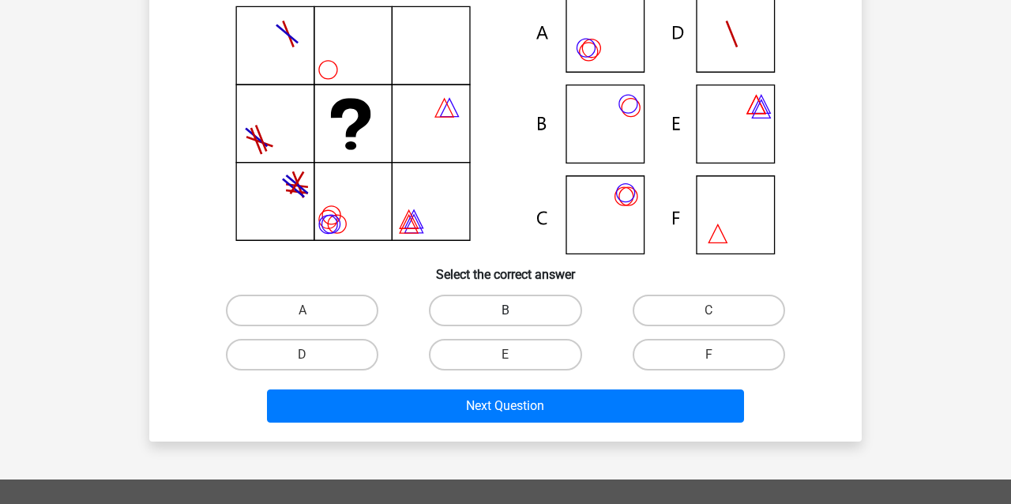
click at [548, 309] on label "B" at bounding box center [505, 311] width 153 height 32
click at [516, 311] on input "B" at bounding box center [511, 316] width 10 height 10
radio input "true"
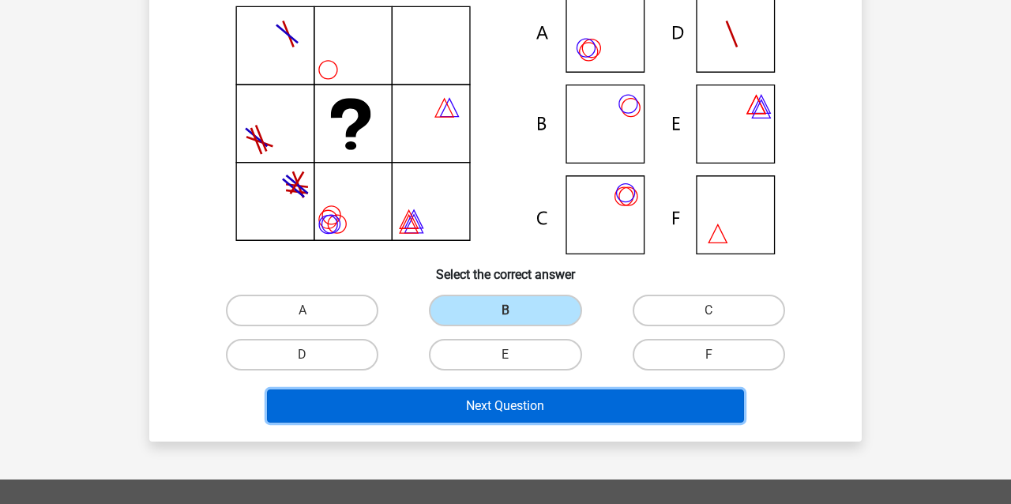
click at [596, 402] on button "Next Question" at bounding box center [506, 406] width 478 height 33
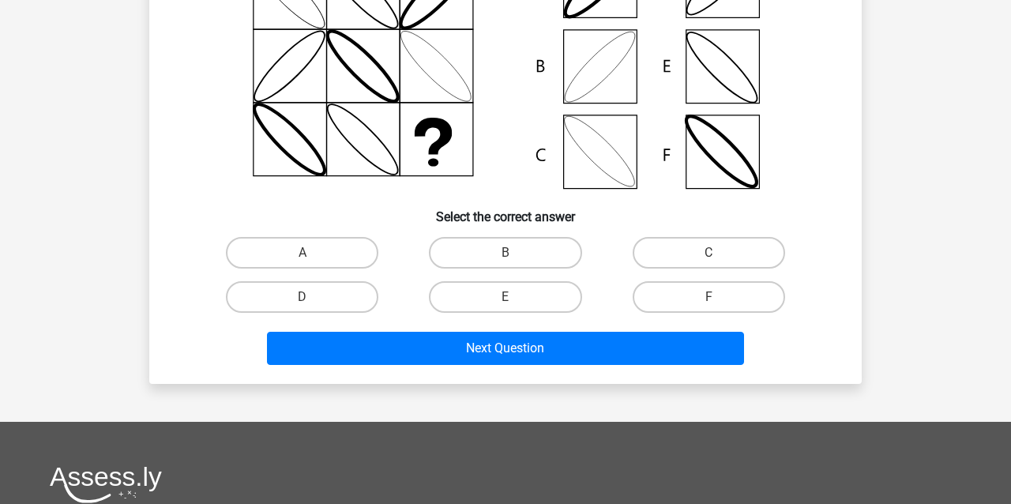
scroll to position [231, 0]
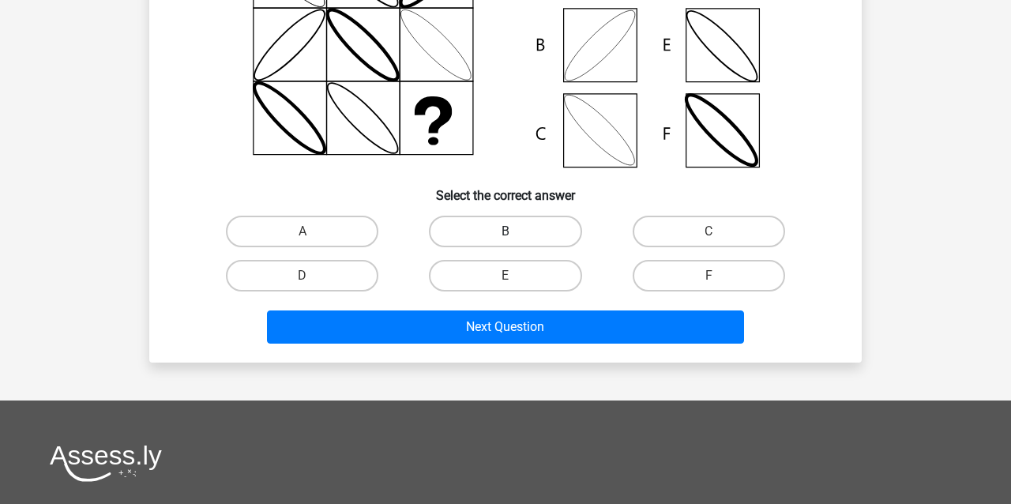
click at [511, 213] on div "B" at bounding box center [505, 231] width 203 height 44
click at [521, 232] on label "B" at bounding box center [505, 232] width 153 height 32
click at [516, 232] on input "B" at bounding box center [511, 237] width 10 height 10
radio input "true"
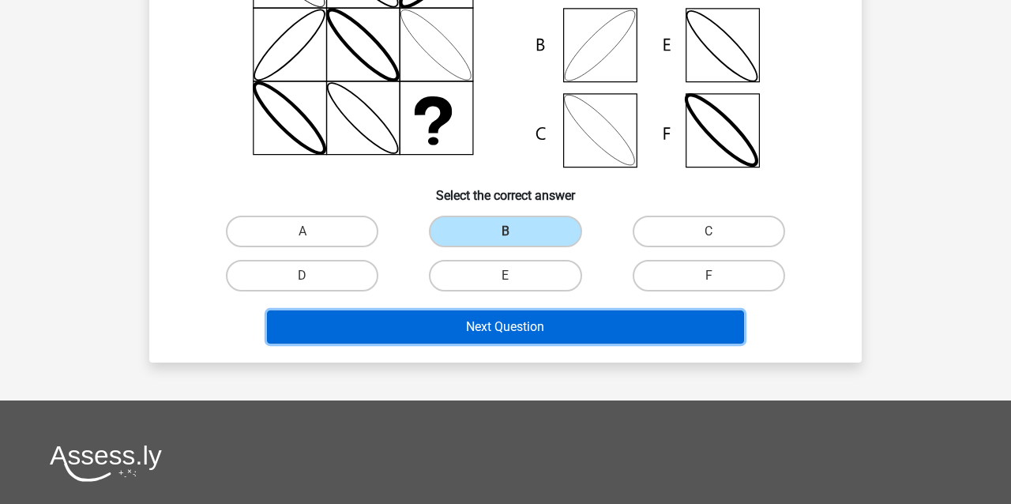
click at [565, 339] on button "Next Question" at bounding box center [506, 327] width 478 height 33
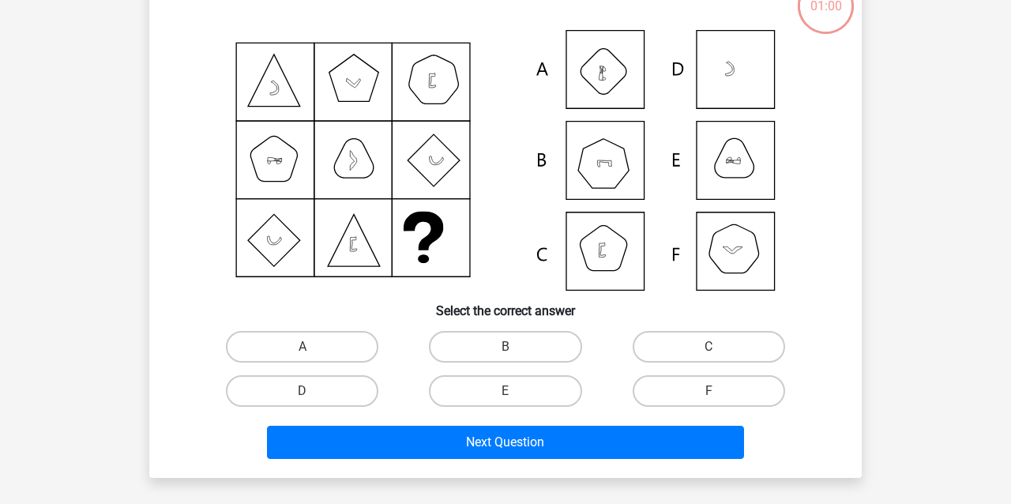
scroll to position [152, 0]
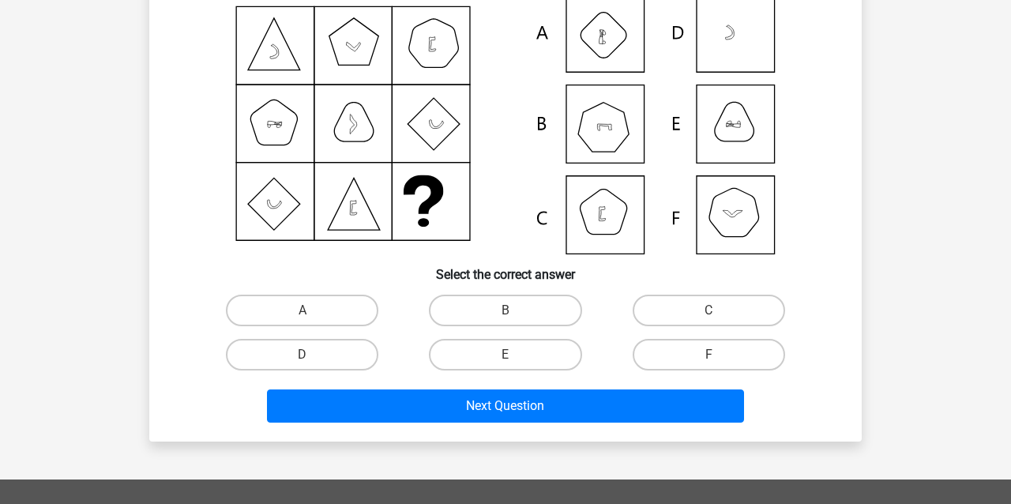
click at [624, 112] on icon at bounding box center [603, 127] width 51 height 49
click at [532, 314] on label "B" at bounding box center [505, 311] width 153 height 32
click at [516, 314] on input "B" at bounding box center [511, 316] width 10 height 10
radio input "true"
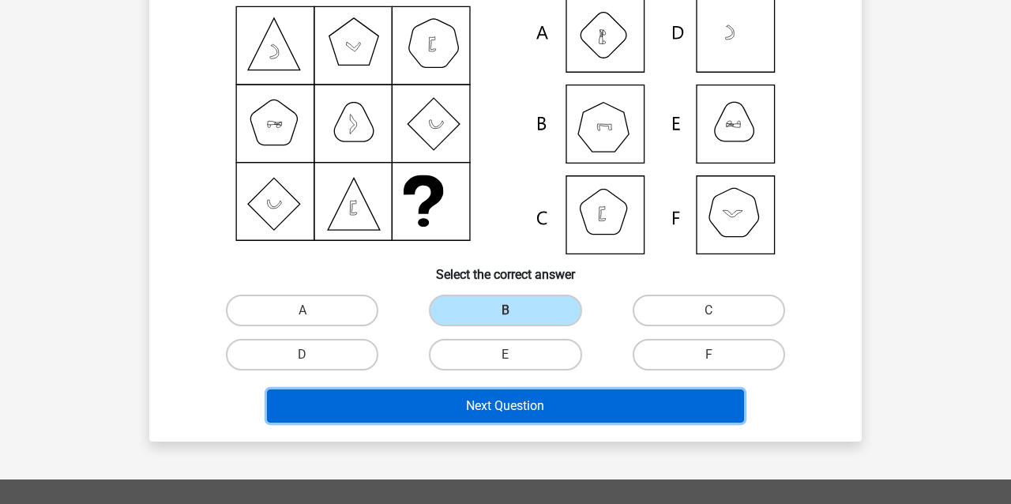
click at [570, 420] on button "Next Question" at bounding box center [506, 406] width 478 height 33
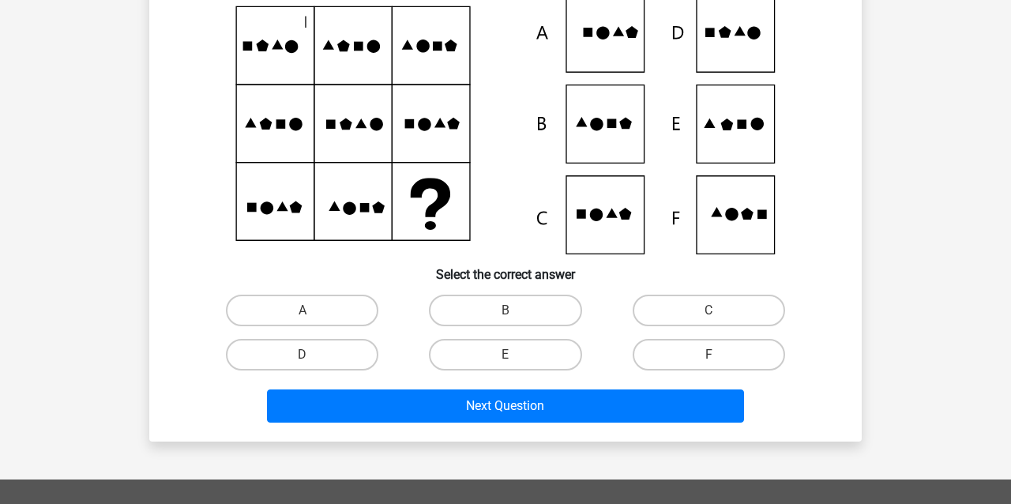
click at [744, 131] on icon at bounding box center [505, 124] width 637 height 261
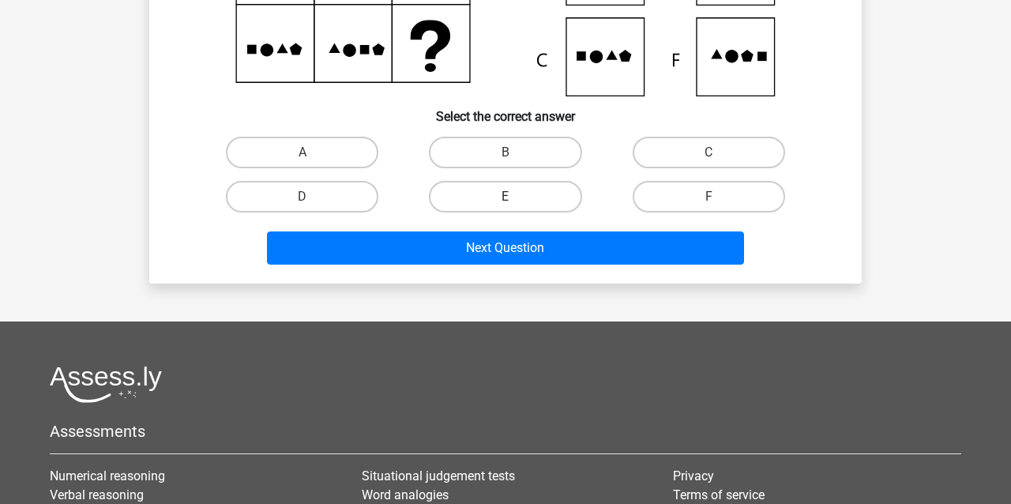
click at [524, 192] on label "E" at bounding box center [505, 197] width 153 height 32
click at [516, 197] on input "E" at bounding box center [511, 202] width 10 height 10
radio input "true"
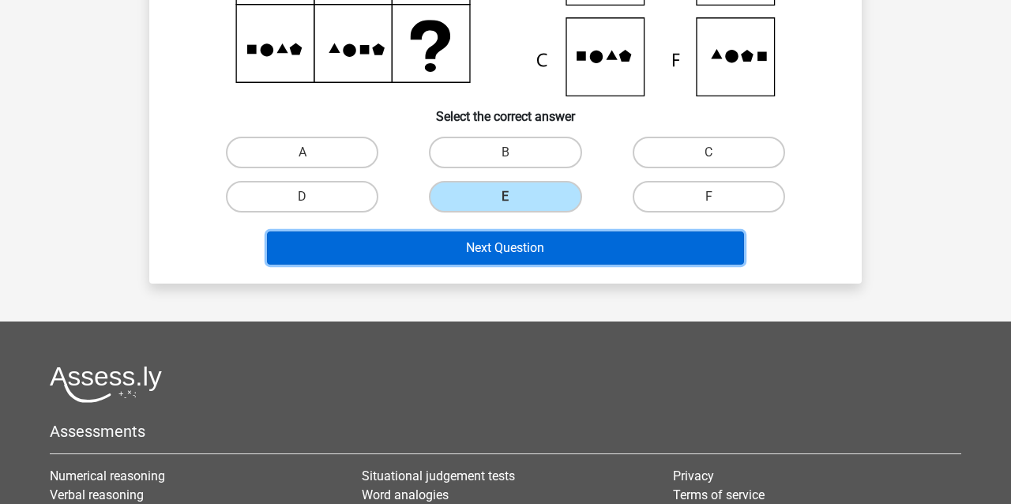
click at [570, 247] on button "Next Question" at bounding box center [506, 248] width 478 height 33
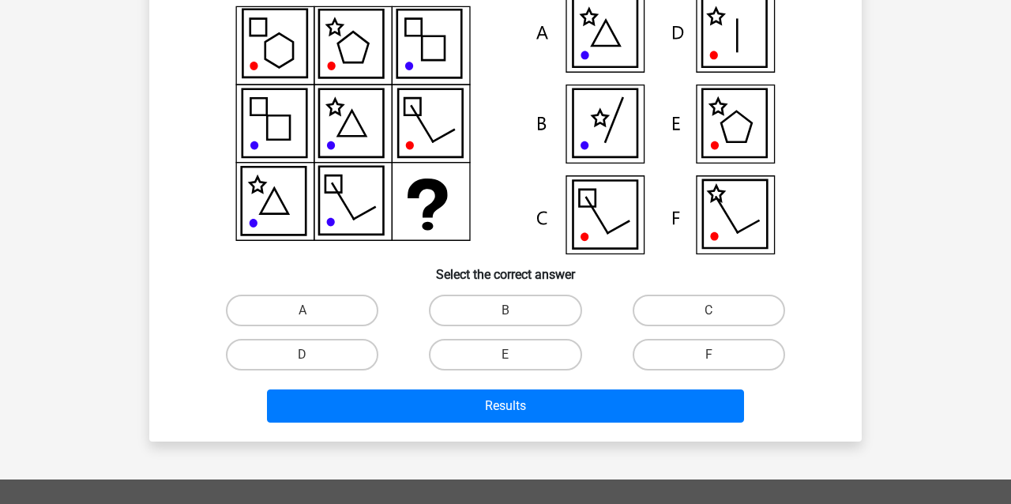
click at [710, 28] on icon at bounding box center [734, 33] width 64 height 68
click at [360, 354] on label "D" at bounding box center [302, 355] width 153 height 32
click at [313, 355] on input "D" at bounding box center [308, 360] width 10 height 10
radio input "true"
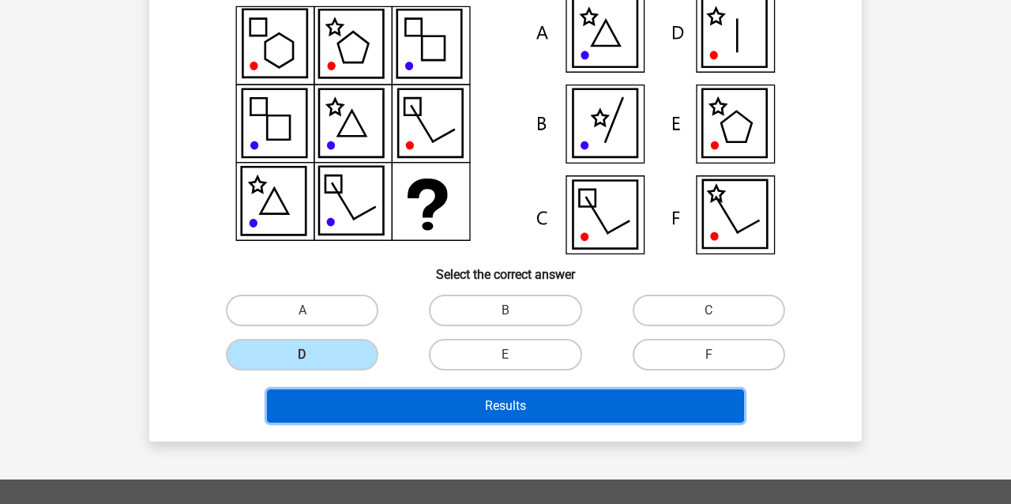
click at [590, 402] on button "Results" at bounding box center [506, 406] width 478 height 33
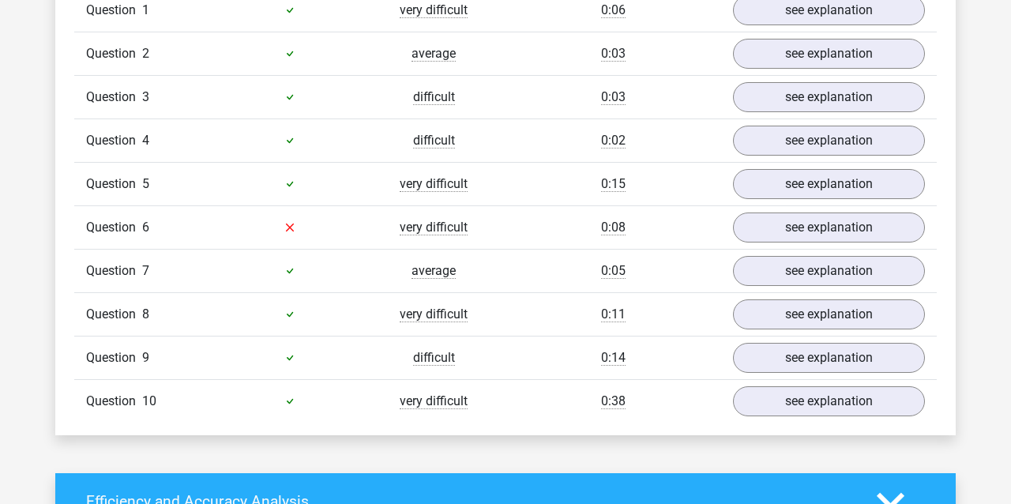
scroll to position [1343, 0]
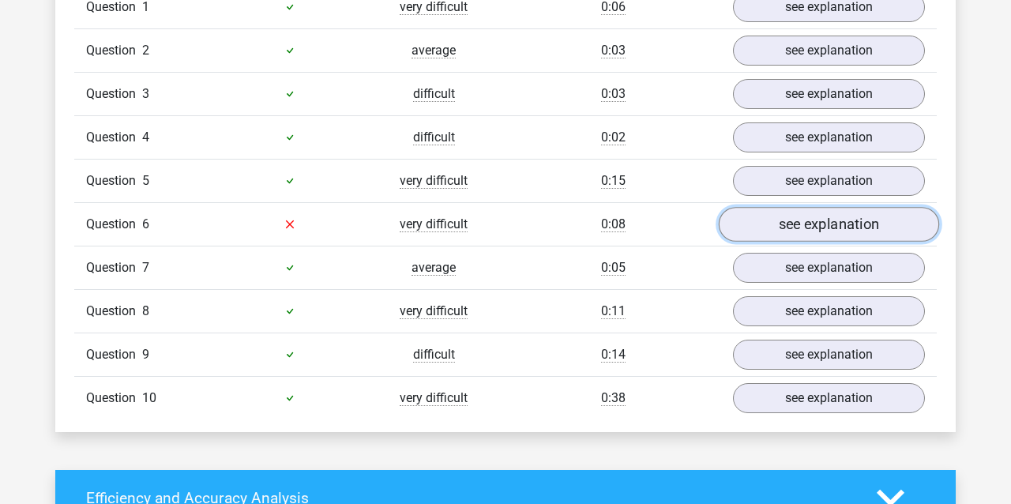
click at [807, 228] on link "see explanation" at bounding box center [829, 224] width 220 height 35
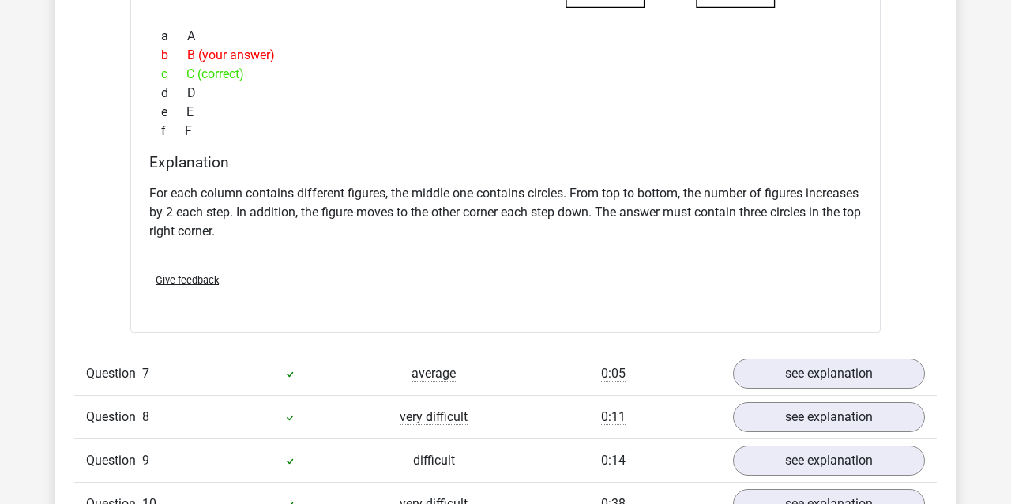
scroll to position [1896, 0]
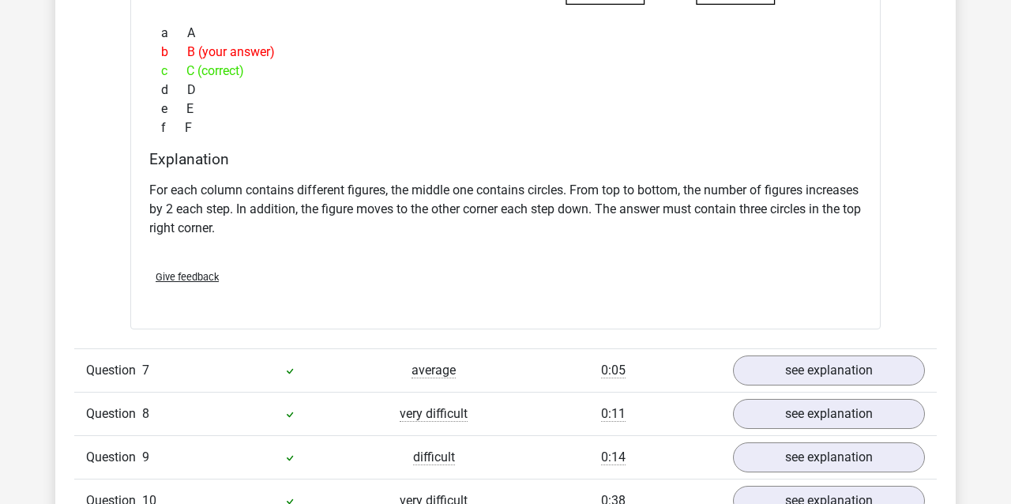
click at [209, 276] on span "Give feedback" at bounding box center [187, 277] width 63 height 12
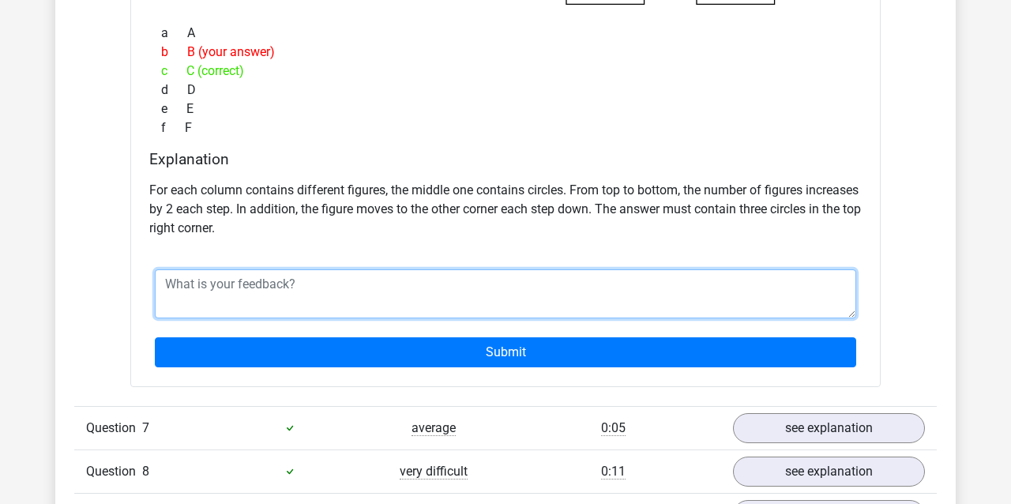
click at [263, 298] on textarea at bounding box center [506, 293] width 702 height 49
type textarea "f"
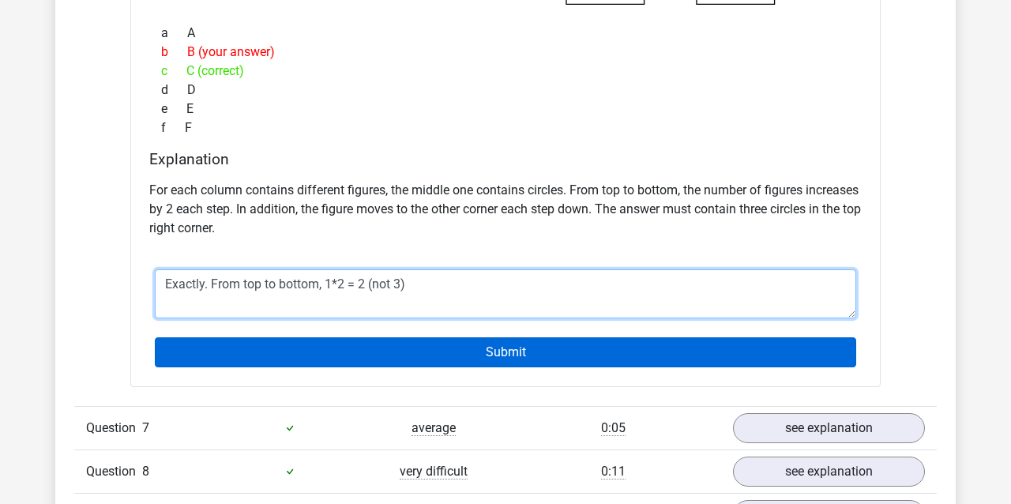
type textarea "Exactly. From top to bottom, 1*2 = 2 (not 3)"
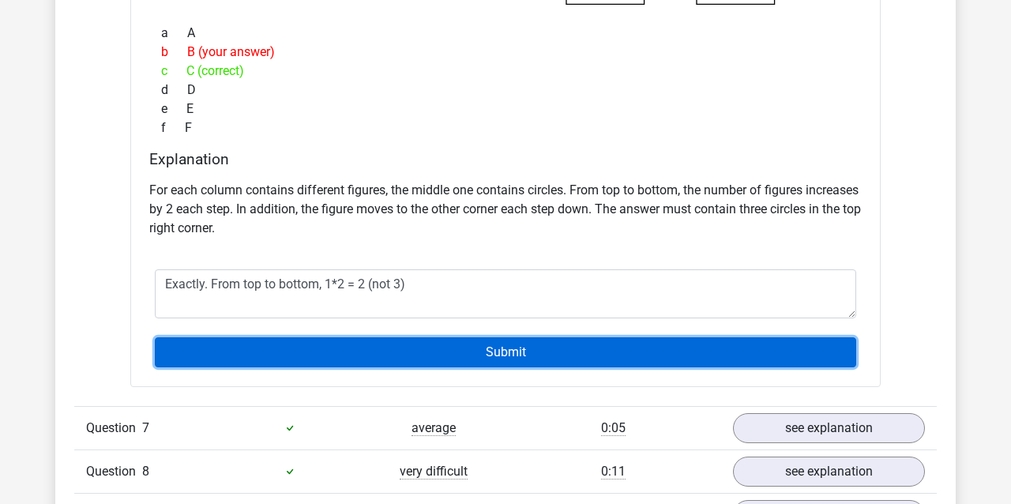
click at [580, 348] on input "Submit" at bounding box center [506, 352] width 702 height 30
